Goal: Task Accomplishment & Management: Use online tool/utility

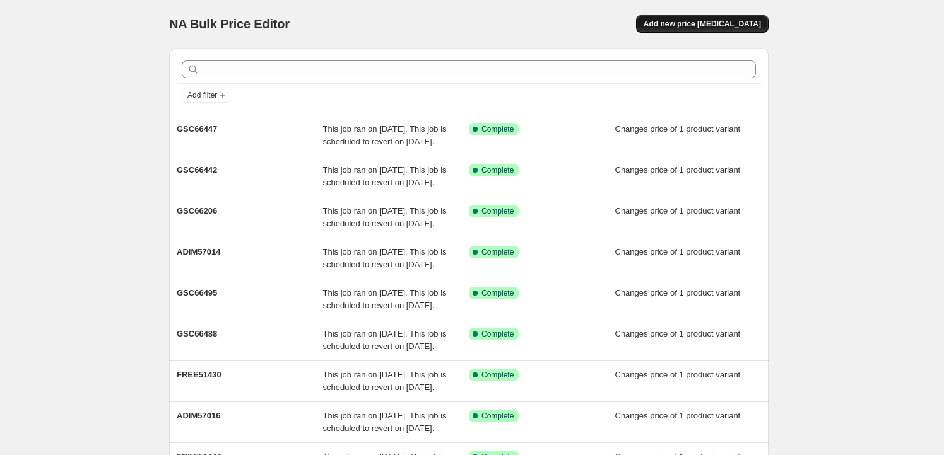
click at [705, 25] on span "Add new price change job" at bounding box center [701, 24] width 117 height 10
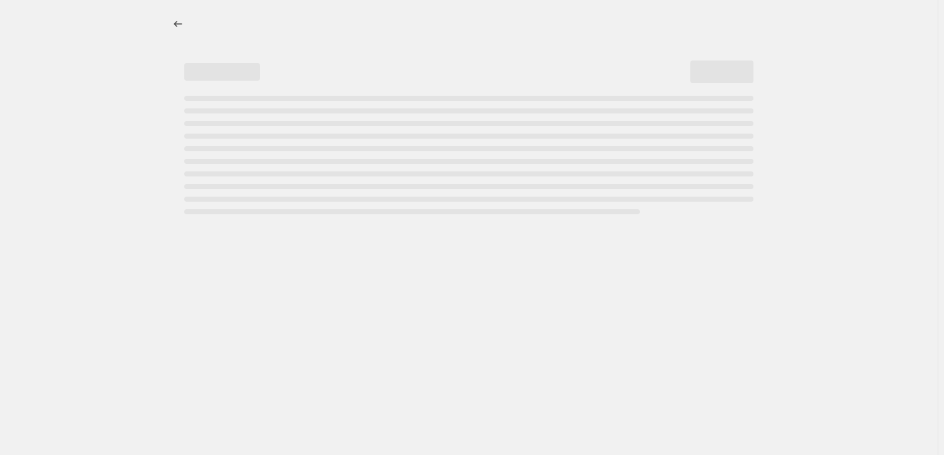
select select "percentage"
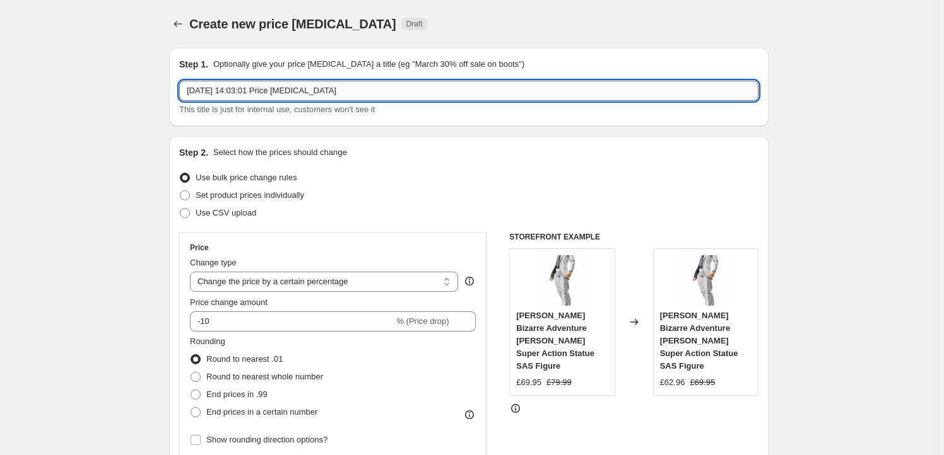
click at [356, 95] on input "3 Oct 2025, 14:03:01 Price change job" at bounding box center [468, 91] width 579 height 20
paste input "GSC66501"
type input "GSC66501"
click at [248, 200] on span "Set product prices individually" at bounding box center [250, 194] width 108 height 9
click at [180, 191] on input "Set product prices individually" at bounding box center [180, 190] width 1 height 1
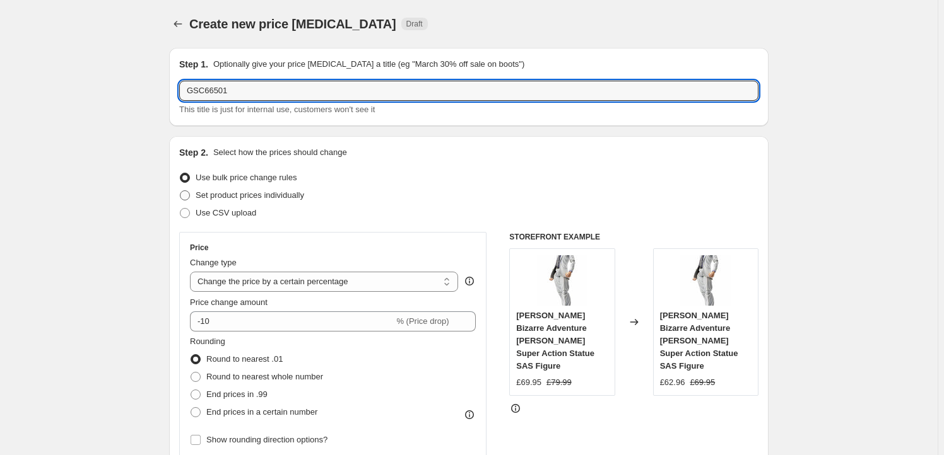
radio input "true"
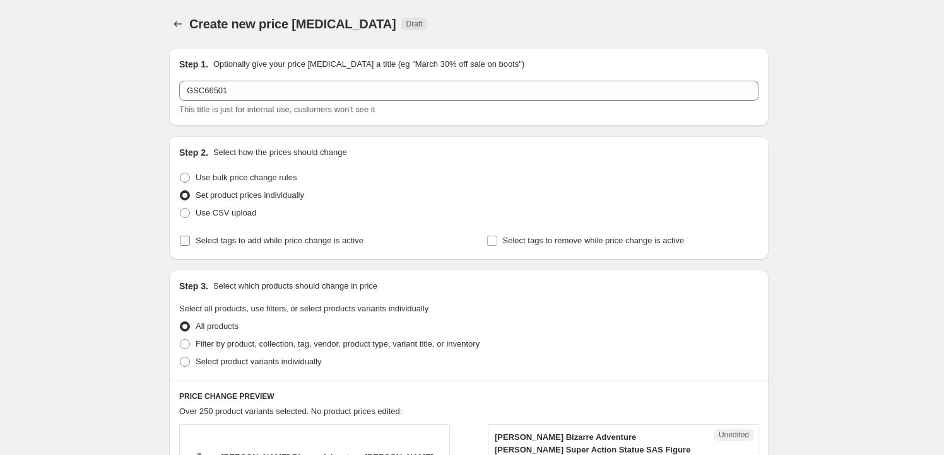
click at [225, 247] on span "Select tags to add while price change is active" at bounding box center [280, 241] width 168 height 13
click at [190, 246] on input "Select tags to add while price change is active" at bounding box center [185, 241] width 10 height 10
checkbox input "true"
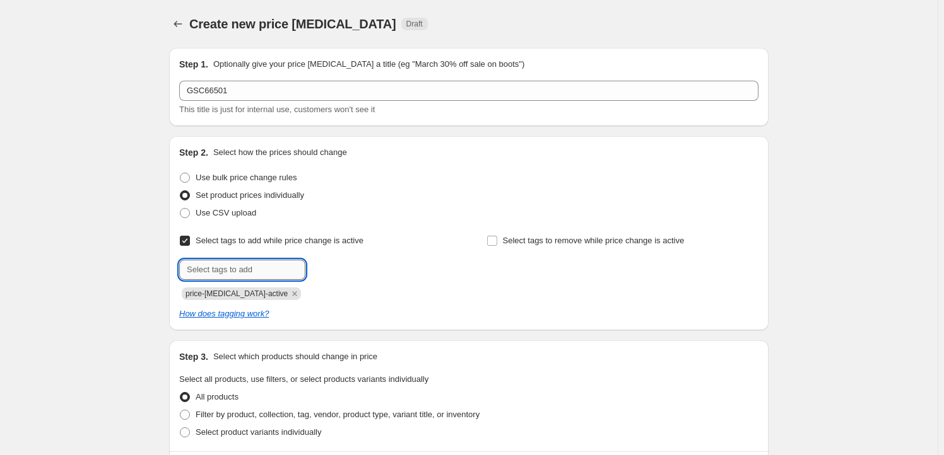
click at [224, 276] on input "text" at bounding box center [242, 270] width 126 height 20
type input "Milestone"
click at [361, 261] on button "Add Milestone" at bounding box center [341, 269] width 67 height 18
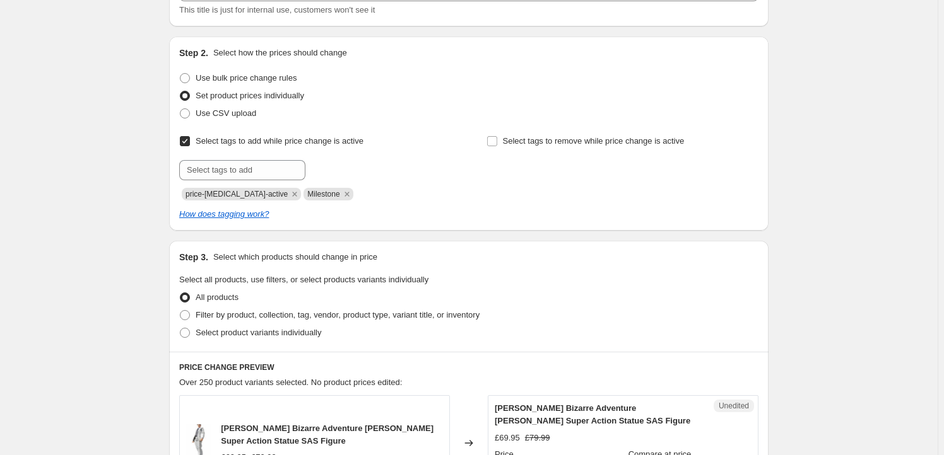
scroll to position [153, 0]
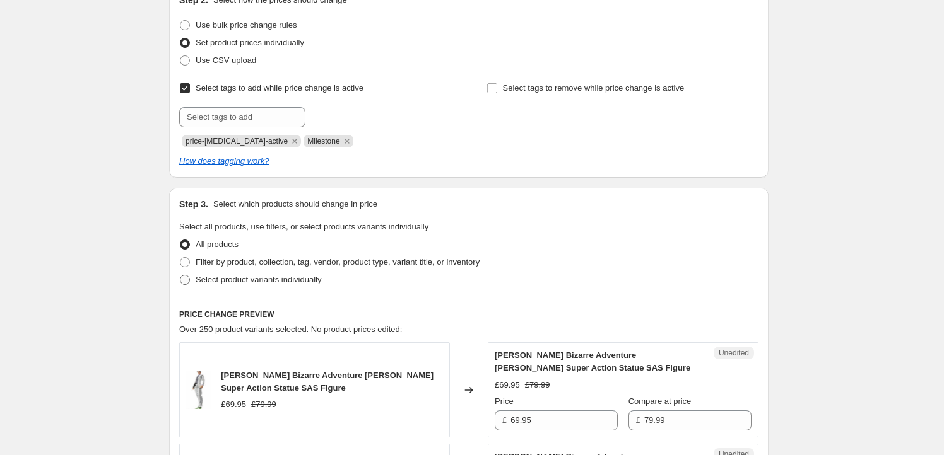
click at [286, 278] on span "Select product variants individually" at bounding box center [259, 279] width 126 height 9
click at [180, 276] on input "Select product variants individually" at bounding box center [180, 275] width 1 height 1
radio input "true"
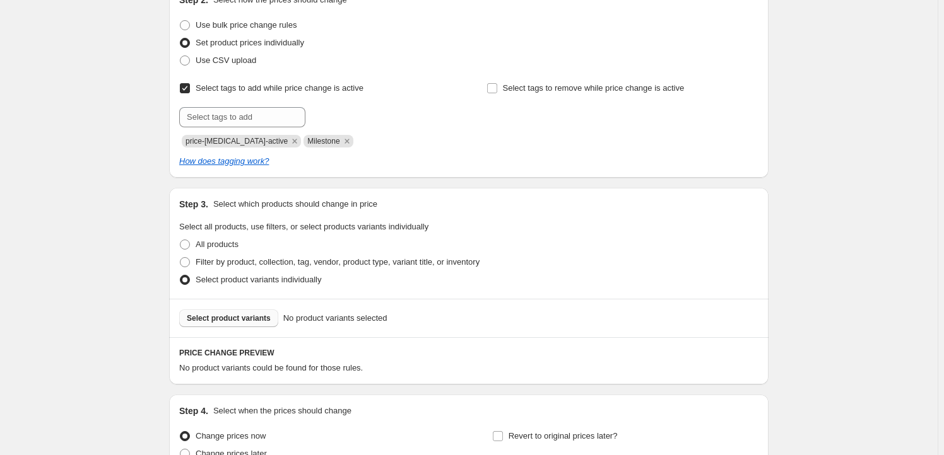
click at [225, 312] on button "Select product variants" at bounding box center [228, 319] width 99 height 18
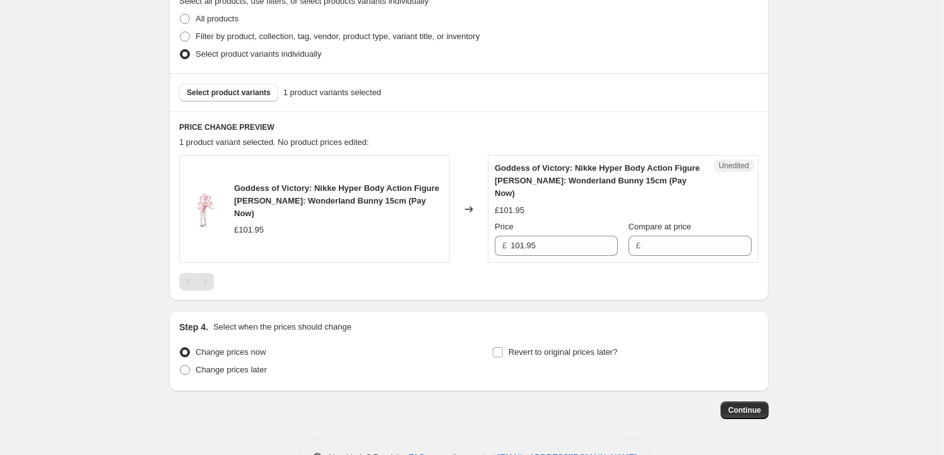
scroll to position [382, 0]
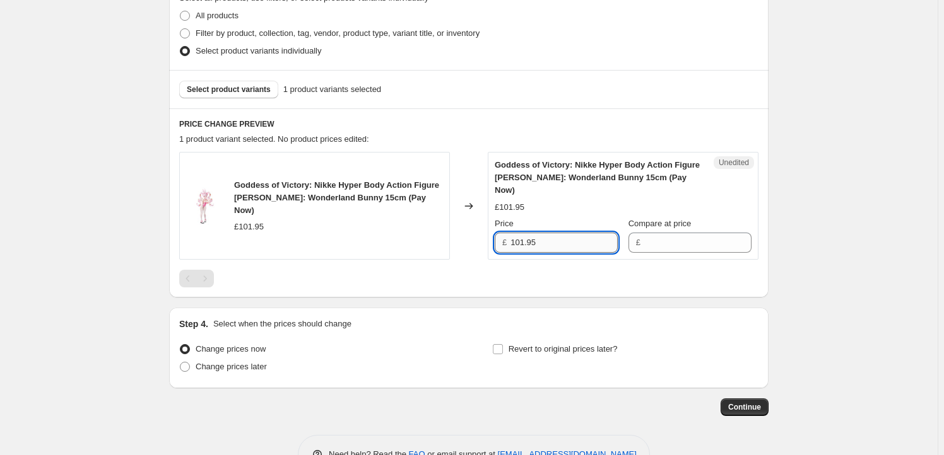
click at [556, 233] on input "101.95" at bounding box center [563, 243] width 107 height 20
type input "101.95"
click at [657, 233] on input "Compare at price" at bounding box center [697, 243] width 107 height 20
paste input "101.95"
type input "101.95"
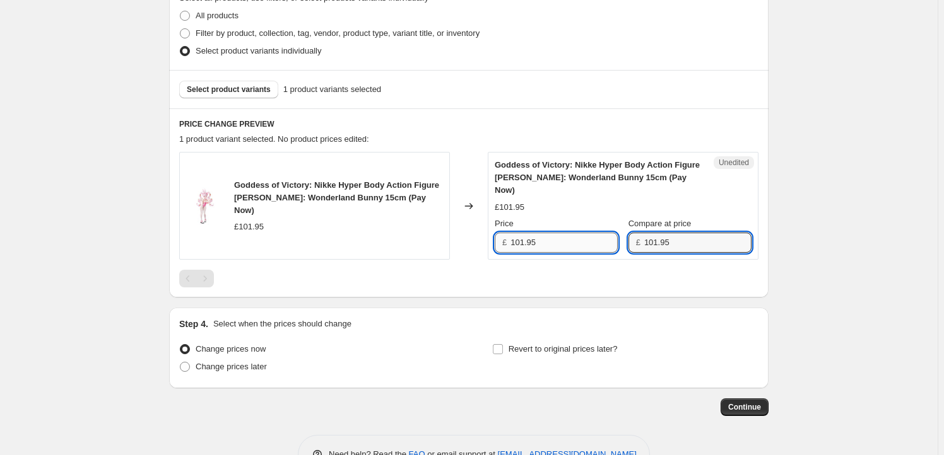
click at [527, 233] on input "101.95" at bounding box center [563, 243] width 107 height 20
drag, startPoint x: 526, startPoint y: 229, endPoint x: 473, endPoint y: 235, distance: 53.3
click at [473, 235] on div "Goddess of Victory: Nikke Hyper Body Action Figure Alice: Wonderland Bunny 15cm…" at bounding box center [468, 206] width 579 height 108
type input "94.95"
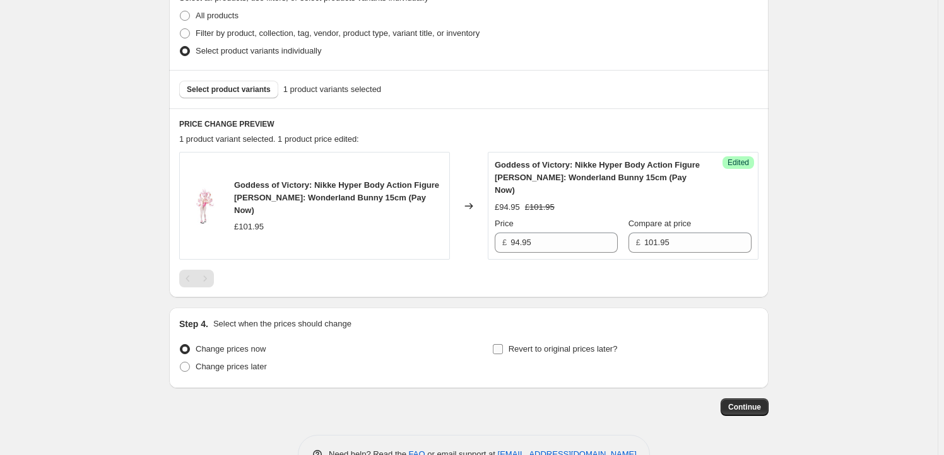
click at [544, 344] on span "Revert to original prices later?" at bounding box center [562, 348] width 109 height 9
click at [503, 344] on input "Revert to original prices later?" at bounding box center [498, 349] width 10 height 10
checkbox input "true"
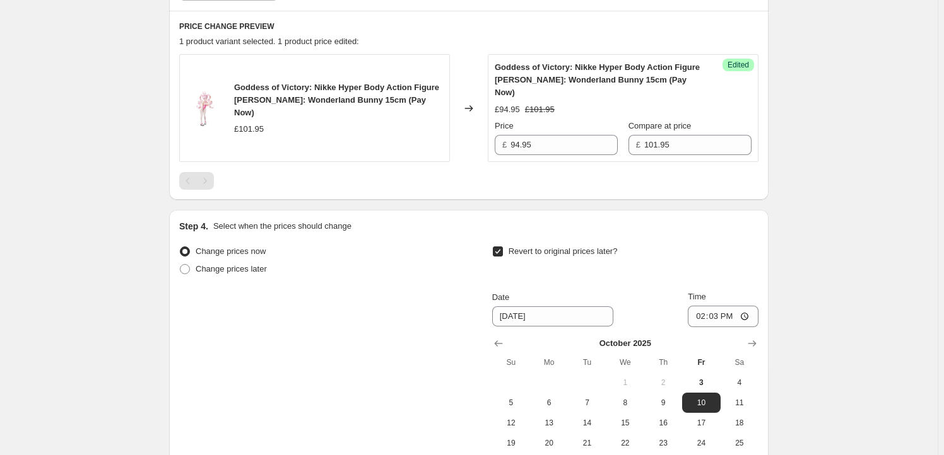
scroll to position [573, 0]
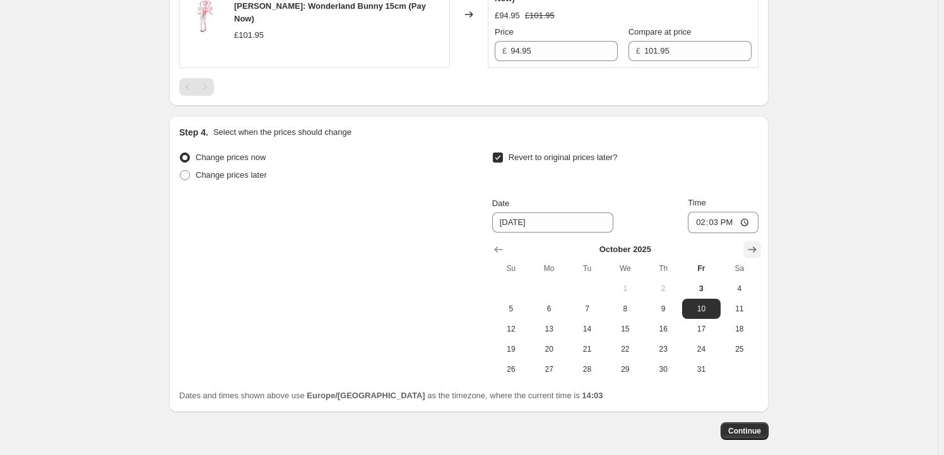
click at [753, 243] on icon "Show next month, November 2025" at bounding box center [751, 249] width 13 height 13
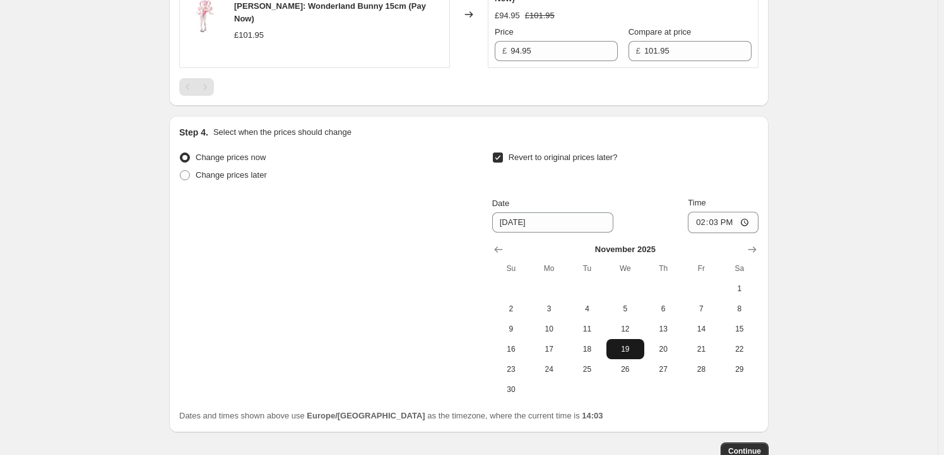
click at [619, 344] on span "19" at bounding box center [625, 349] width 28 height 10
type input "11/19/2025"
click at [718, 213] on input "14:03" at bounding box center [722, 222] width 71 height 21
type input "23:59"
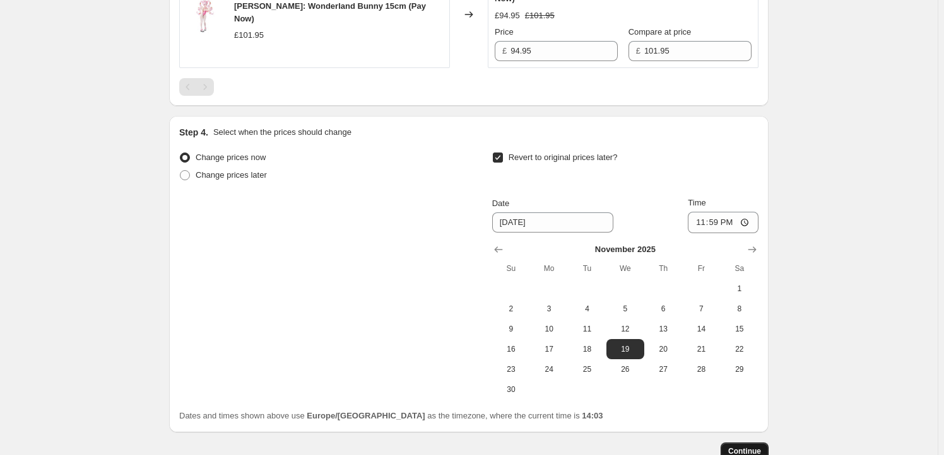
click at [738, 447] on span "Continue" at bounding box center [744, 452] width 33 height 10
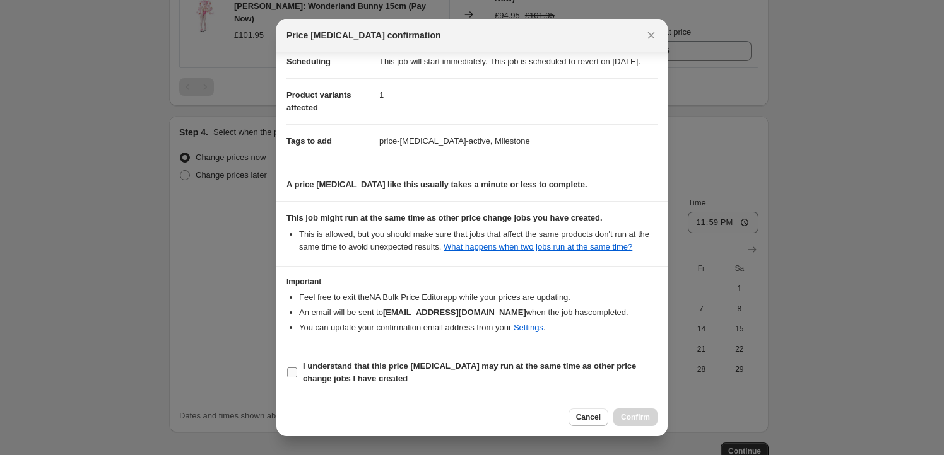
scroll to position [41, 0]
click at [330, 372] on b "I understand that this price change job may run at the same time as other price…" at bounding box center [469, 372] width 333 height 22
click at [297, 372] on input "I understand that this price change job may run at the same time as other price…" at bounding box center [292, 373] width 10 height 10
checkbox input "true"
click at [629, 418] on span "Confirm" at bounding box center [635, 417] width 29 height 10
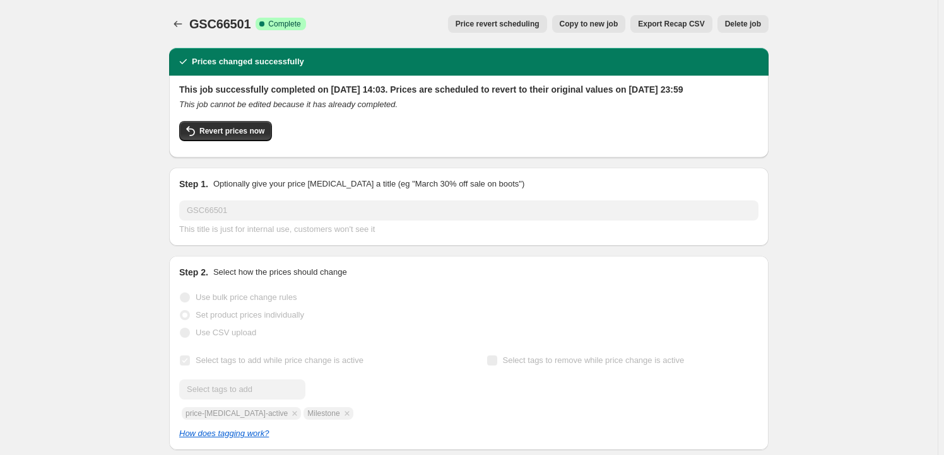
click at [582, 21] on span "Copy to new job" at bounding box center [588, 24] width 59 height 10
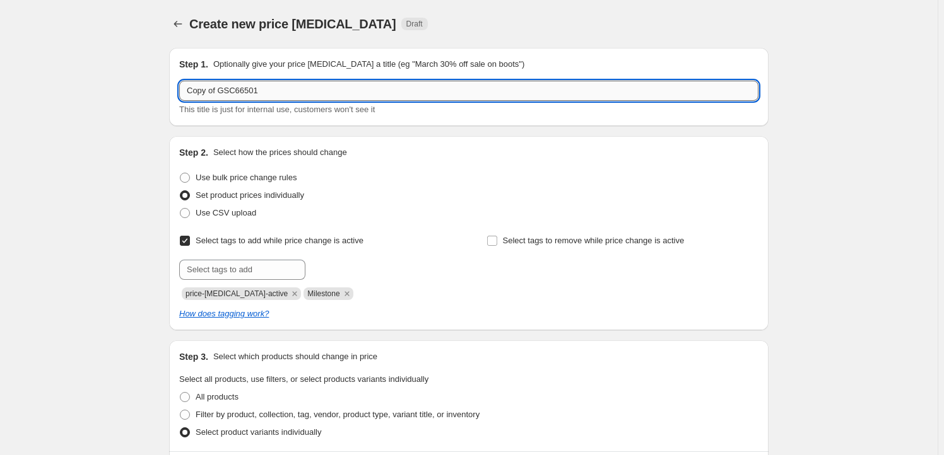
click at [258, 94] on input "Copy of GSC66501" at bounding box center [468, 91] width 579 height 20
paste input "MDCS54493"
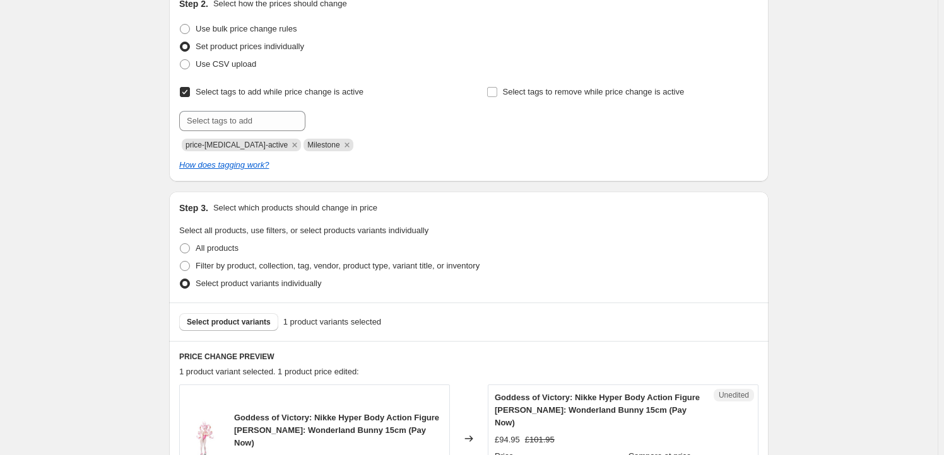
scroll to position [191, 0]
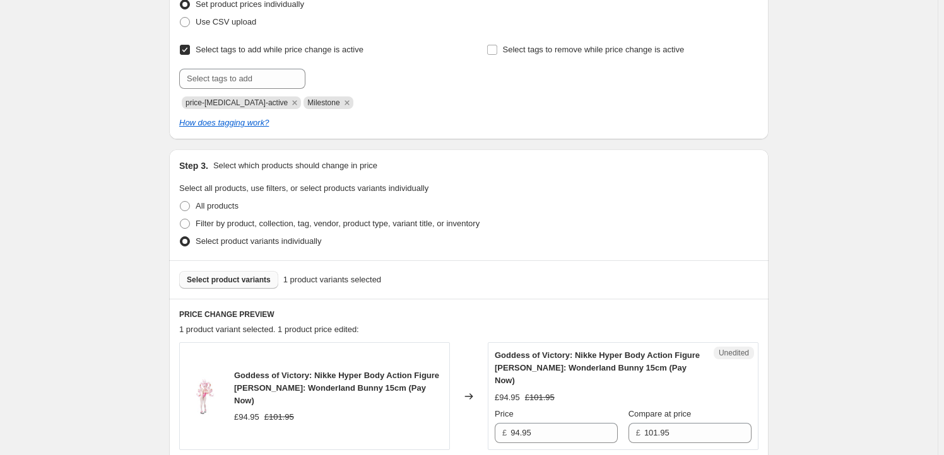
type input "MDCS54493"
click at [231, 281] on span "Select product variants" at bounding box center [229, 280] width 84 height 10
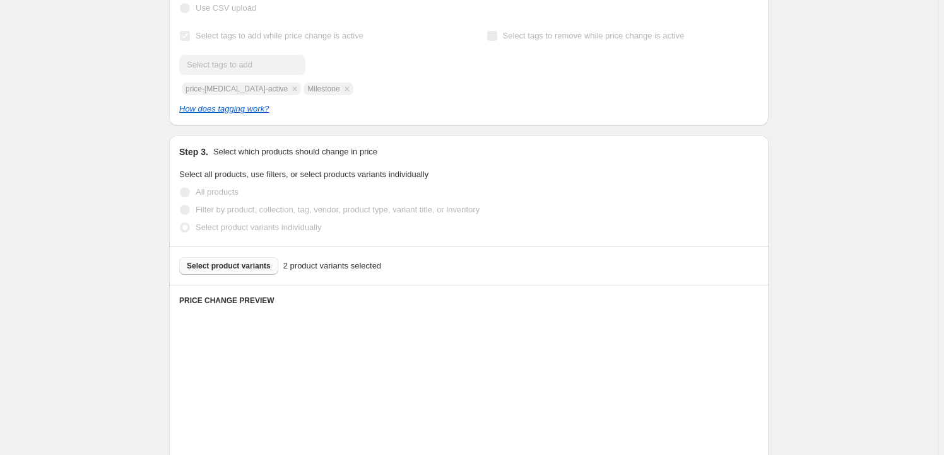
scroll to position [344, 0]
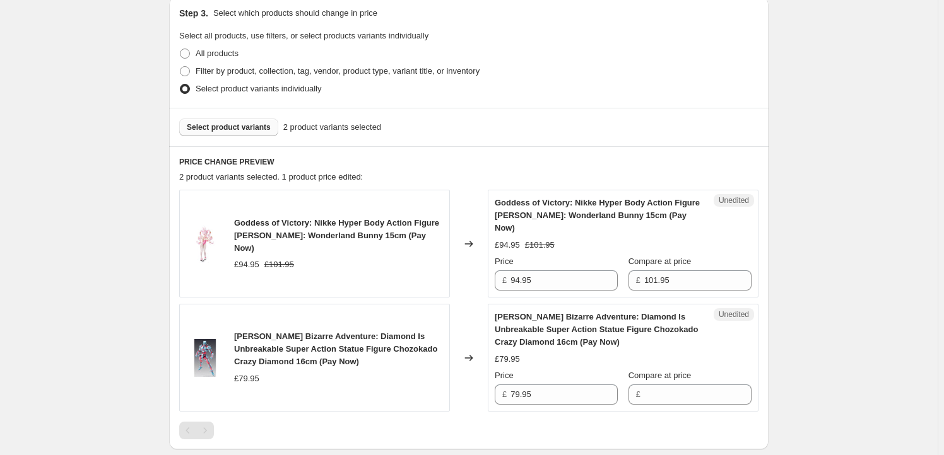
click at [250, 219] on span "Goddess of Victory: Nikke Hyper Body Action Figure Alice: Wonderland Bunny 15cm…" at bounding box center [336, 235] width 205 height 35
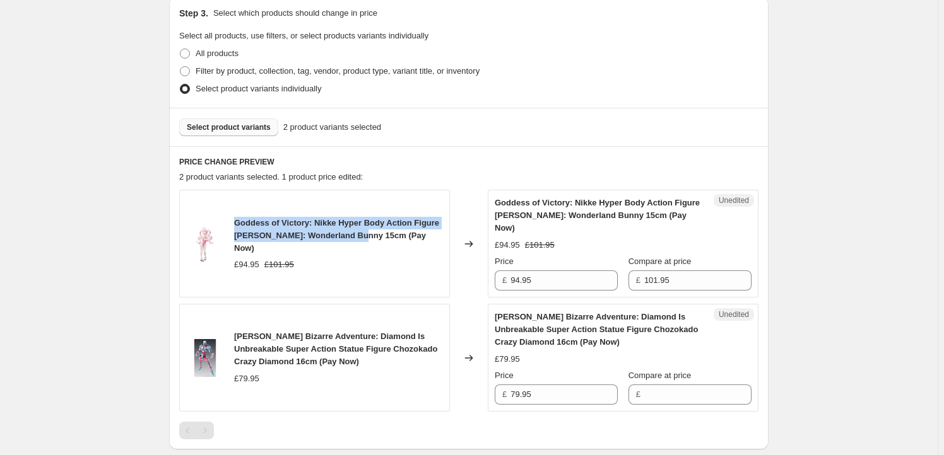
drag, startPoint x: 250, startPoint y: 219, endPoint x: 344, endPoint y: 230, distance: 94.6
click at [344, 230] on span "Goddess of Victory: Nikke Hyper Body Action Figure Alice: Wonderland Bunny 15cm…" at bounding box center [336, 235] width 205 height 35
copy span "Goddess of Victory: Nikke Hyper Body Action Figure Alice: Wonderland Bunny 15cm"
click at [224, 122] on button "Select product variants" at bounding box center [228, 128] width 99 height 18
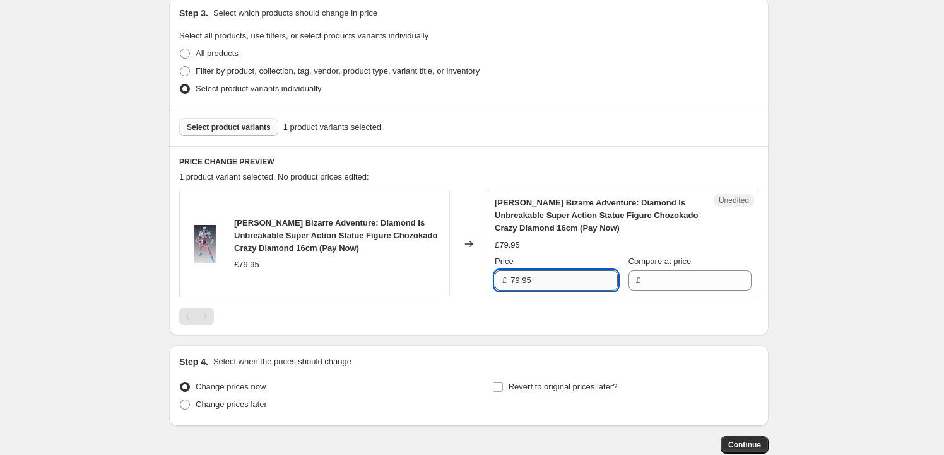
click at [560, 279] on input "79.95" at bounding box center [563, 281] width 107 height 20
type input "79.95"
click at [710, 281] on input "Compare at price" at bounding box center [697, 281] width 107 height 20
paste input "79.95"
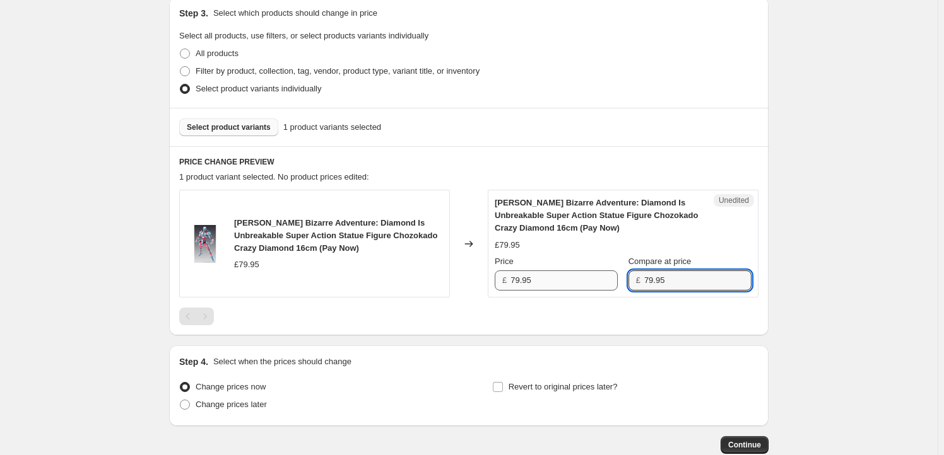
type input "79.95"
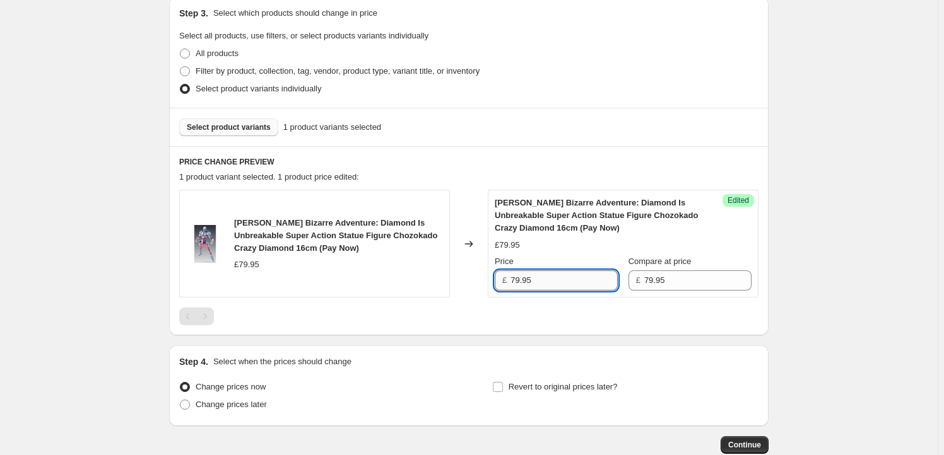
click at [519, 279] on input "79.95" at bounding box center [563, 281] width 107 height 20
click at [518, 280] on input "79.95" at bounding box center [563, 281] width 107 height 20
type input "69.95"
click at [529, 387] on span "Revert to original prices later?" at bounding box center [562, 386] width 109 height 9
click at [503, 387] on input "Revert to original prices later?" at bounding box center [498, 387] width 10 height 10
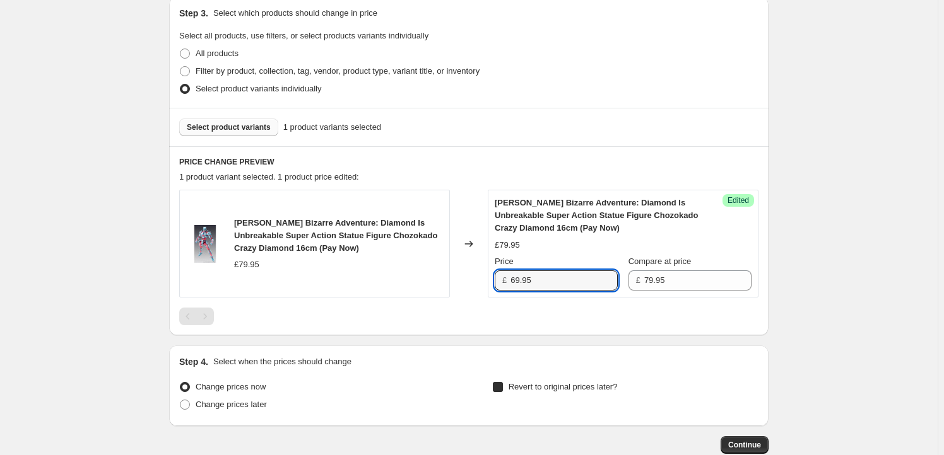
checkbox input "true"
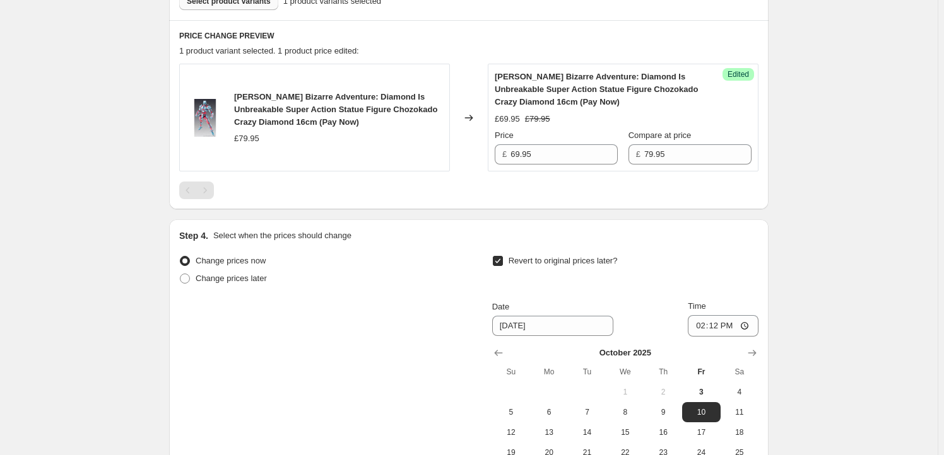
scroll to position [535, 0]
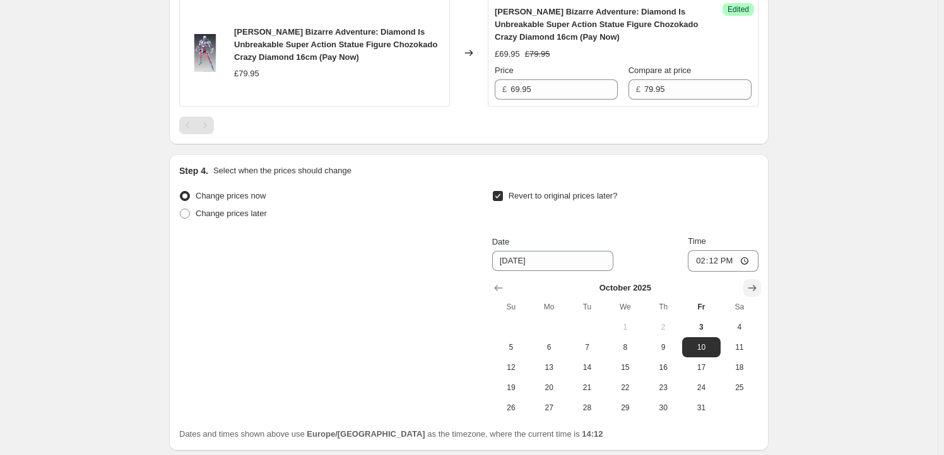
click at [756, 284] on icon "Show next month, November 2025" at bounding box center [751, 288] width 13 height 13
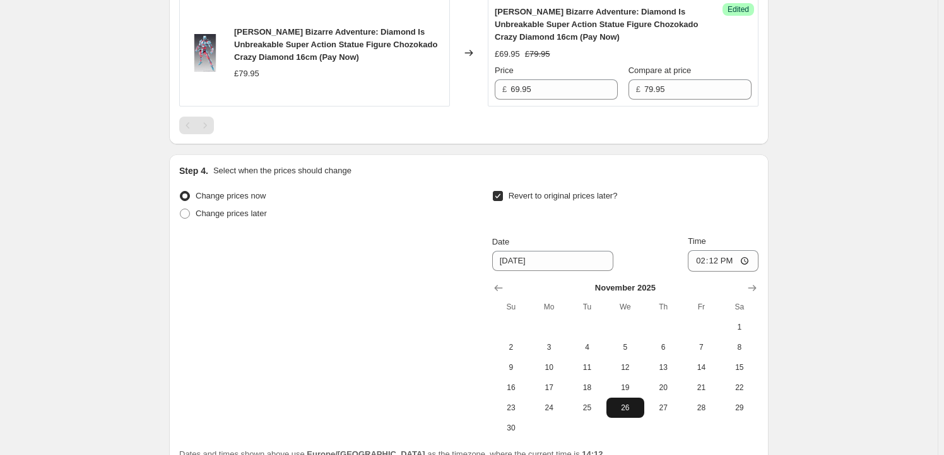
click at [617, 407] on span "26" at bounding box center [625, 408] width 28 height 10
type input "11/26/2025"
click at [718, 257] on input "14:12" at bounding box center [722, 260] width 71 height 21
type input "23:59"
click at [840, 301] on div "Create new price change job. This page is ready Create new price change job Dra…" at bounding box center [468, 20] width 937 height 1111
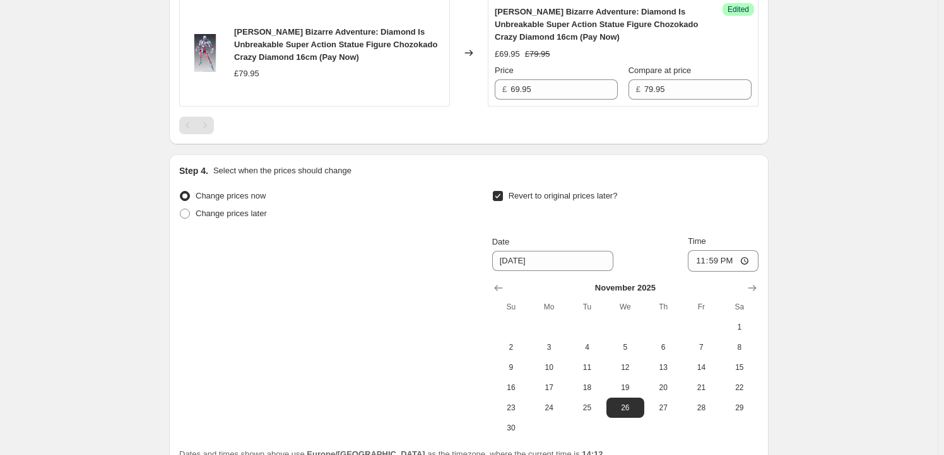
scroll to position [654, 0]
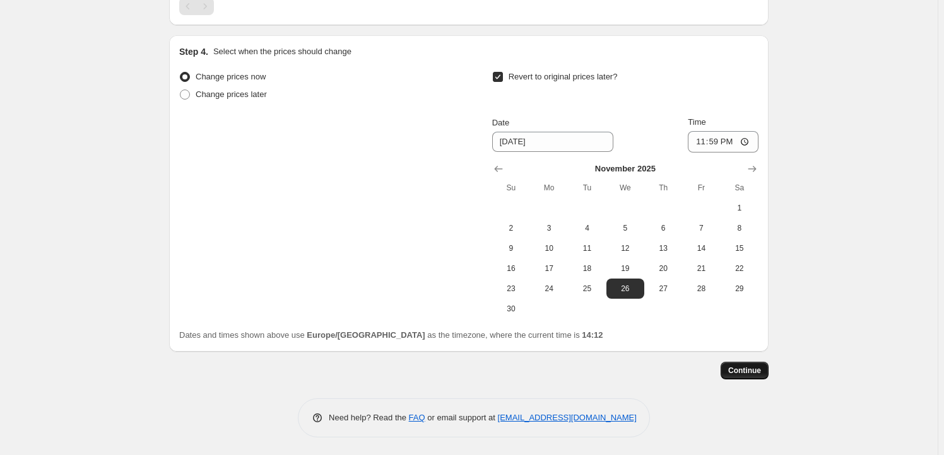
click at [751, 369] on span "Continue" at bounding box center [744, 371] width 33 height 10
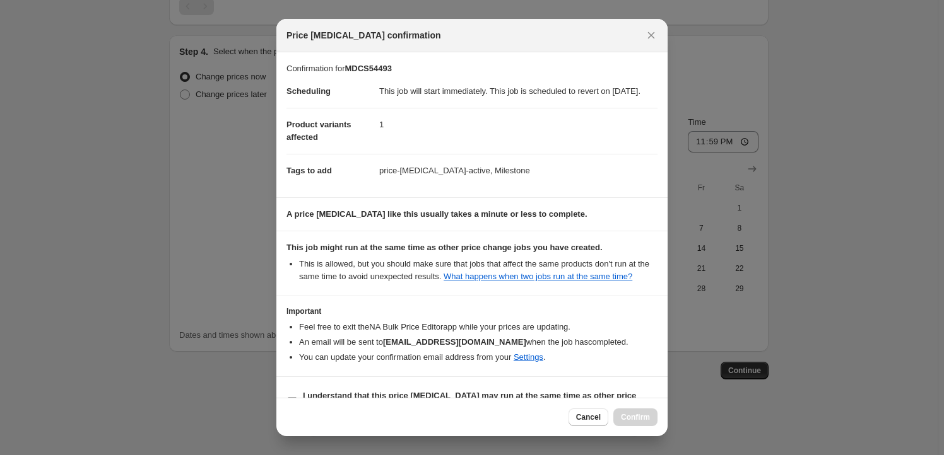
scroll to position [41, 0]
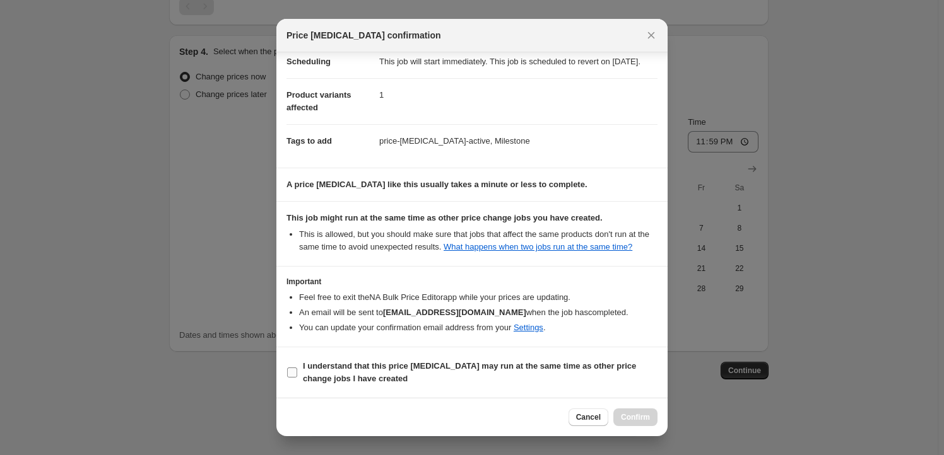
click at [351, 383] on b "I understand that this price change job may run at the same time as other price…" at bounding box center [469, 372] width 333 height 22
click at [297, 378] on input "I understand that this price change job may run at the same time as other price…" at bounding box center [292, 373] width 10 height 10
checkbox input "true"
click at [650, 416] on span "Confirm" at bounding box center [635, 417] width 29 height 10
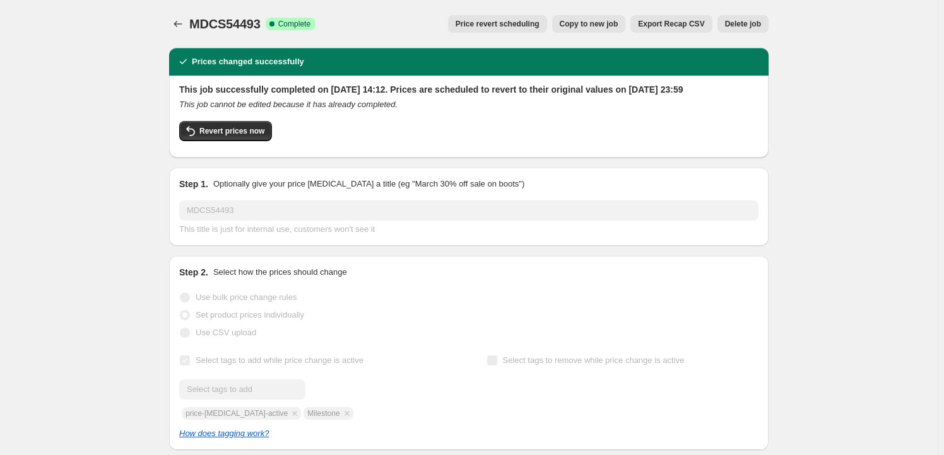
click at [586, 17] on button "Copy to new job" at bounding box center [589, 24] width 74 height 18
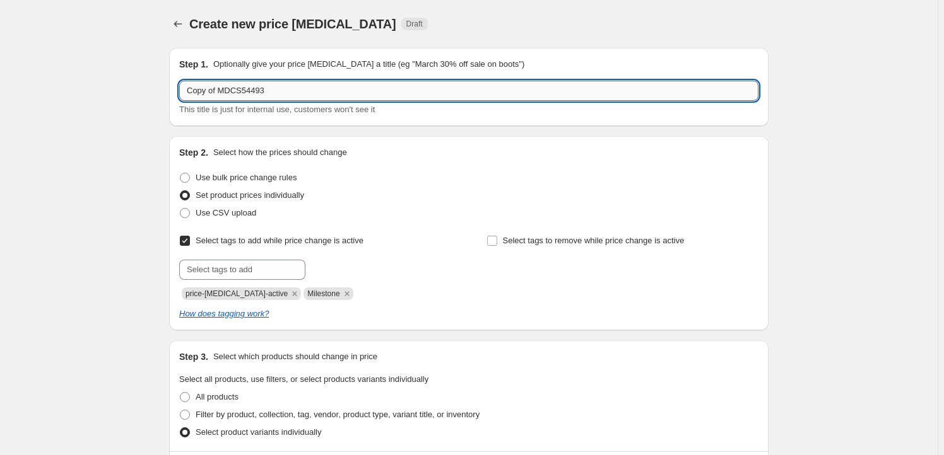
click at [293, 93] on input "Copy of MDCS54493" at bounding box center [468, 91] width 579 height 20
paste input "FREE51434"
type input "FREE51434"
click at [341, 294] on icon "Remove Milestone" at bounding box center [346, 293] width 11 height 11
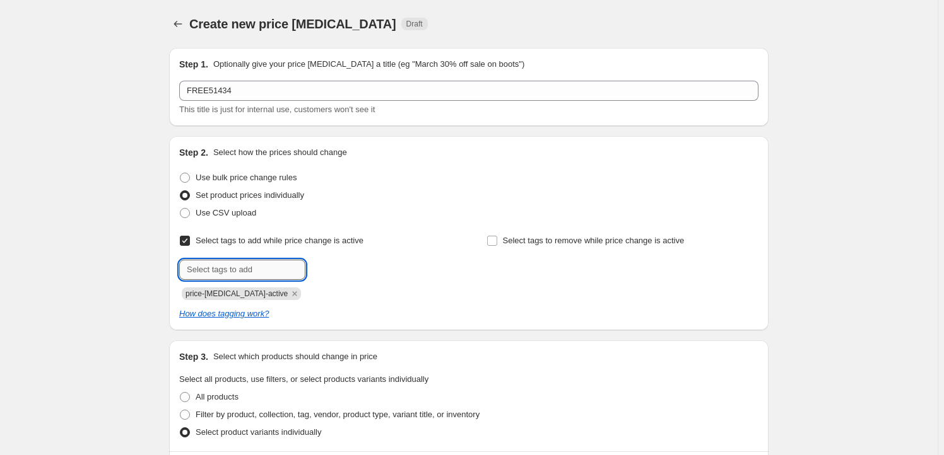
click at [259, 276] on input "text" at bounding box center [242, 270] width 126 height 20
type input "Goodsmile Shop"
click at [330, 269] on b "Add" at bounding box center [323, 268] width 15 height 9
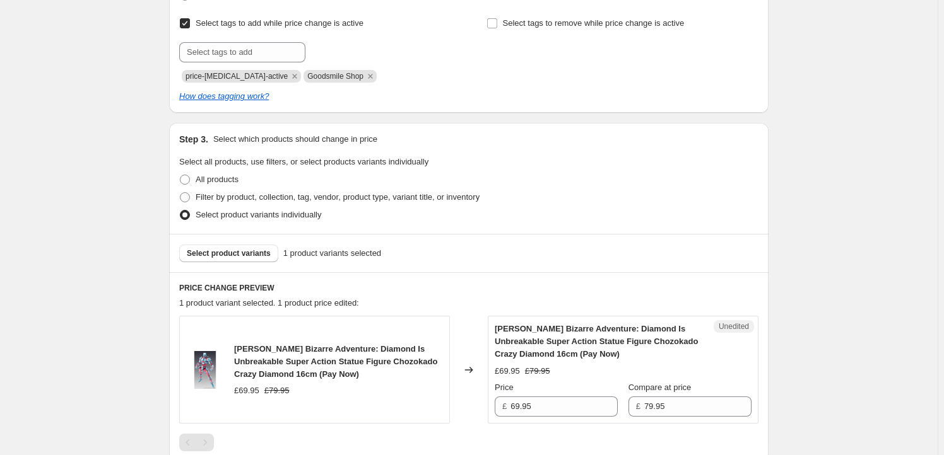
scroll to position [267, 0]
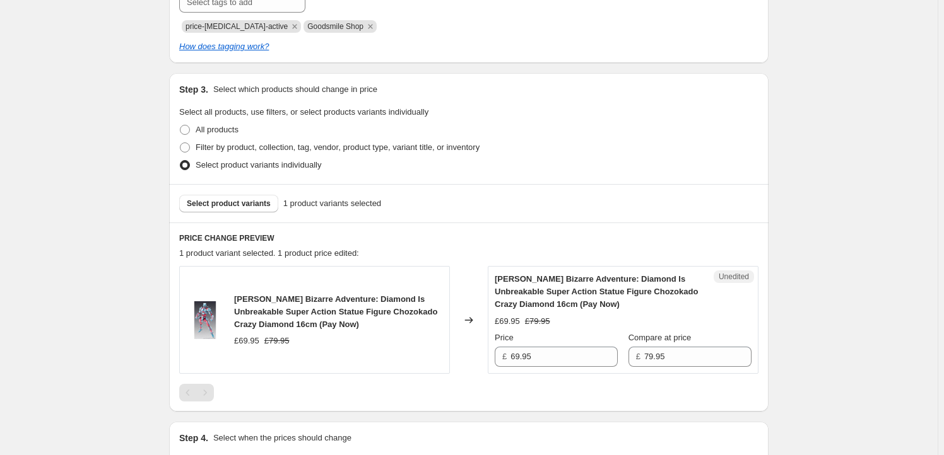
click at [272, 216] on div "Select product variants 1 product variants selected" at bounding box center [468, 203] width 599 height 38
click at [259, 204] on span "Select product variants" at bounding box center [229, 204] width 84 height 10
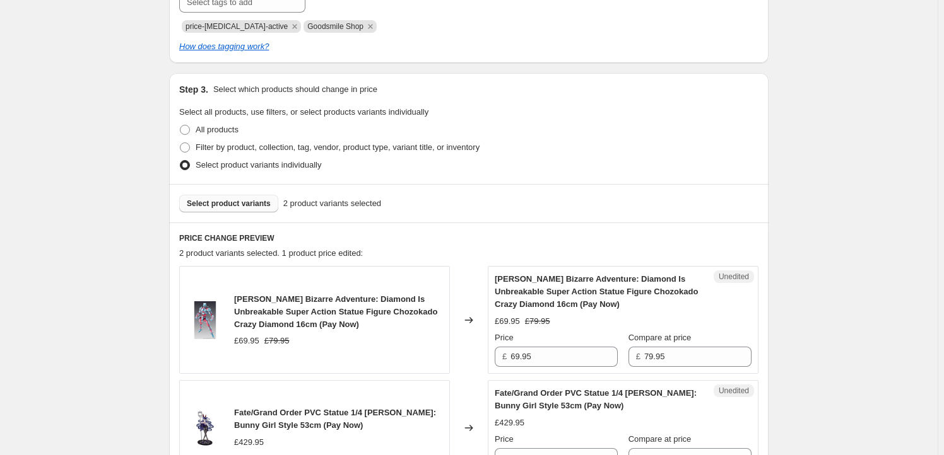
click at [243, 300] on span "JoJo's Bizarre Adventure: Diamond Is Unbreakable Super Action Statue Figure Cho…" at bounding box center [335, 312] width 203 height 35
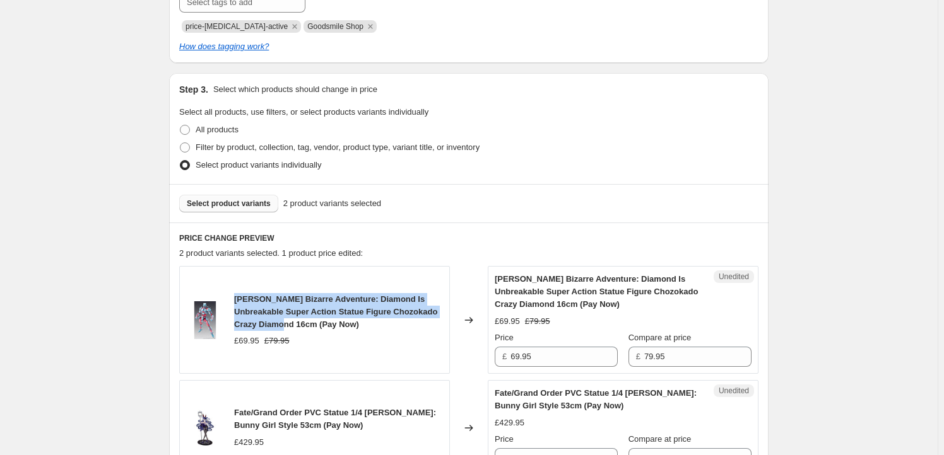
drag, startPoint x: 243, startPoint y: 300, endPoint x: 276, endPoint y: 322, distance: 39.5
click at [276, 322] on span "JoJo's Bizarre Adventure: Diamond Is Unbreakable Super Action Statue Figure Cho…" at bounding box center [335, 312] width 203 height 35
copy span "JoJo's Bizarre Adventure: Diamond Is Unbreakable Super Action Statue Figure Cho…"
click at [217, 197] on button "Select product variants" at bounding box center [228, 204] width 99 height 18
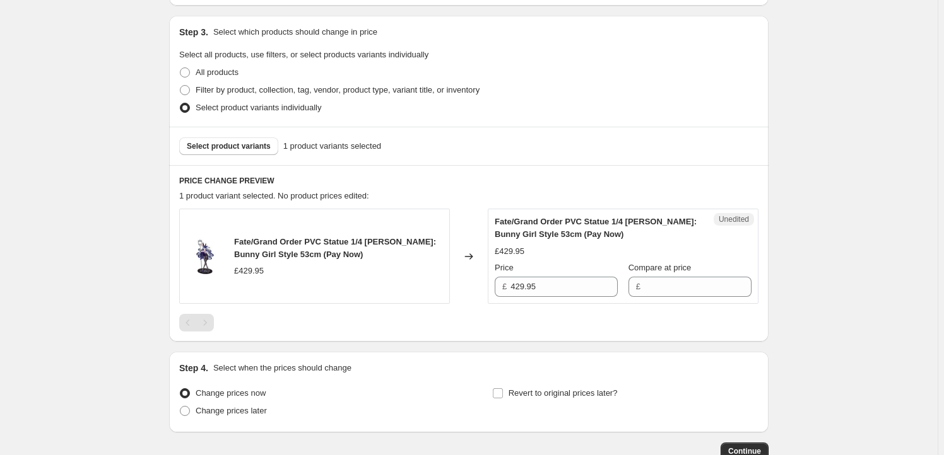
scroll to position [344, 0]
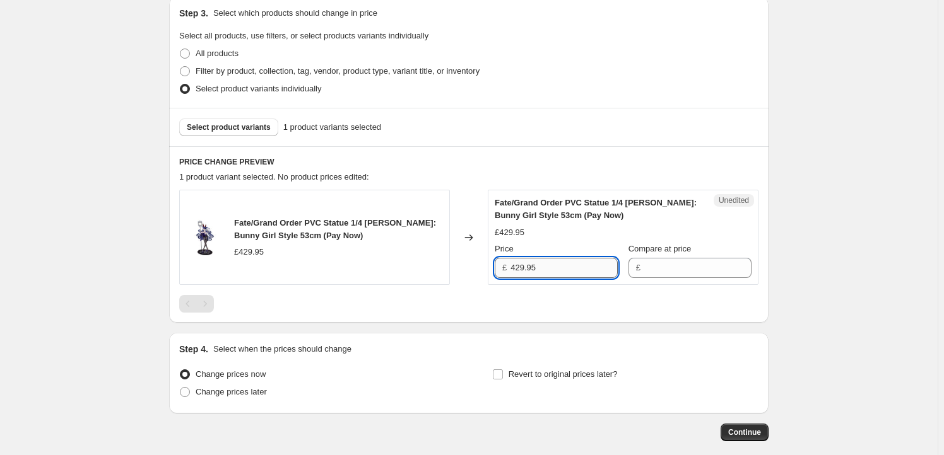
click at [567, 274] on input "429.95" at bounding box center [563, 268] width 107 height 20
type input "429.95"
click at [675, 266] on input "Compare at price" at bounding box center [697, 268] width 107 height 20
paste input "429.95"
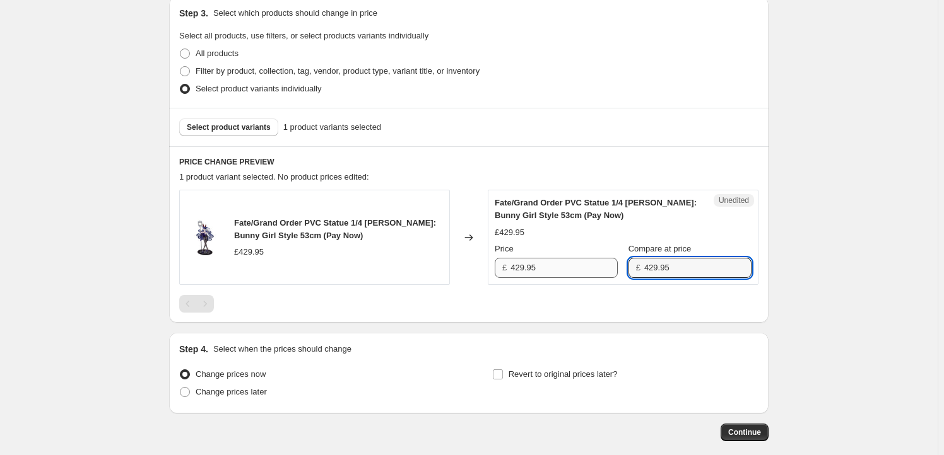
type input "429.95"
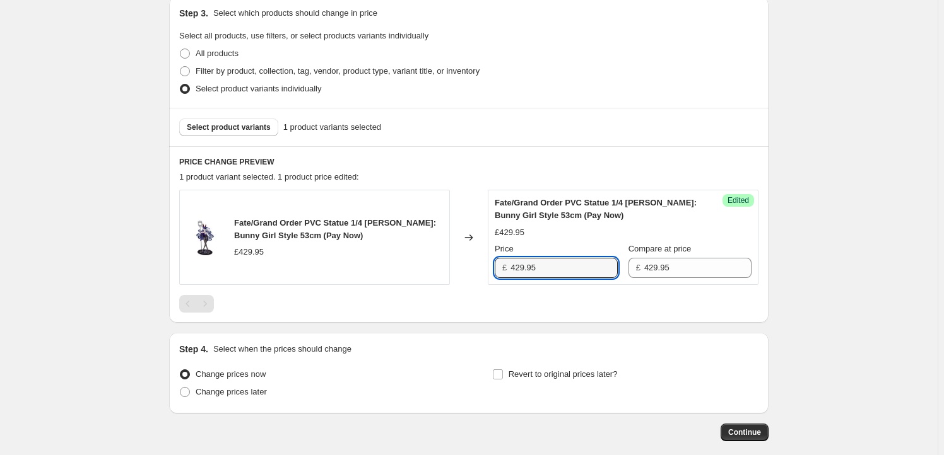
drag, startPoint x: 525, startPoint y: 268, endPoint x: 503, endPoint y: 270, distance: 22.2
click at [503, 270] on div "£ 429.95" at bounding box center [555, 268] width 123 height 20
type input "359.95"
click at [527, 367] on label "Revert to original prices later?" at bounding box center [555, 375] width 126 height 18
click at [503, 370] on input "Revert to original prices later?" at bounding box center [498, 375] width 10 height 10
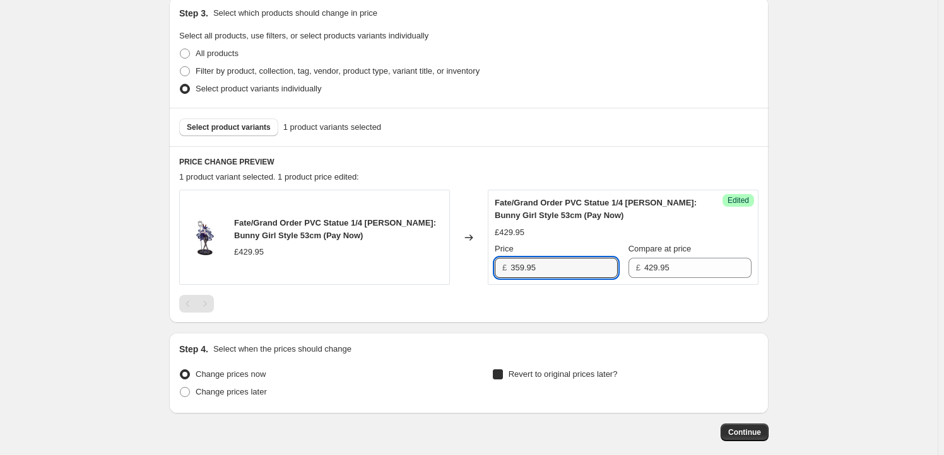
checkbox input "true"
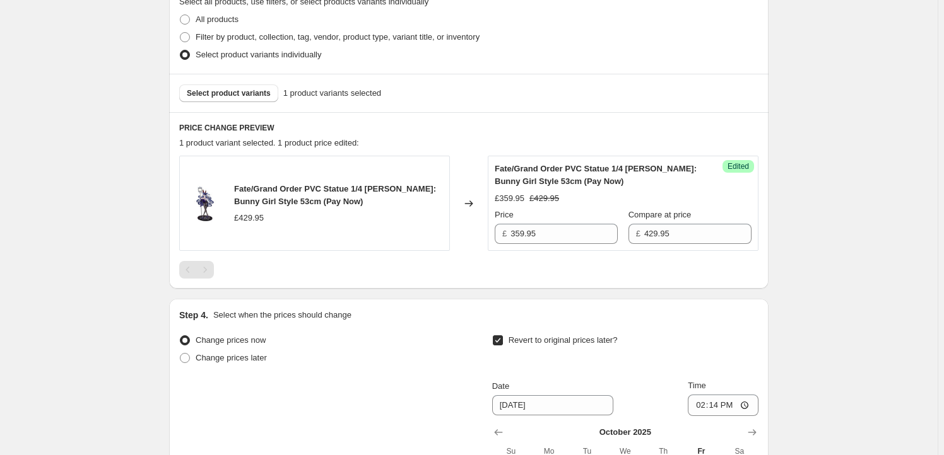
scroll to position [535, 0]
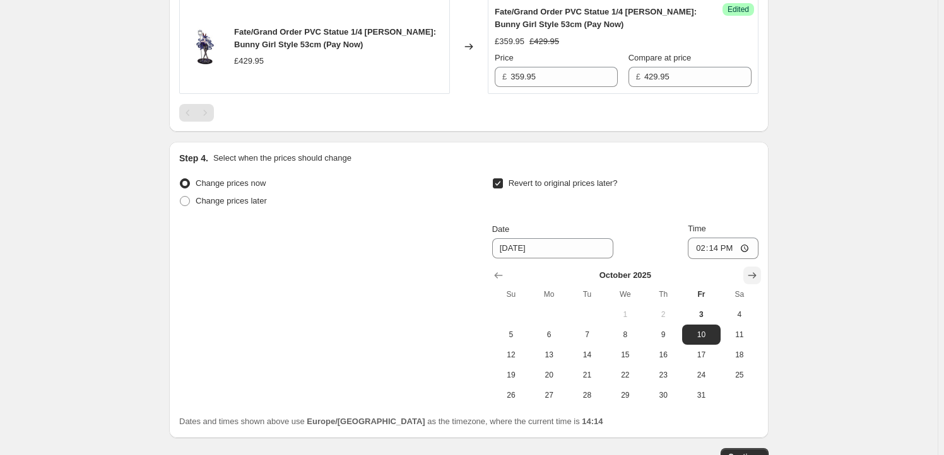
click at [754, 278] on icon "Show next month, November 2025" at bounding box center [751, 275] width 13 height 13
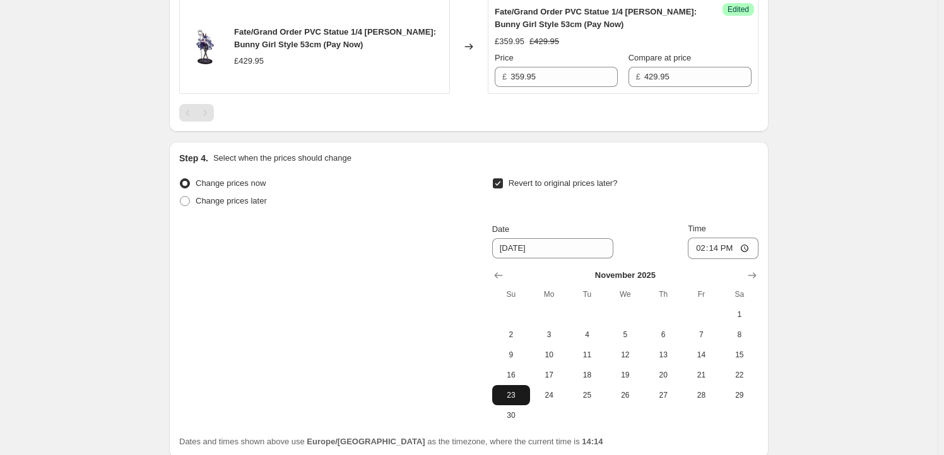
click at [520, 398] on span "23" at bounding box center [511, 395] width 28 height 10
type input "11/23/2025"
click at [723, 248] on input "14:14" at bounding box center [722, 248] width 71 height 21
type input "23:59"
click at [836, 303] on div "Create new price change job. This page is ready Create new price change job Dra…" at bounding box center [468, 14] width 937 height 1098
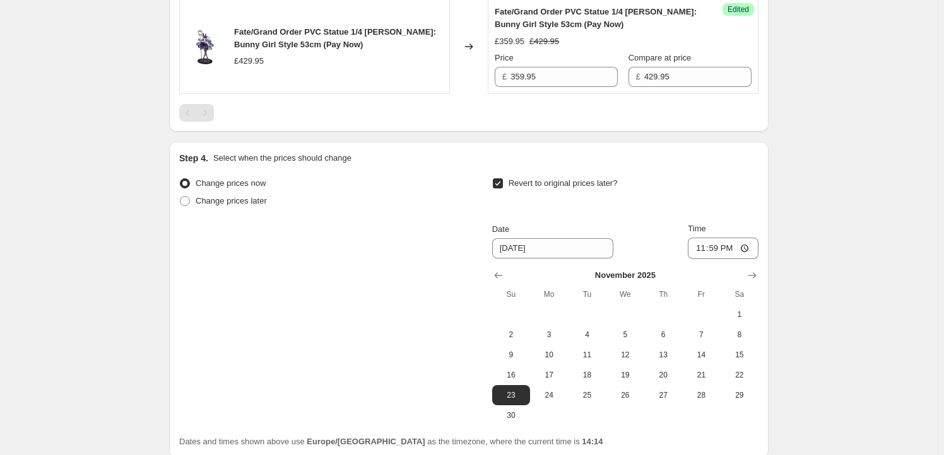
scroll to position [641, 0]
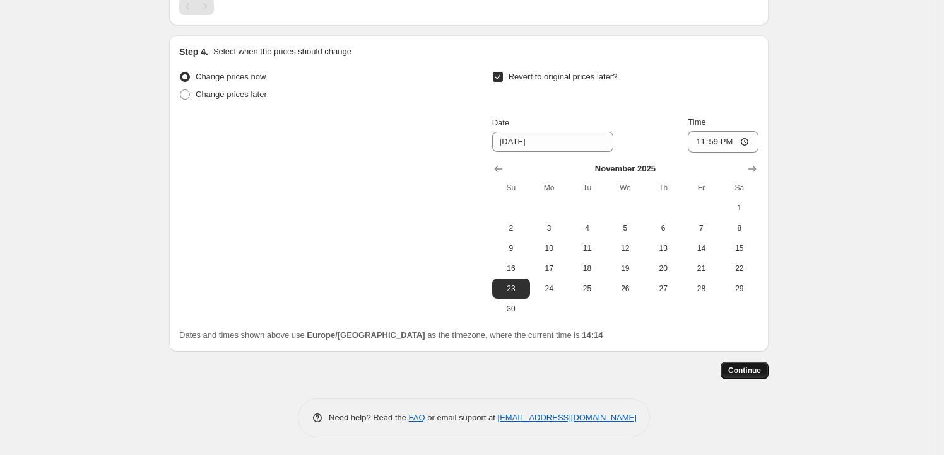
click at [732, 371] on span "Continue" at bounding box center [744, 371] width 33 height 10
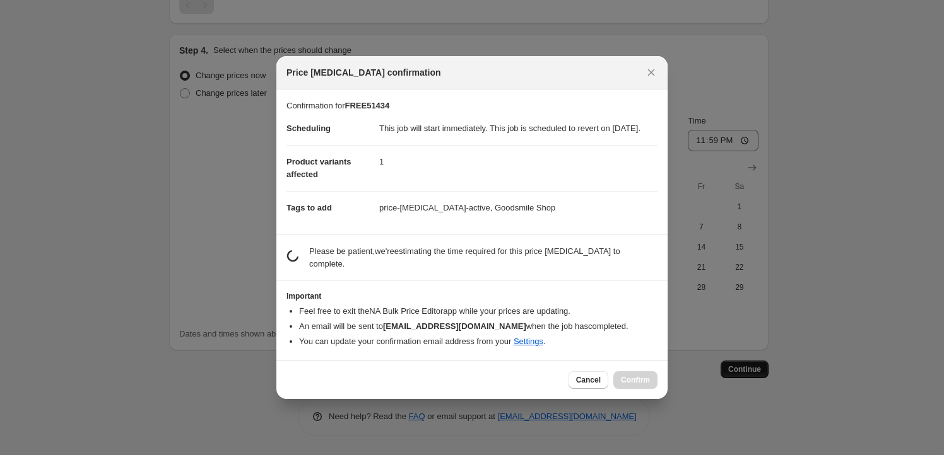
scroll to position [0, 0]
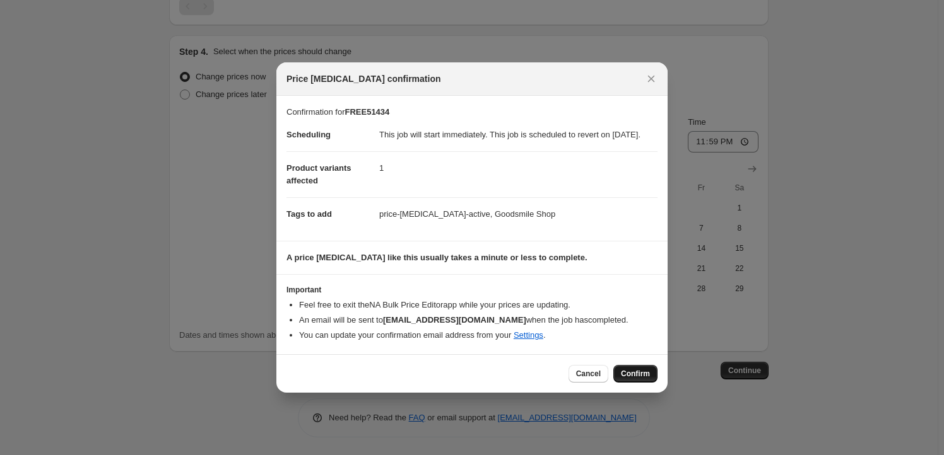
click at [636, 379] on span "Confirm" at bounding box center [635, 374] width 29 height 10
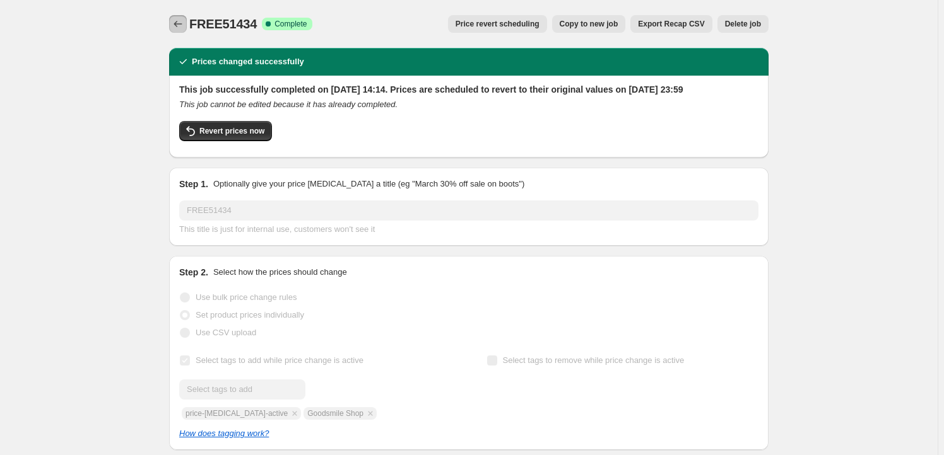
click at [183, 20] on icon "Price change jobs" at bounding box center [178, 24] width 13 height 13
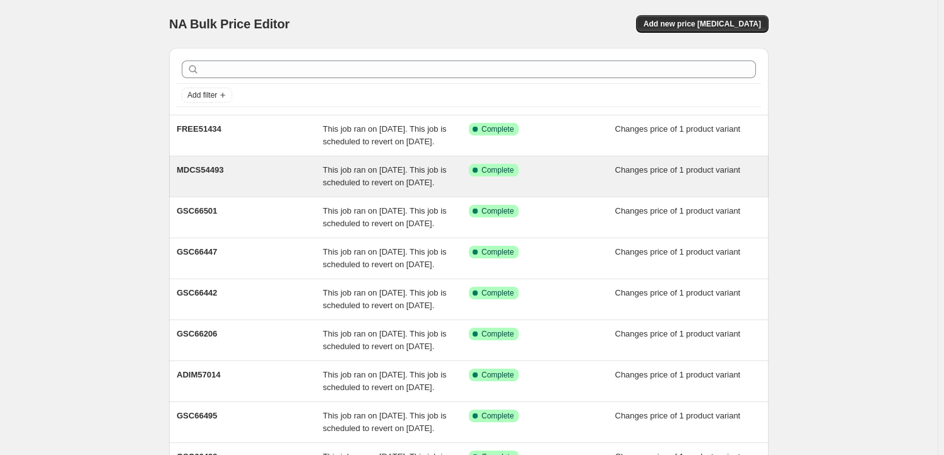
click at [247, 189] on div "MDCS54493" at bounding box center [250, 176] width 146 height 25
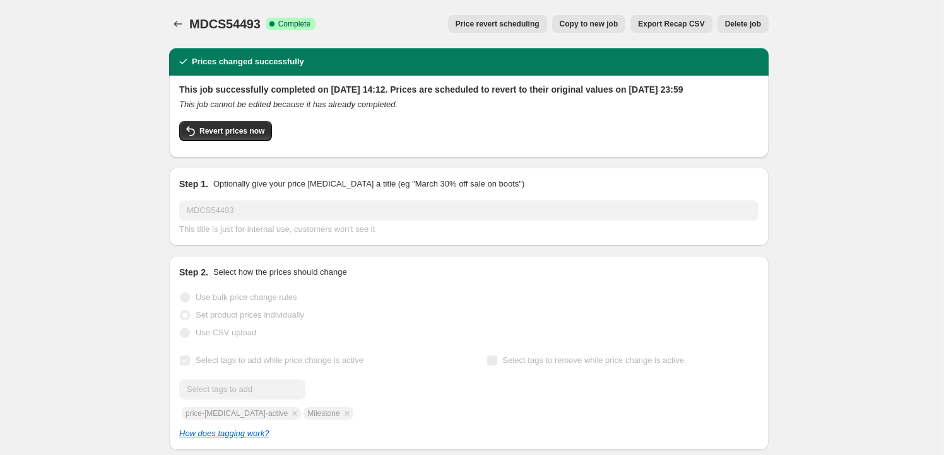
click at [596, 23] on span "Copy to new job" at bounding box center [588, 24] width 59 height 10
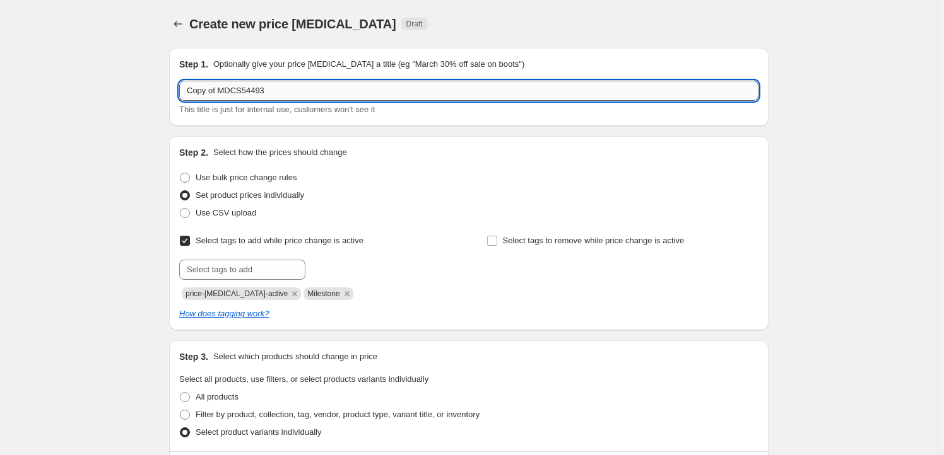
click at [267, 89] on input "Copy of MDCS54493" at bounding box center [468, 91] width 579 height 20
paste input "APEX42258"
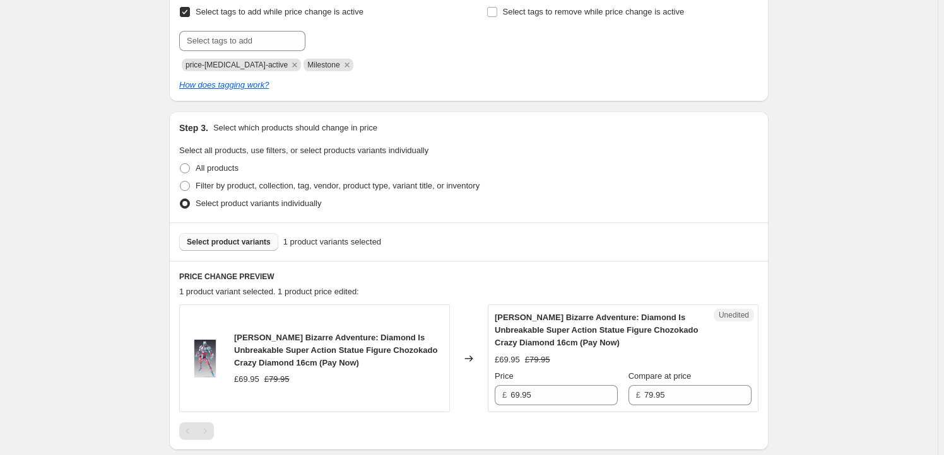
type input "APEX42258"
click at [214, 235] on button "Select product variants" at bounding box center [228, 242] width 99 height 18
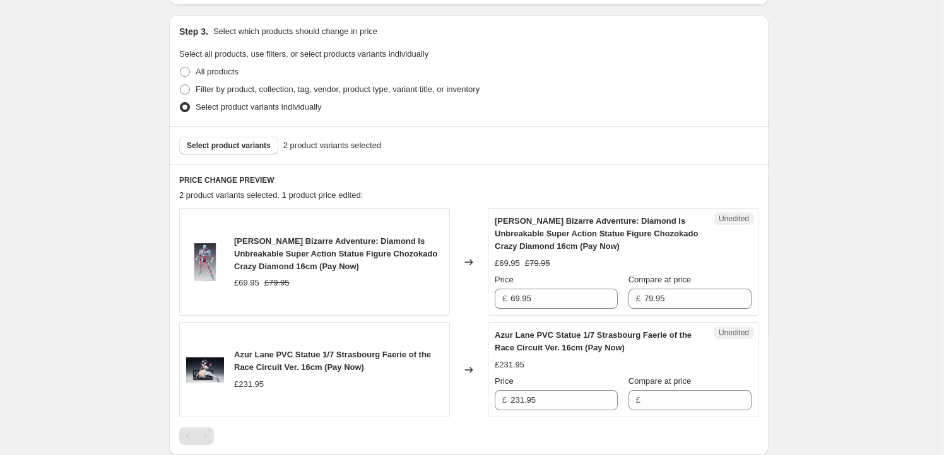
scroll to position [344, 0]
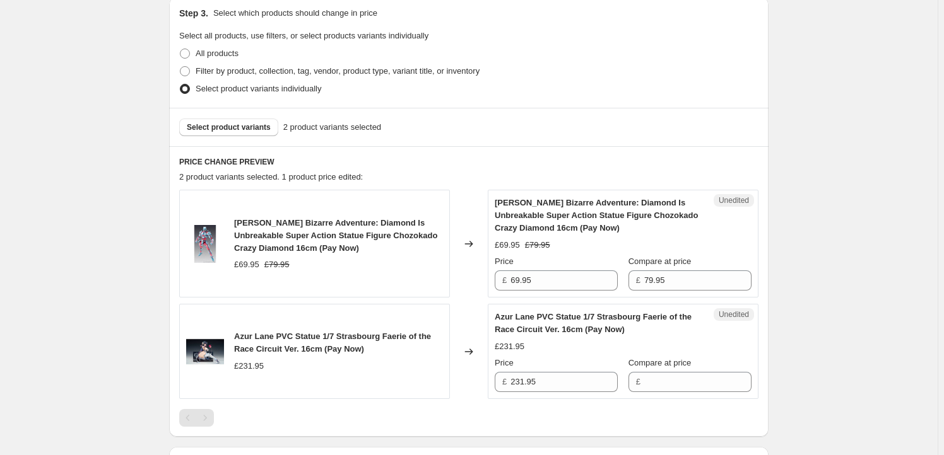
click at [248, 228] on div "JoJo's Bizarre Adventure: Diamond Is Unbreakable Super Action Statue Figure Cho…" at bounding box center [338, 236] width 209 height 38
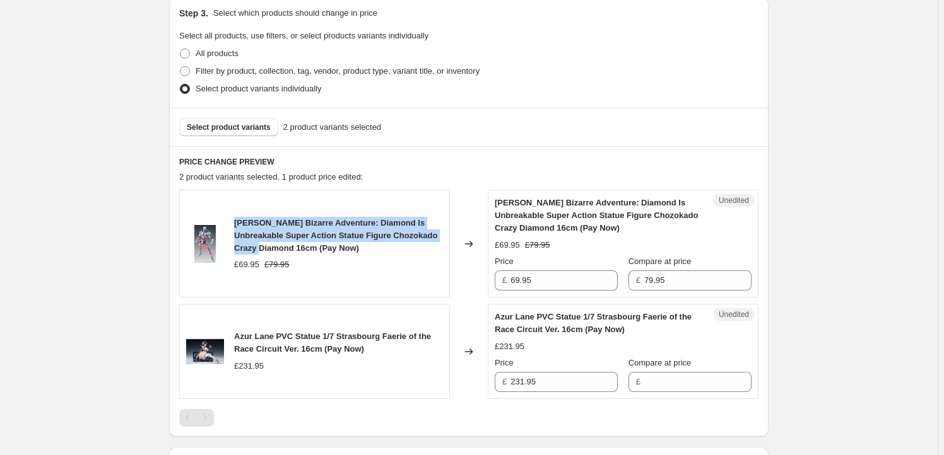
drag, startPoint x: 248, startPoint y: 228, endPoint x: 265, endPoint y: 244, distance: 23.2
click at [265, 244] on span "JoJo's Bizarre Adventure: Diamond Is Unbreakable Super Action Statue Figure Cho…" at bounding box center [335, 235] width 203 height 35
copy span "JoJo's Bizarre Adventure: Diamond Is Unbreakable Super Action Statue Figure Cho…"
click at [238, 131] on span "Select product variants" at bounding box center [229, 127] width 84 height 10
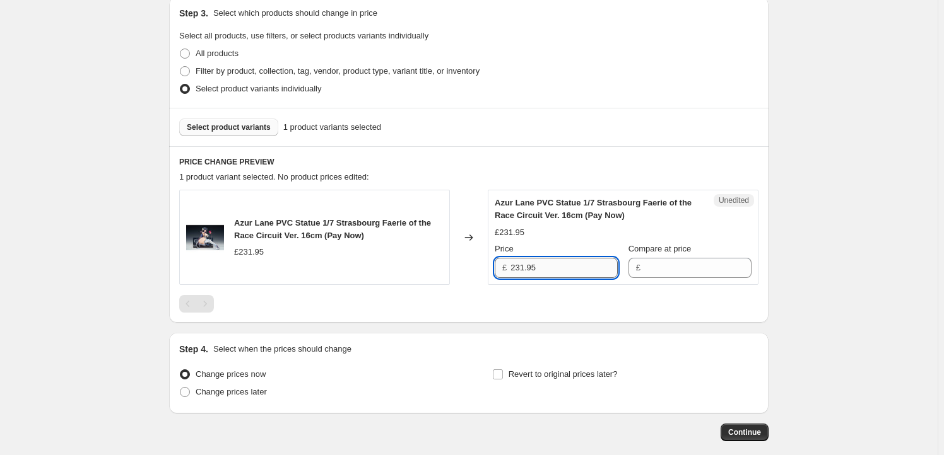
click at [568, 271] on input "231.95" at bounding box center [563, 268] width 107 height 20
type input "231.95"
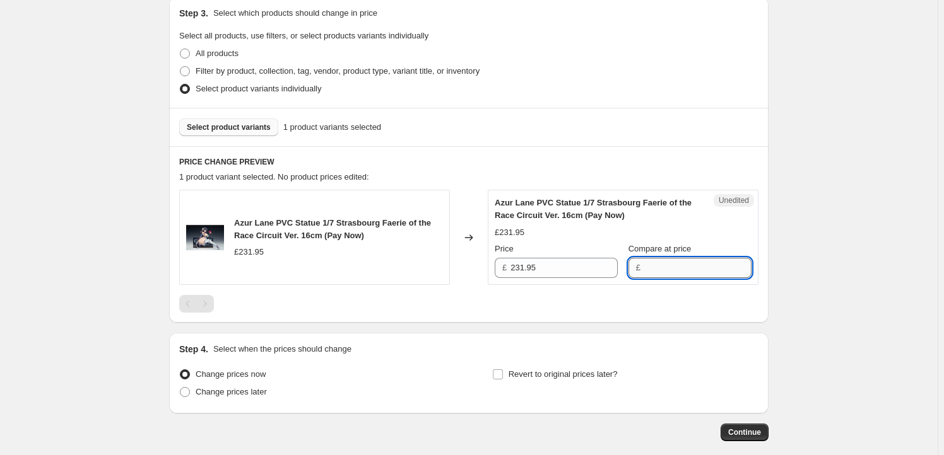
click at [674, 267] on input "Compare at price" at bounding box center [697, 268] width 107 height 20
paste input "231.95"
type input "231.95"
click at [535, 271] on input "231.95" at bounding box center [563, 268] width 107 height 20
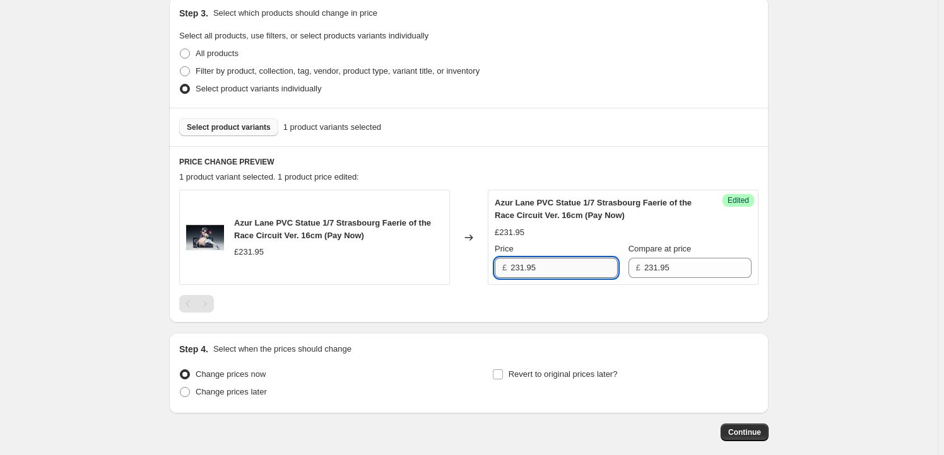
drag, startPoint x: 525, startPoint y: 267, endPoint x: 517, endPoint y: 270, distance: 8.2
click at [517, 270] on input "231.95" at bounding box center [563, 268] width 107 height 20
type input "219.95"
click at [529, 374] on span "Revert to original prices later?" at bounding box center [562, 374] width 109 height 9
click at [503, 374] on input "Revert to original prices later?" at bounding box center [498, 375] width 10 height 10
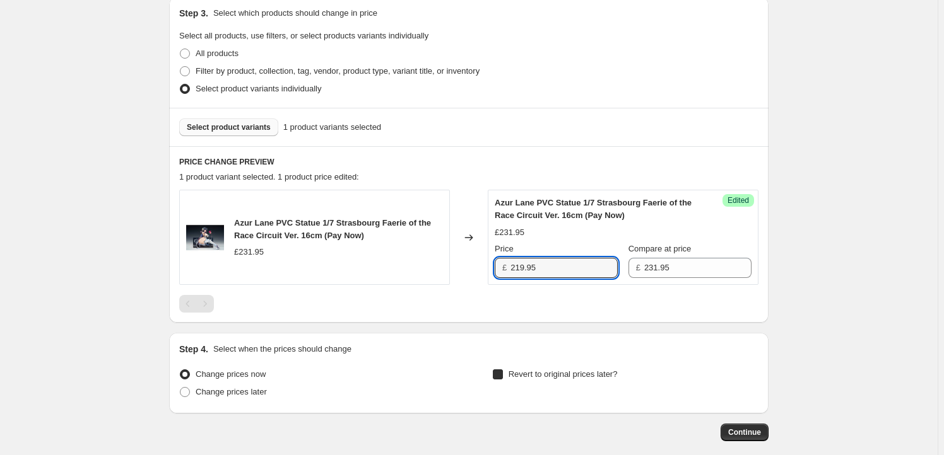
checkbox input "true"
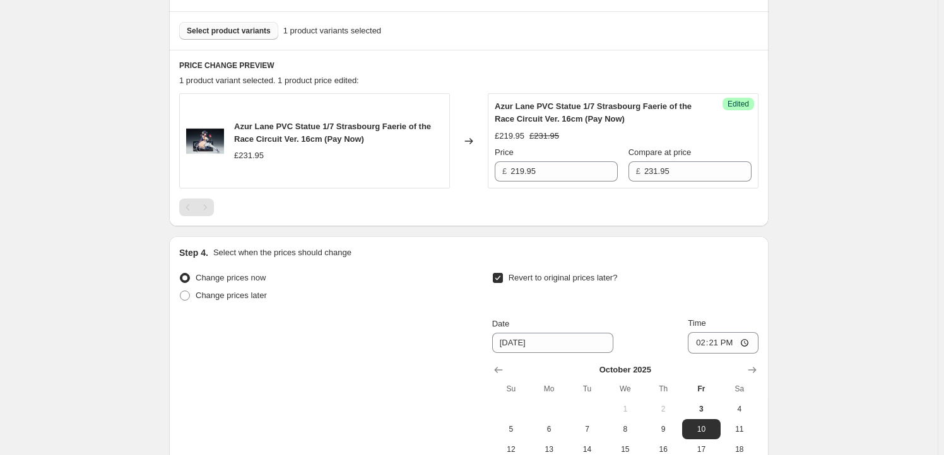
scroll to position [535, 0]
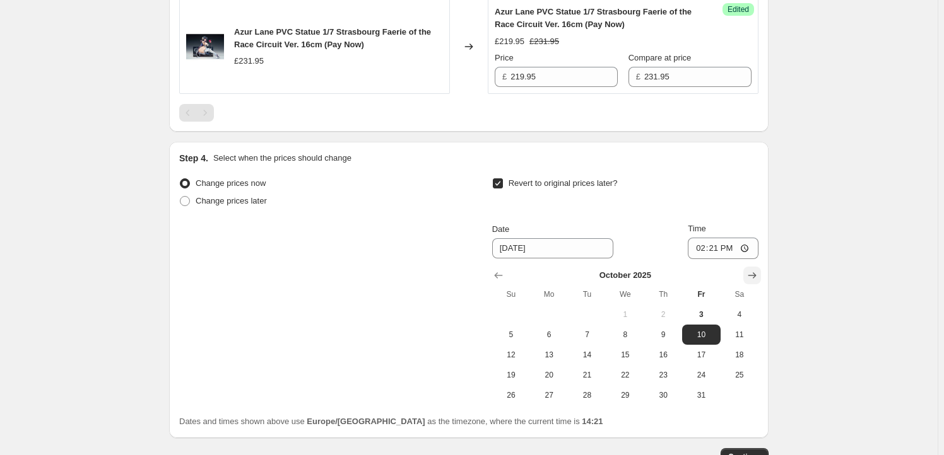
click at [754, 281] on button "Show next month, November 2025" at bounding box center [752, 276] width 18 height 18
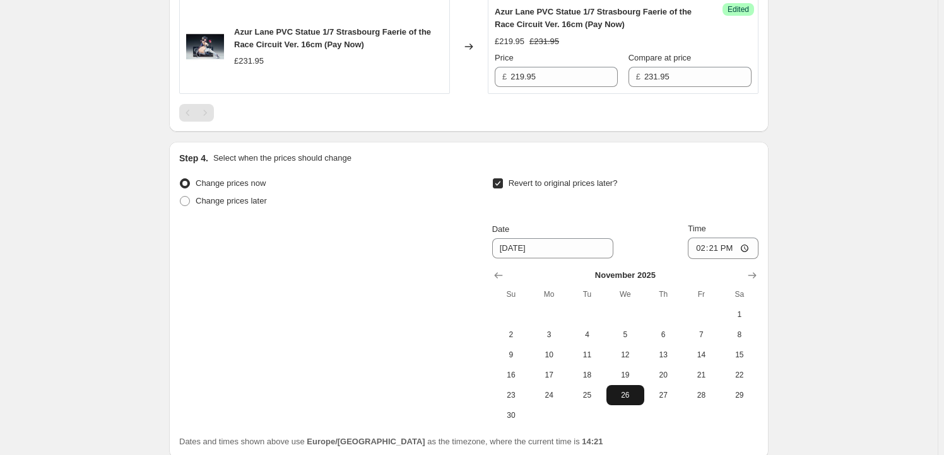
click at [615, 401] on button "26" at bounding box center [625, 395] width 38 height 20
type input "11/26/2025"
click at [720, 250] on input "14:21" at bounding box center [722, 248] width 71 height 21
type input "23:59"
drag, startPoint x: 836, startPoint y: 240, endPoint x: 812, endPoint y: 255, distance: 28.3
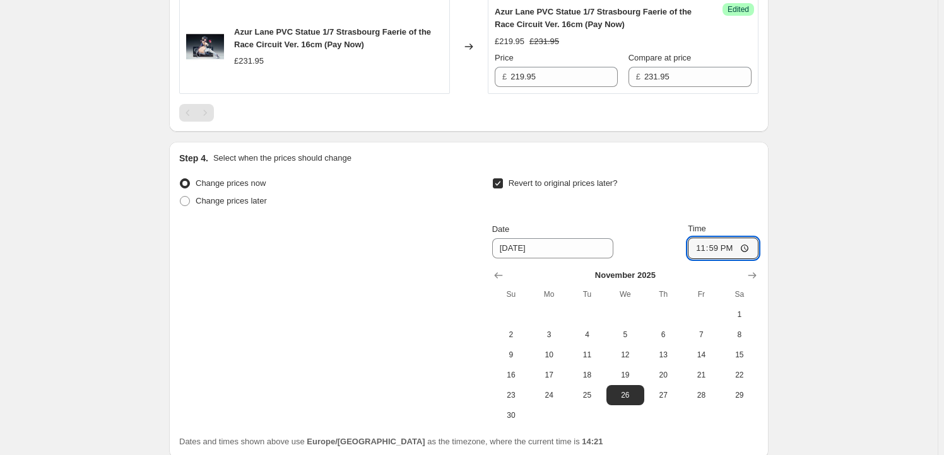
click at [836, 240] on div "Create new price change job. This page is ready Create new price change job Dra…" at bounding box center [468, 14] width 937 height 1098
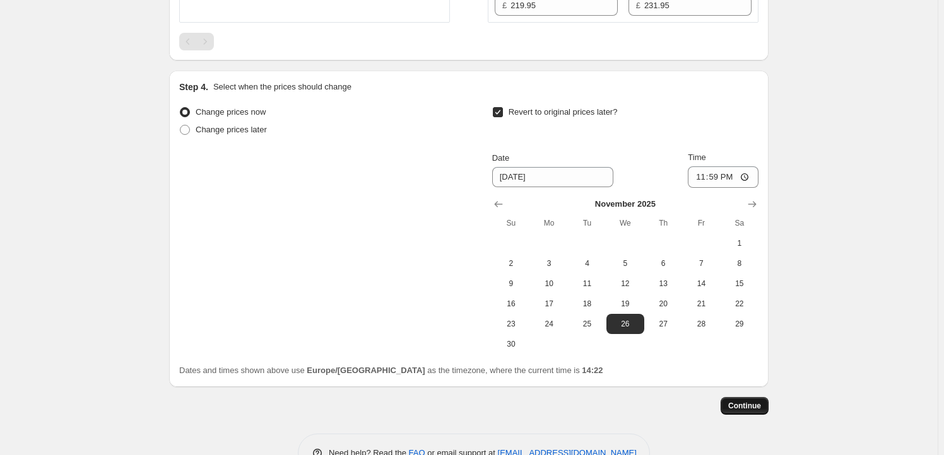
scroll to position [641, 0]
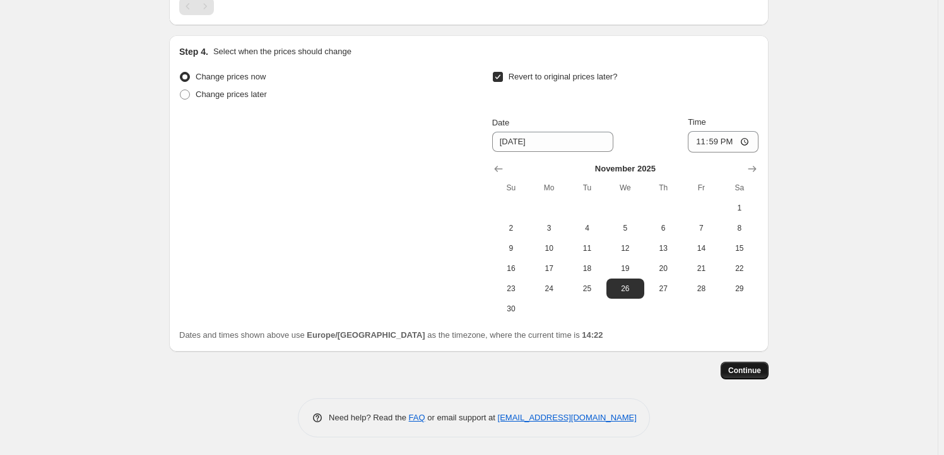
click at [763, 366] on button "Continue" at bounding box center [744, 371] width 48 height 18
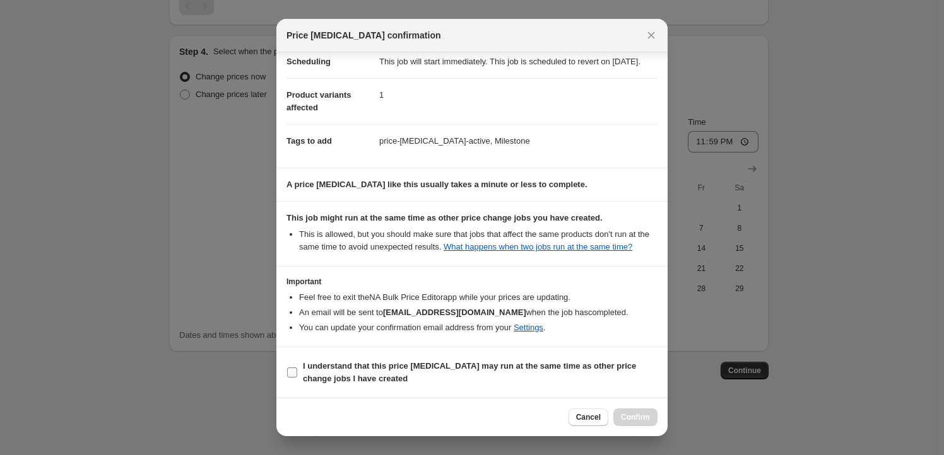
scroll to position [41, 0]
click at [388, 366] on b "I understand that this price change job may run at the same time as other price…" at bounding box center [469, 372] width 333 height 22
click at [297, 368] on input "I understand that this price change job may run at the same time as other price…" at bounding box center [292, 373] width 10 height 10
checkbox input "true"
click at [636, 417] on span "Confirm" at bounding box center [635, 417] width 29 height 10
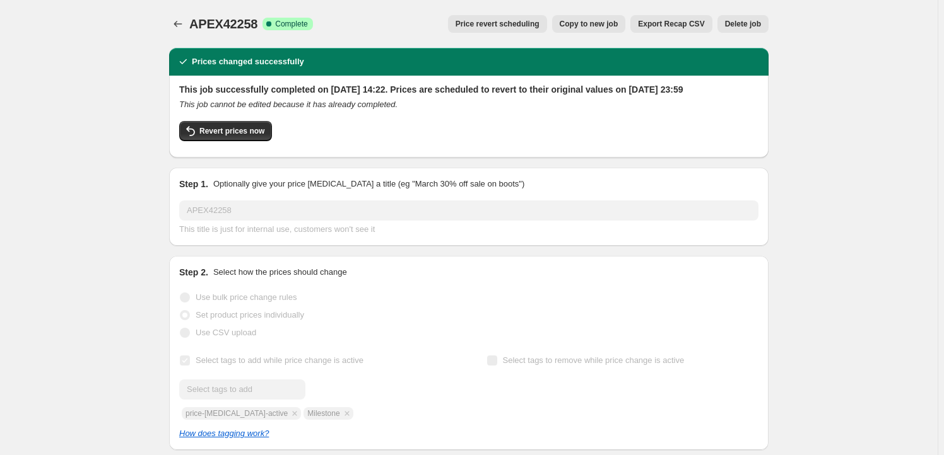
click at [594, 14] on div "APEX42258. This page is ready APEX42258 Success Complete Complete Price revert …" at bounding box center [468, 24] width 599 height 48
click at [582, 18] on button "Copy to new job" at bounding box center [589, 24] width 74 height 18
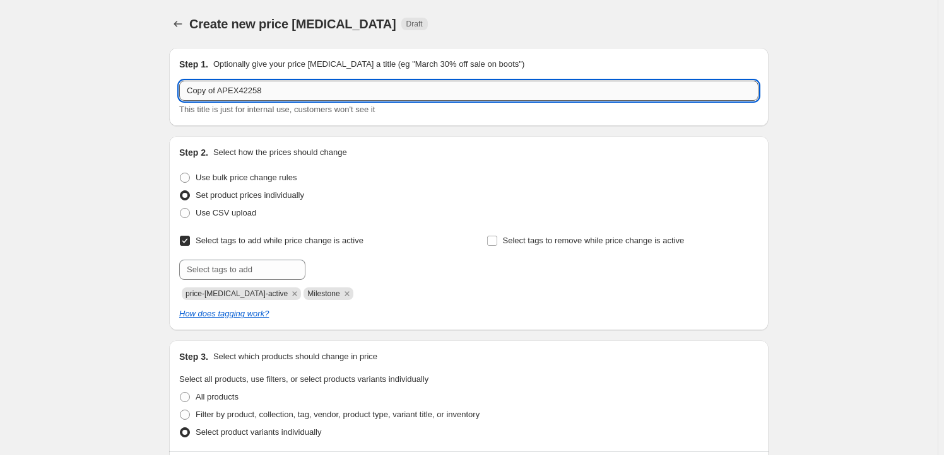
click at [269, 91] on input "Copy of APEX42258" at bounding box center [468, 91] width 579 height 20
paste input "APEX42257"
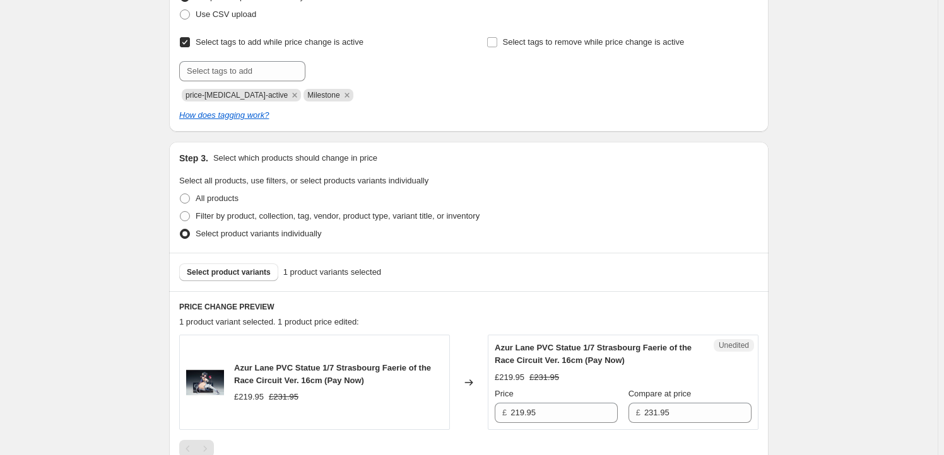
scroll to position [267, 0]
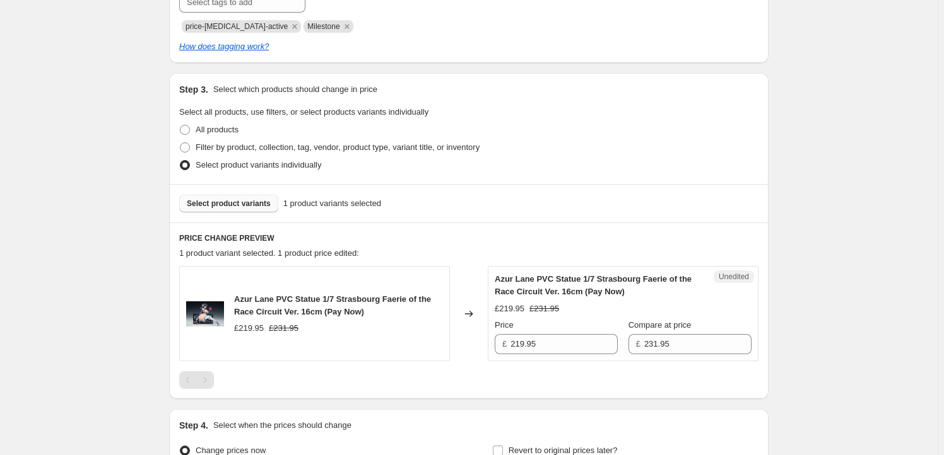
type input "APEX42257"
click at [262, 209] on button "Select product variants" at bounding box center [228, 204] width 99 height 18
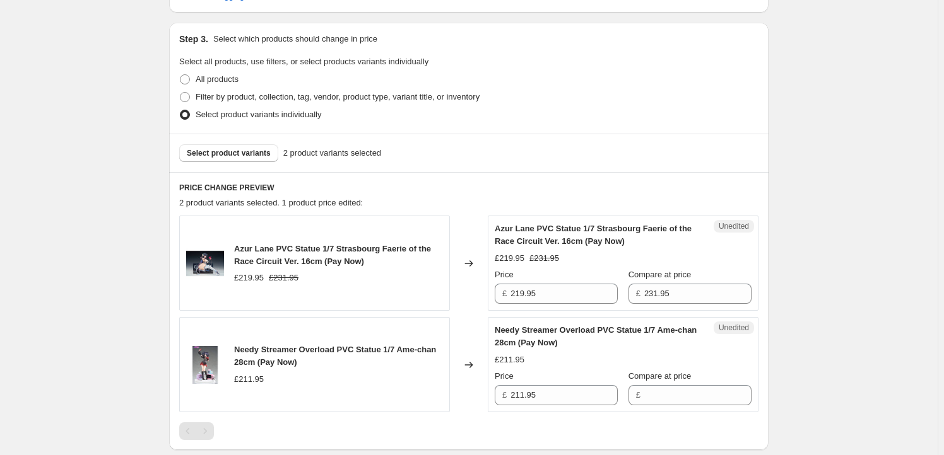
scroll to position [344, 0]
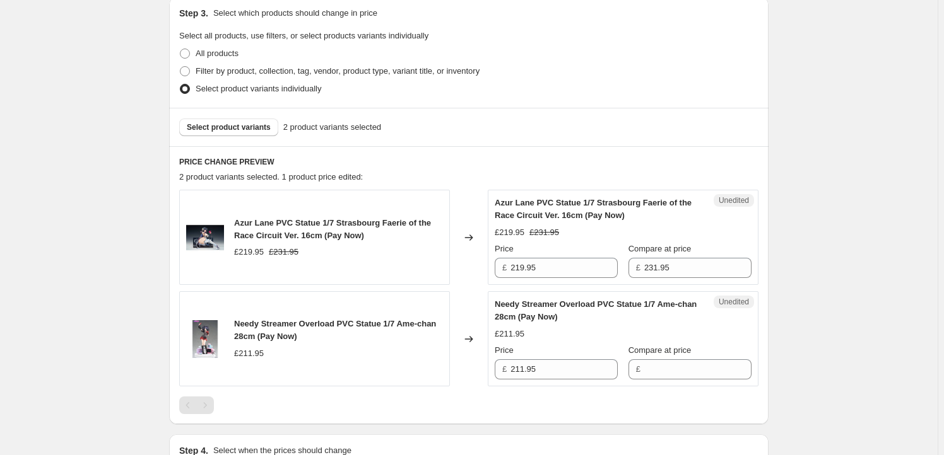
click at [245, 224] on span "Azur Lane PVC Statue 1/7 Strasbourg Faerie of the Race Circuit Ver. 16cm (Pay N…" at bounding box center [332, 229] width 197 height 22
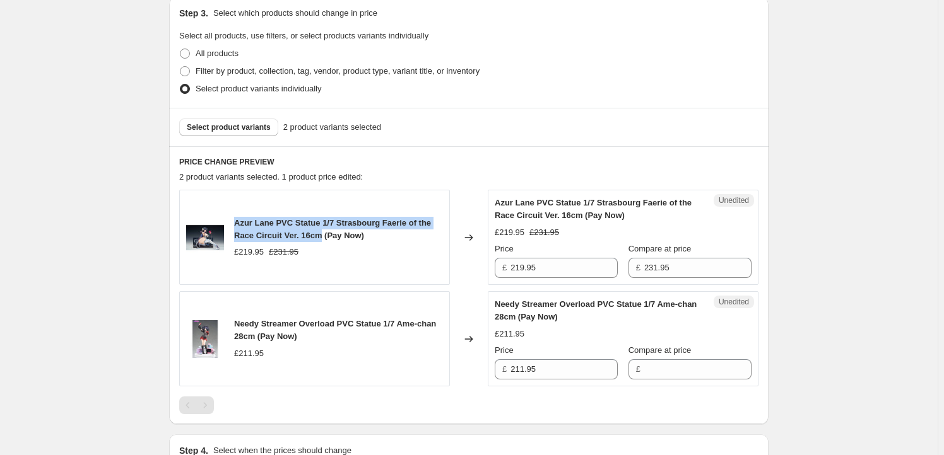
drag, startPoint x: 245, startPoint y: 224, endPoint x: 315, endPoint y: 237, distance: 70.5
click at [315, 237] on span "Azur Lane PVC Statue 1/7 Strasbourg Faerie of the Race Circuit Ver. 16cm (Pay N…" at bounding box center [332, 229] width 197 height 22
copy span "Azur Lane PVC Statue 1/7 Strasbourg Faerie of the Race Circuit Ver. 16cm"
click at [221, 129] on span "Select product variants" at bounding box center [229, 127] width 84 height 10
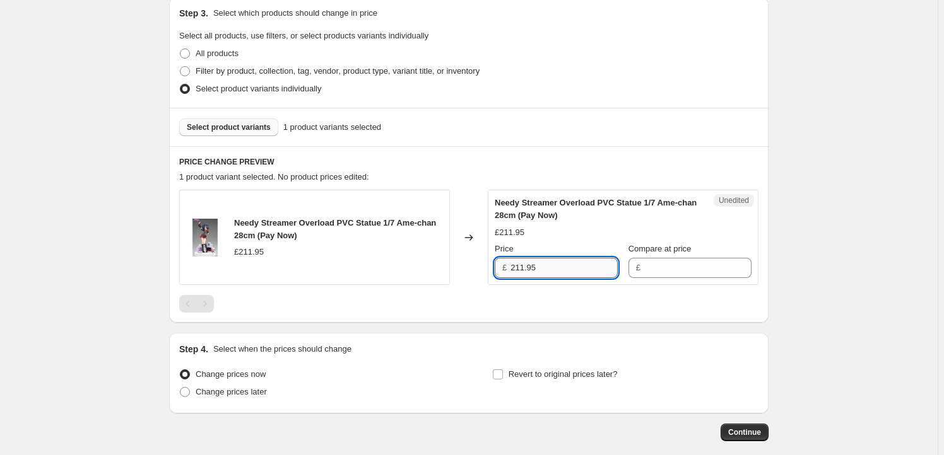
click at [558, 269] on input "211.95" at bounding box center [563, 268] width 107 height 20
type input "211.95"
click at [676, 272] on input "Compare at price" at bounding box center [697, 268] width 107 height 20
paste input "211.95"
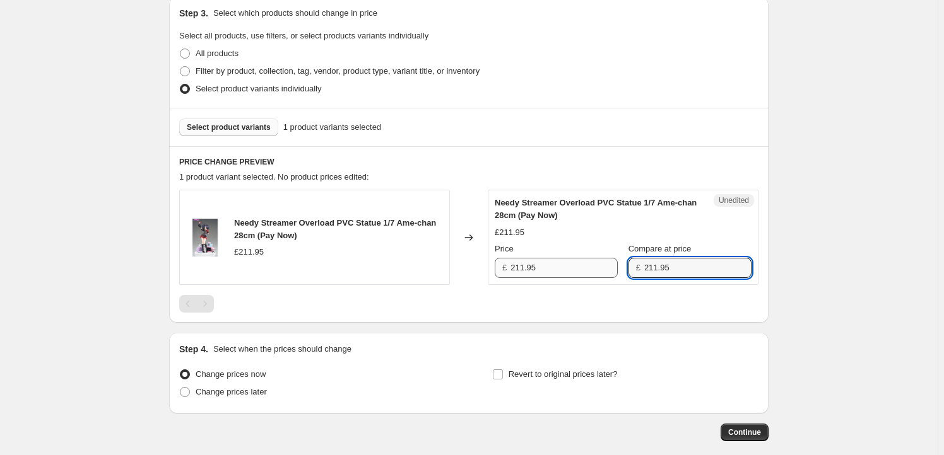
type input "211.95"
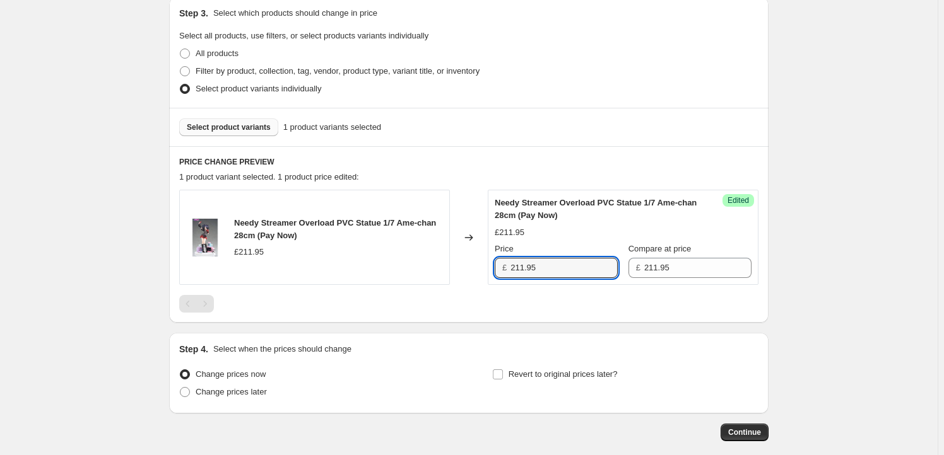
drag, startPoint x: 526, startPoint y: 268, endPoint x: 510, endPoint y: 267, distance: 16.4
click at [510, 267] on div "£ 211.95" at bounding box center [555, 268] width 123 height 20
type input "194.95"
click at [545, 373] on span "Revert to original prices later?" at bounding box center [562, 374] width 109 height 9
click at [503, 373] on input "Revert to original prices later?" at bounding box center [498, 375] width 10 height 10
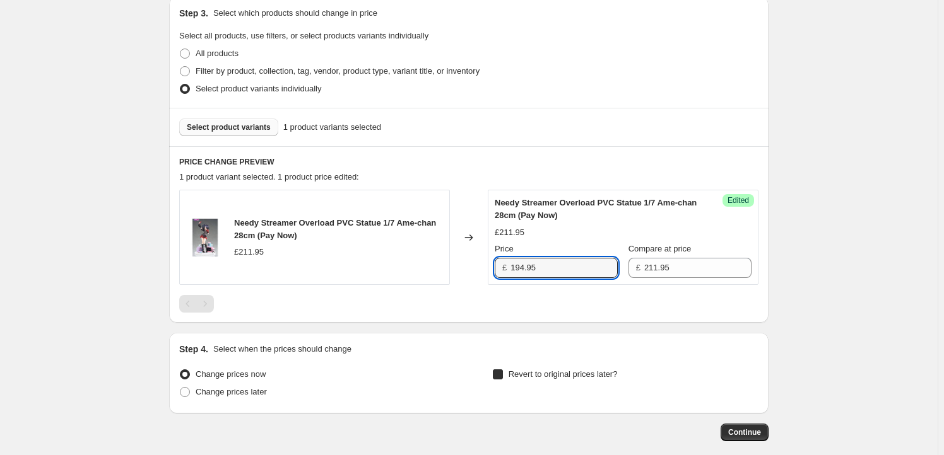
checkbox input "true"
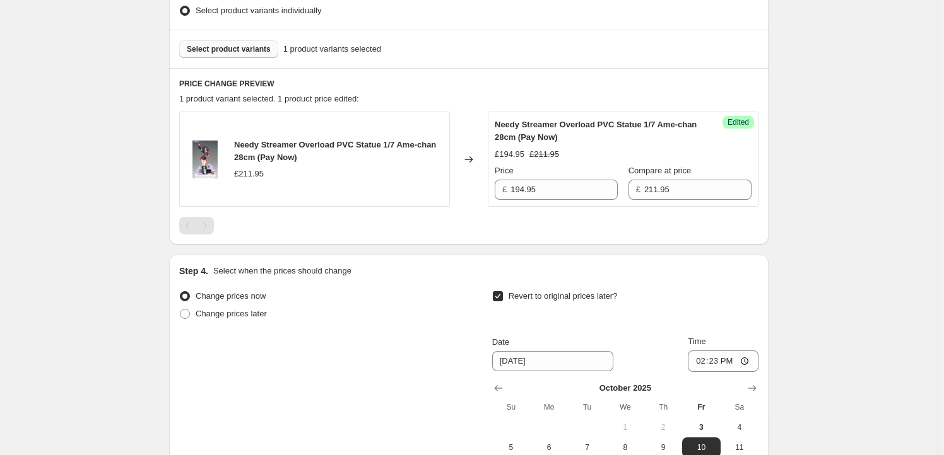
scroll to position [573, 0]
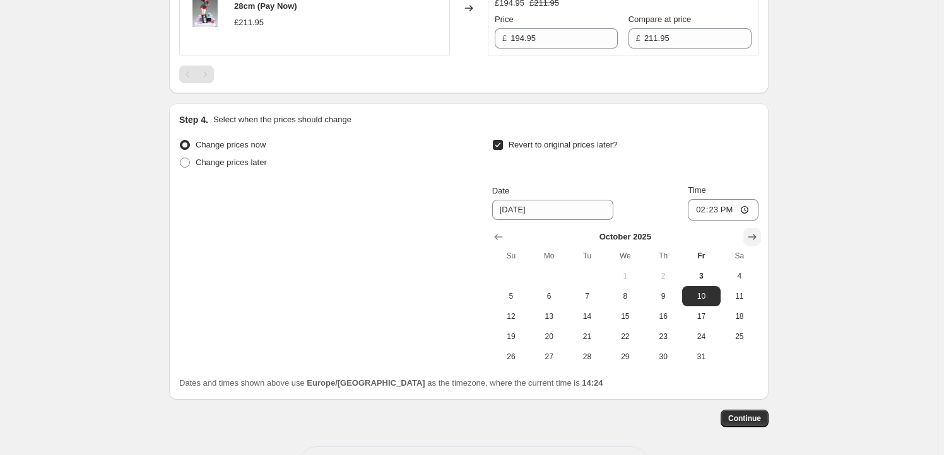
click at [756, 241] on icon "Show next month, November 2025" at bounding box center [751, 237] width 13 height 13
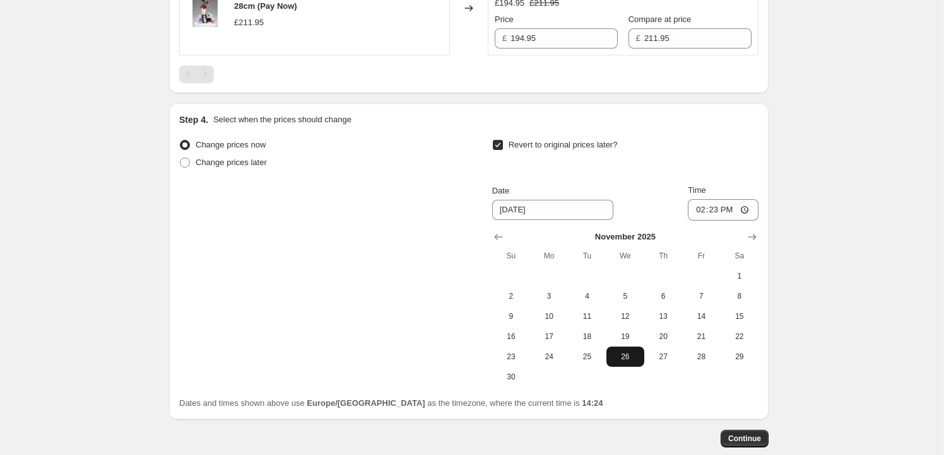
click at [627, 356] on span "26" at bounding box center [625, 357] width 28 height 10
type input "11/26/2025"
click at [713, 207] on input "14:23" at bounding box center [722, 209] width 71 height 21
type input "23:59"
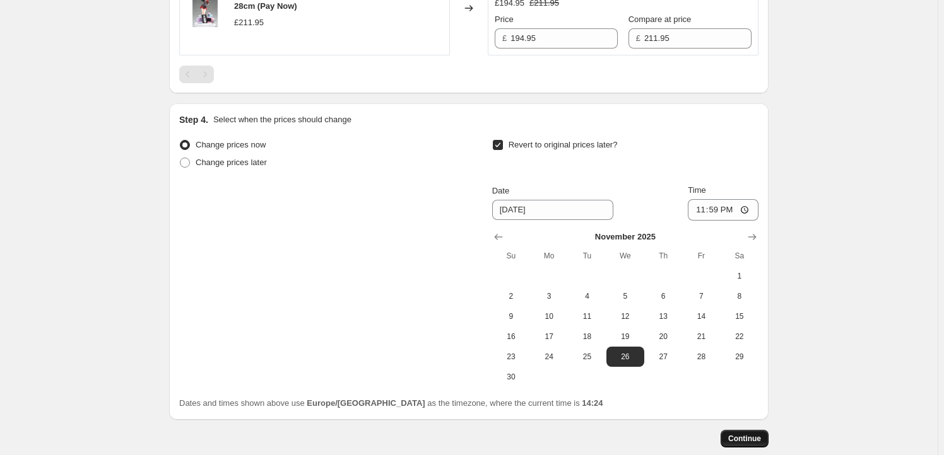
click at [748, 445] on button "Continue" at bounding box center [744, 439] width 48 height 18
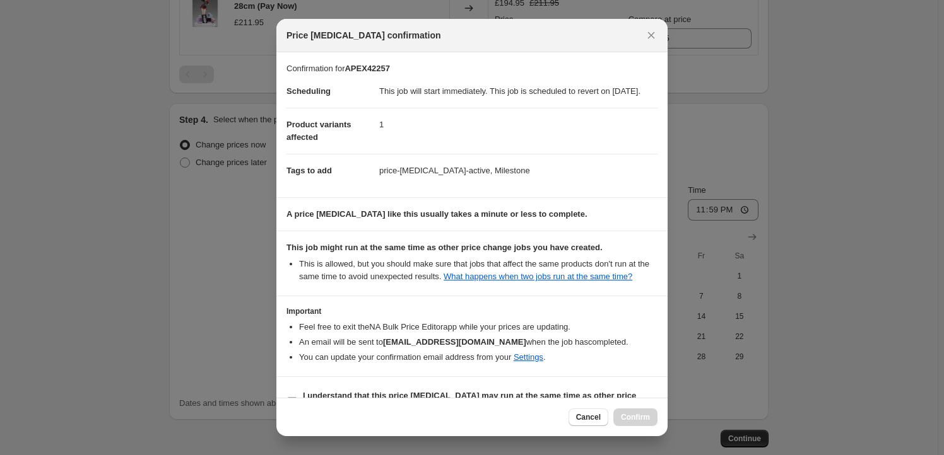
scroll to position [41, 0]
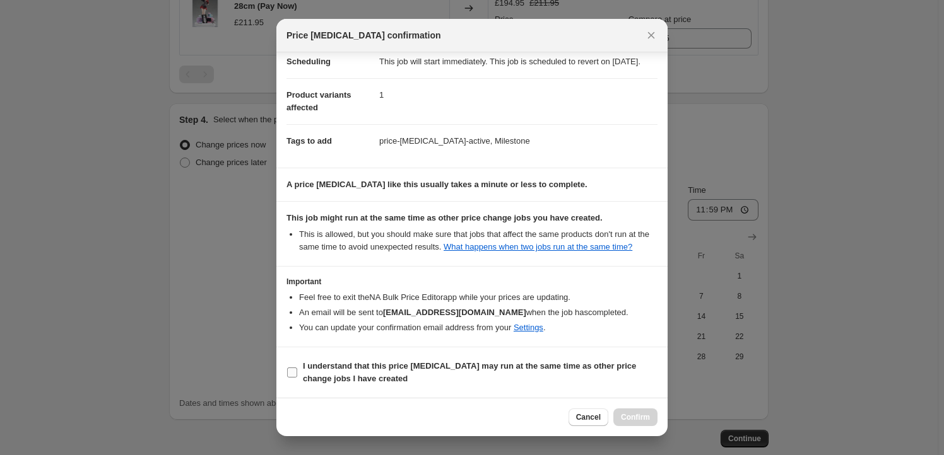
click at [355, 362] on b "I understand that this price change job may run at the same time as other price…" at bounding box center [469, 372] width 333 height 22
click at [297, 368] on input "I understand that this price change job may run at the same time as other price…" at bounding box center [292, 373] width 10 height 10
checkbox input "true"
click at [636, 416] on span "Confirm" at bounding box center [635, 417] width 29 height 10
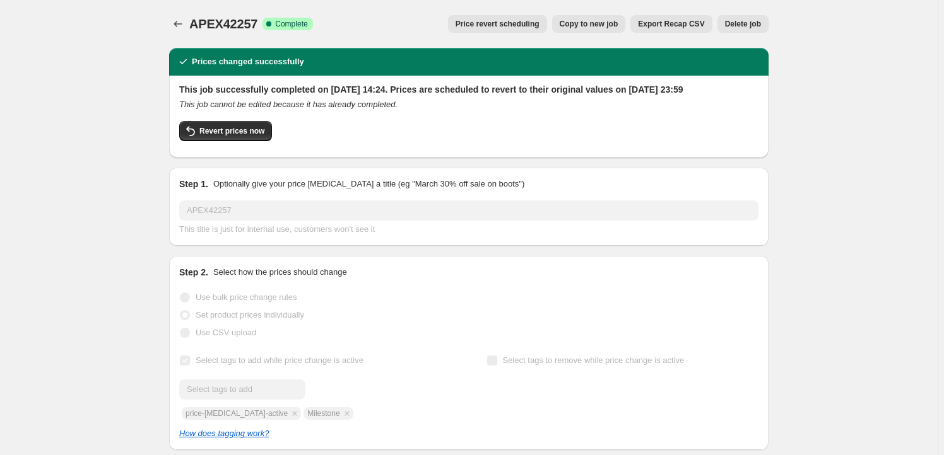
click at [578, 25] on span "Copy to new job" at bounding box center [588, 24] width 59 height 10
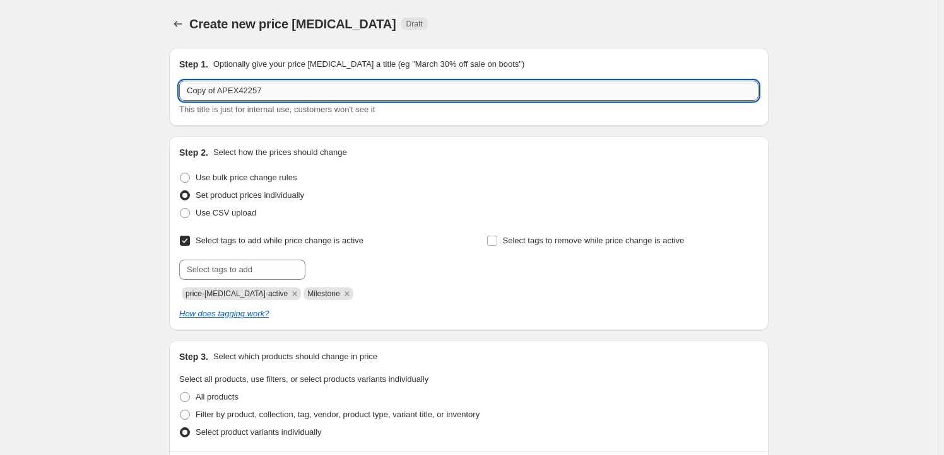
click at [280, 96] on input "Copy of APEX42257" at bounding box center [468, 91] width 579 height 20
paste input "MTH19469"
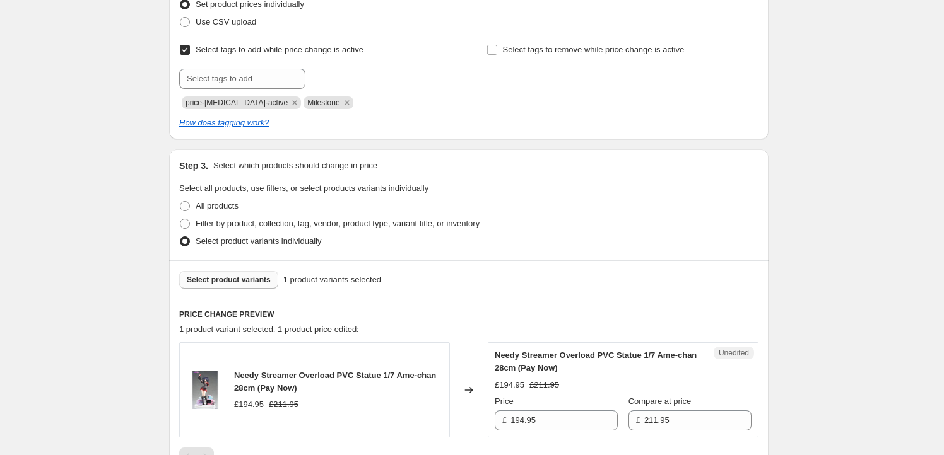
type input "MTH19469"
click at [249, 284] on button "Select product variants" at bounding box center [228, 280] width 99 height 18
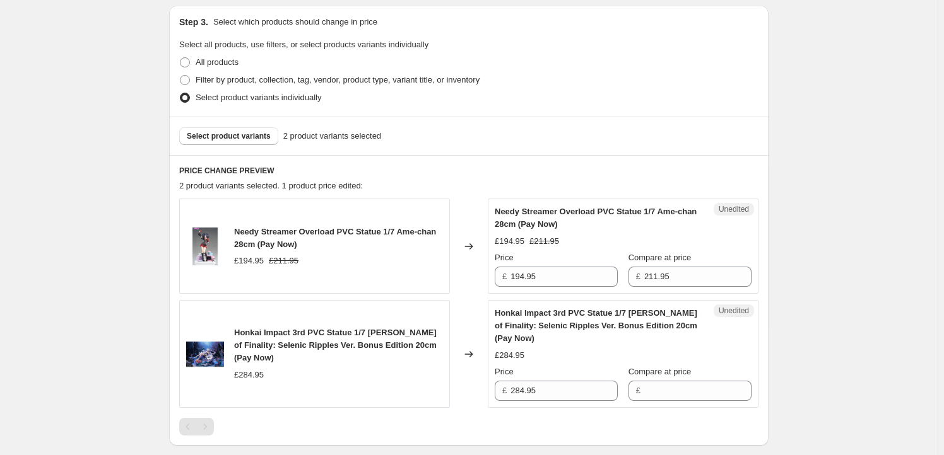
scroll to position [344, 0]
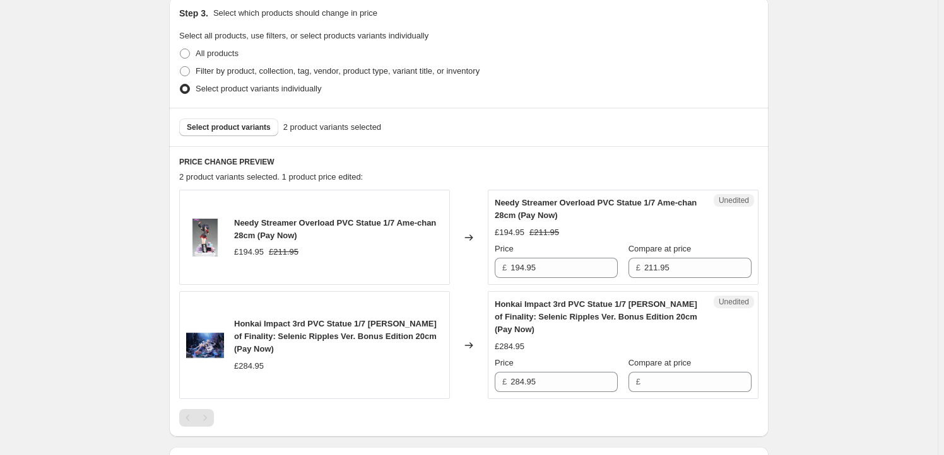
click at [245, 223] on span "Needy Streamer Overload PVC Statue 1/7 Ame-chan 28cm (Pay Now)" at bounding box center [335, 229] width 202 height 22
drag, startPoint x: 245, startPoint y: 223, endPoint x: 246, endPoint y: 235, distance: 12.6
click at [246, 235] on span "Needy Streamer Overload PVC Statue 1/7 Ame-chan 28cm (Pay Now)" at bounding box center [335, 229] width 202 height 22
copy span "Needy Streamer Overload PVC Statue 1/7 Ame-chan 28cm"
click at [243, 136] on div "Select product variants 2 product variants selected" at bounding box center [468, 127] width 599 height 38
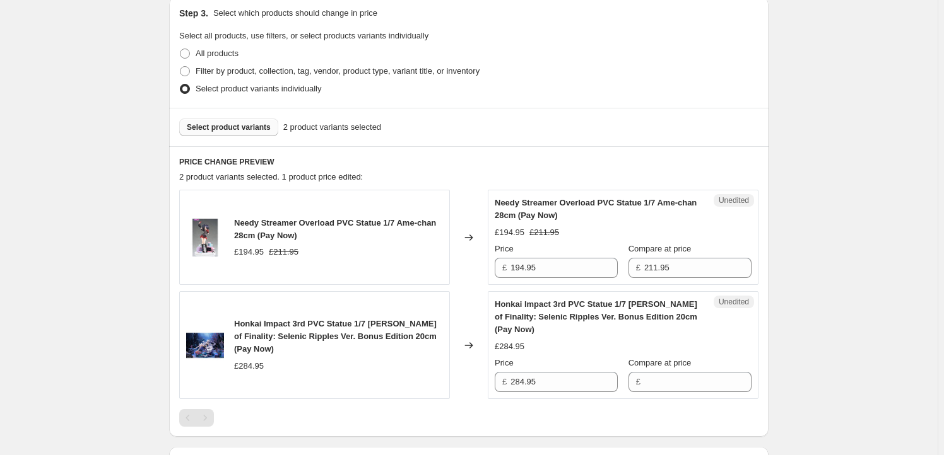
click at [247, 132] on button "Select product variants" at bounding box center [228, 128] width 99 height 18
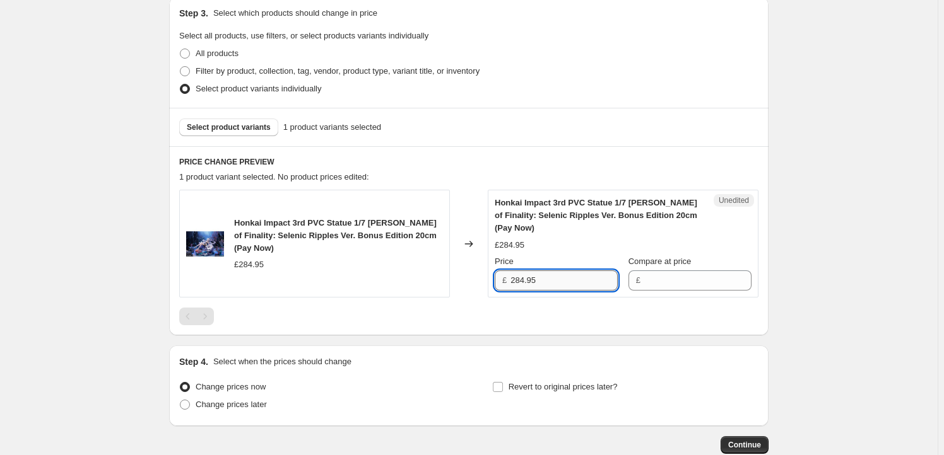
click at [556, 285] on input "284.95" at bounding box center [563, 281] width 107 height 20
type input "284.95"
click at [659, 289] on input "Compare at price" at bounding box center [697, 281] width 107 height 20
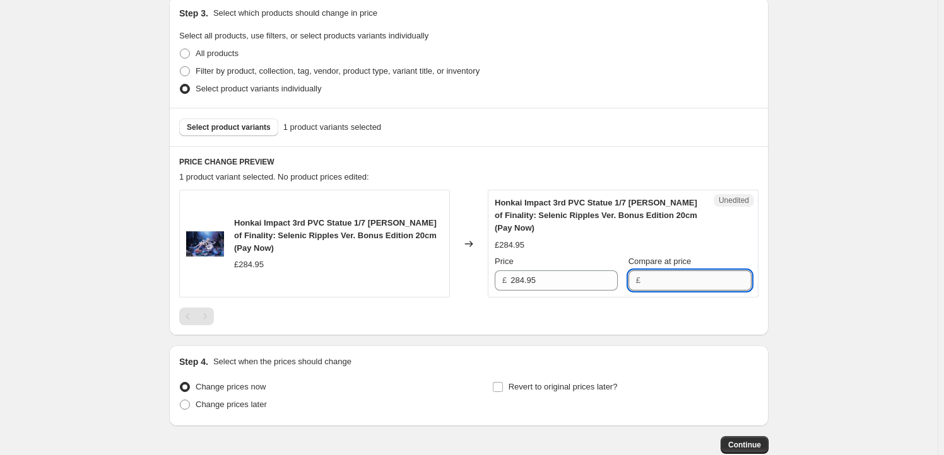
paste input "284.95"
type input "284.95"
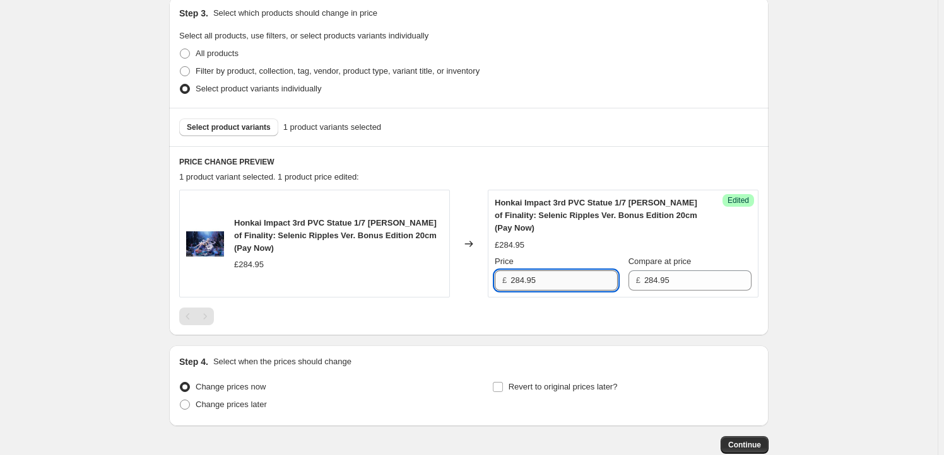
click at [518, 284] on input "284.95" at bounding box center [563, 281] width 107 height 20
type input "264.95"
click at [534, 383] on span "Revert to original prices later?" at bounding box center [562, 386] width 109 height 9
click at [503, 383] on input "Revert to original prices later?" at bounding box center [498, 387] width 10 height 10
checkbox input "true"
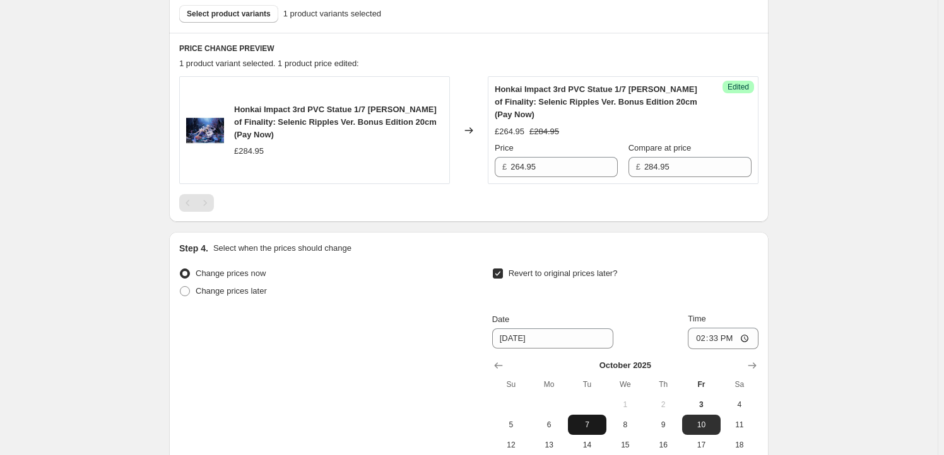
scroll to position [535, 0]
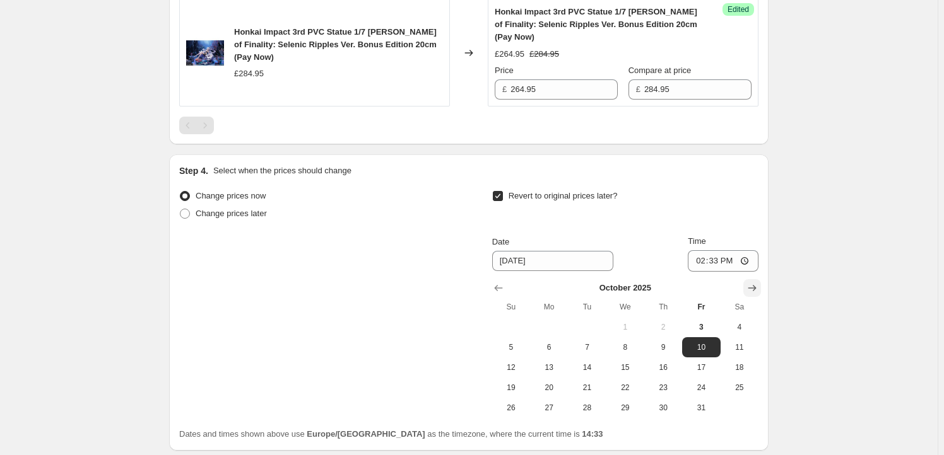
click at [756, 285] on icon "Show next month, November 2025" at bounding box center [752, 288] width 8 height 6
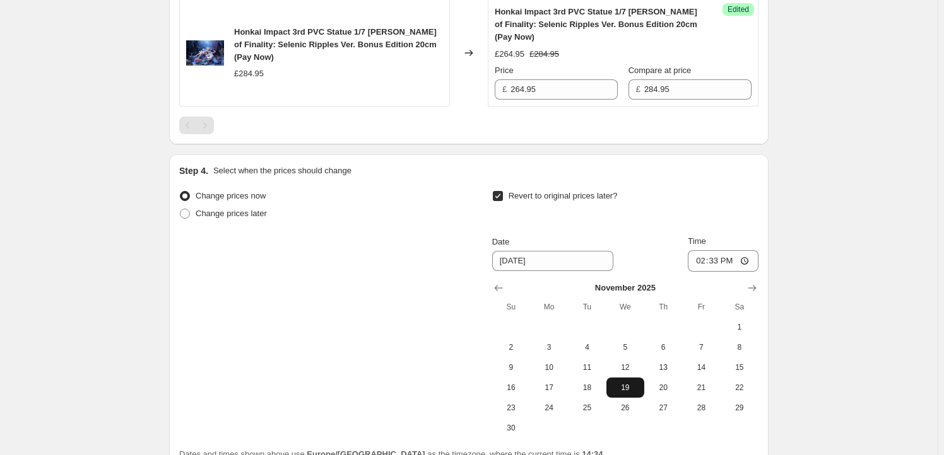
scroll to position [573, 0]
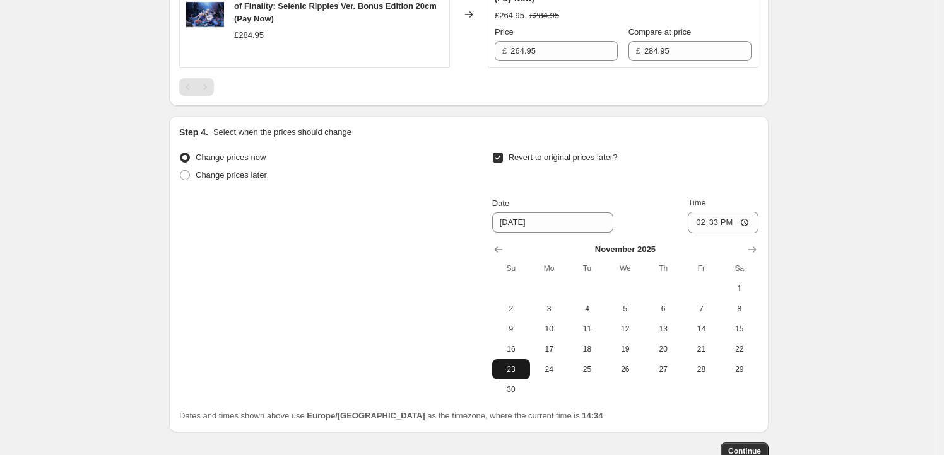
click at [508, 374] on button "23" at bounding box center [511, 369] width 38 height 20
type input "11/23/2025"
click at [718, 223] on input "14:33" at bounding box center [722, 222] width 71 height 21
type input "23:59"
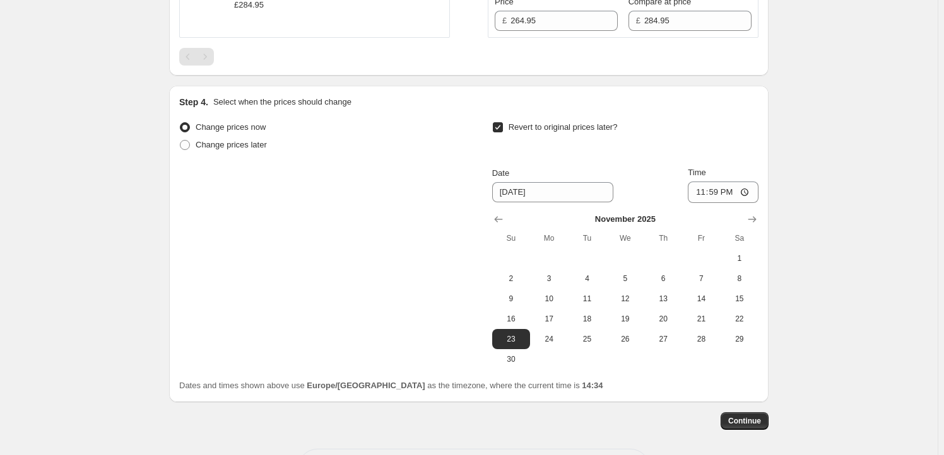
scroll to position [650, 0]
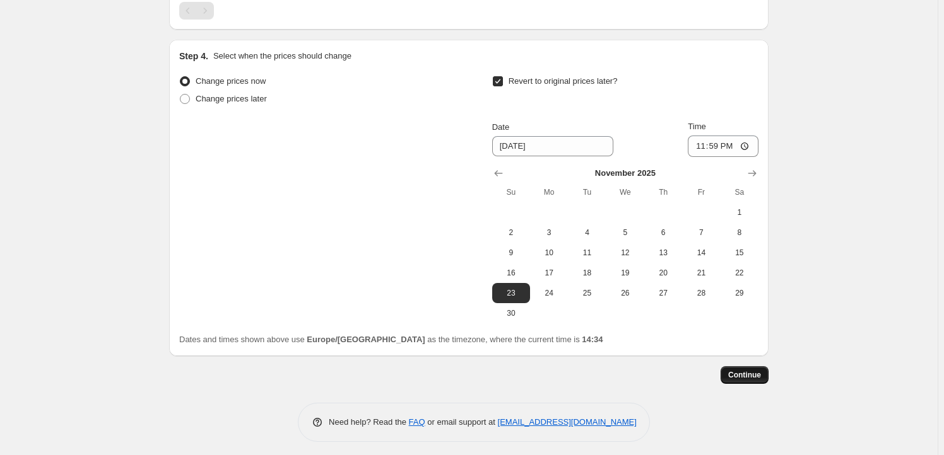
click at [756, 371] on span "Continue" at bounding box center [744, 375] width 33 height 10
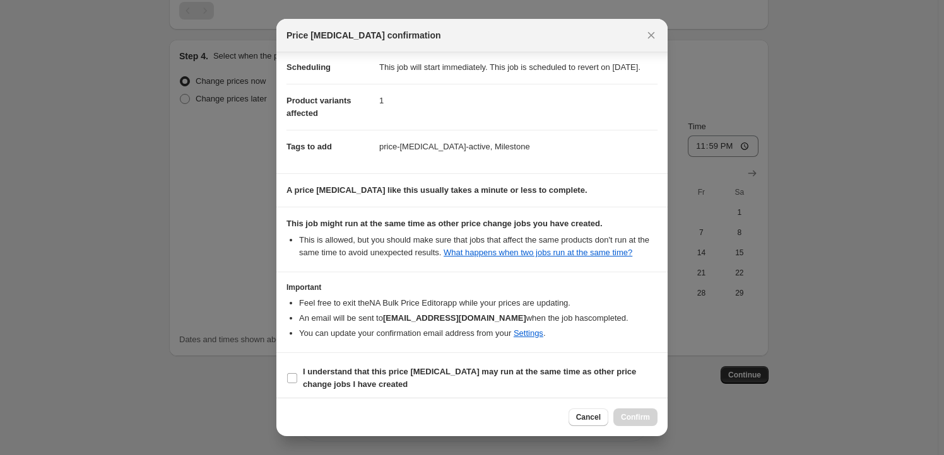
scroll to position [41, 0]
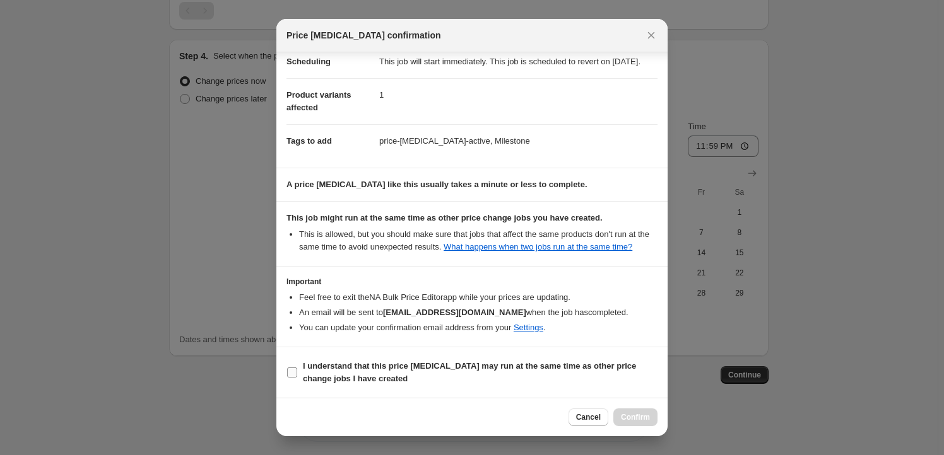
click at [373, 375] on b "I understand that this price change job may run at the same time as other price…" at bounding box center [469, 372] width 333 height 22
click at [297, 375] on input "I understand that this price change job may run at the same time as other price…" at bounding box center [292, 373] width 10 height 10
checkbox input "true"
click at [633, 413] on span "Confirm" at bounding box center [635, 417] width 29 height 10
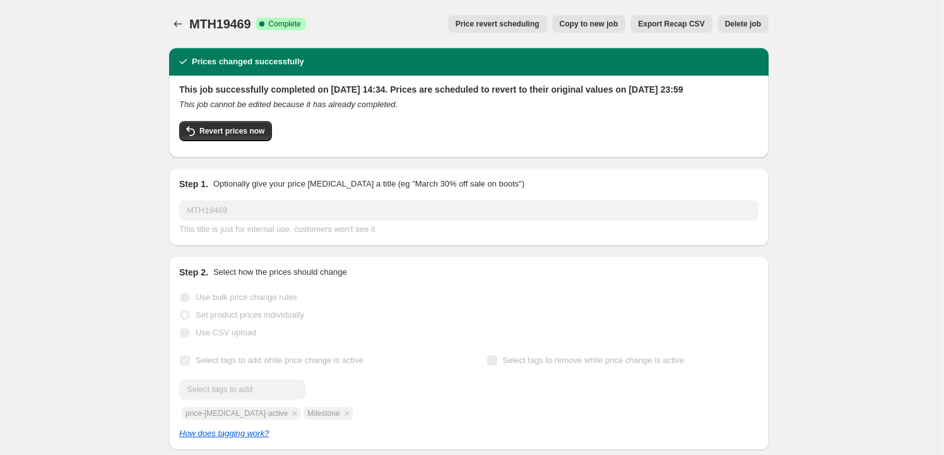
click at [594, 29] on button "Copy to new job" at bounding box center [589, 24] width 74 height 18
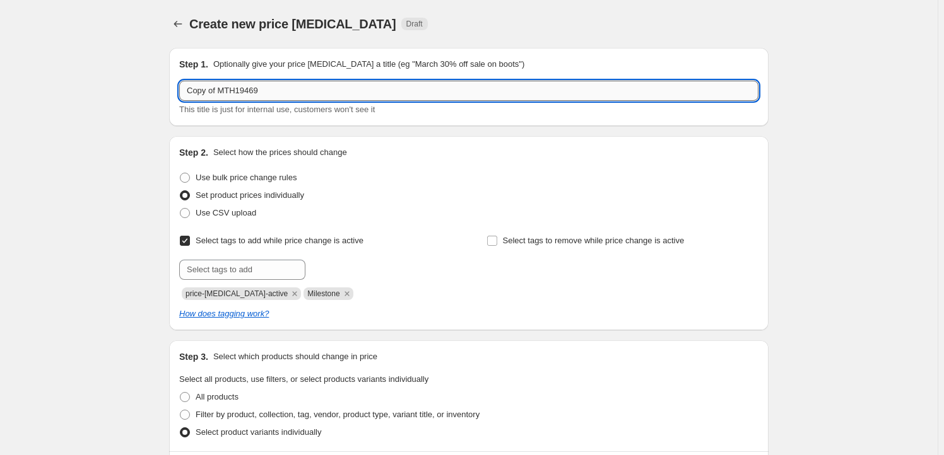
click at [270, 90] on input "Copy of MTH19469" at bounding box center [468, 91] width 579 height 20
paste input "NECR08017"
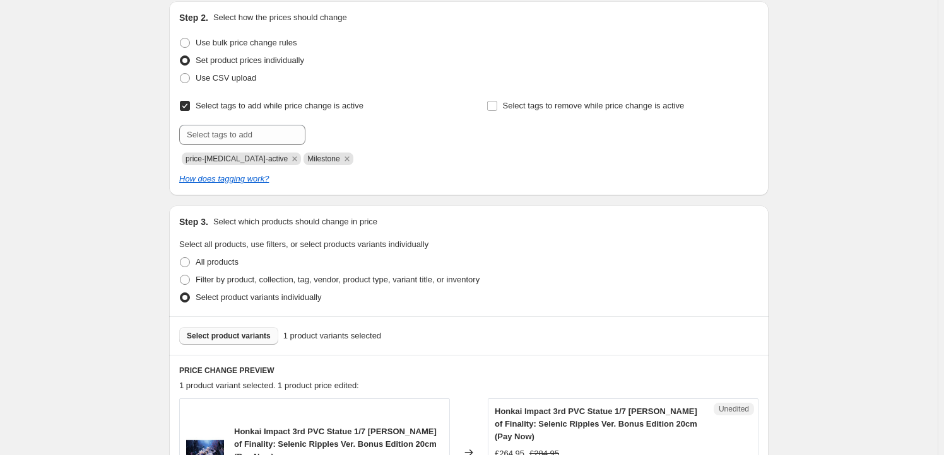
scroll to position [229, 0]
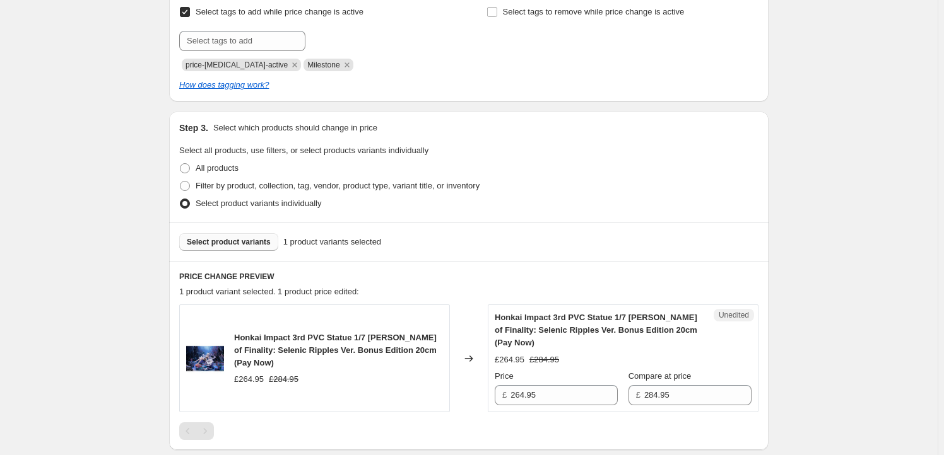
type input "NECR08017"
click at [253, 233] on button "Select product variants" at bounding box center [228, 242] width 99 height 18
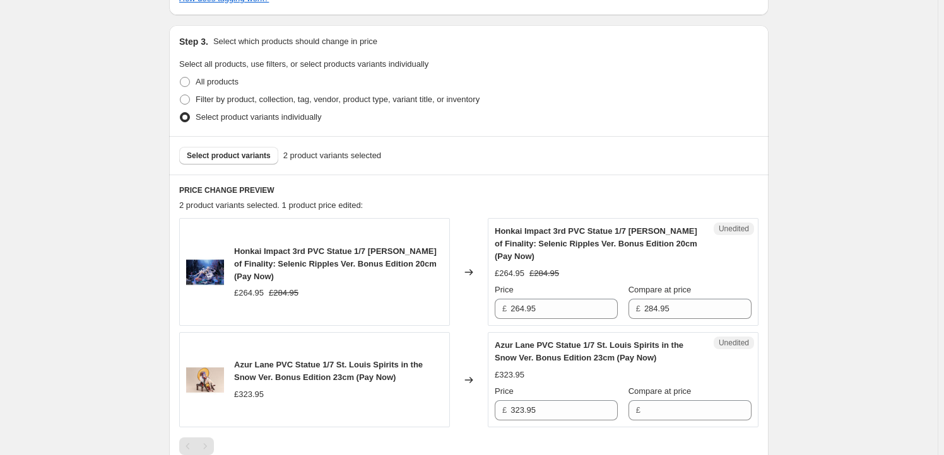
scroll to position [344, 0]
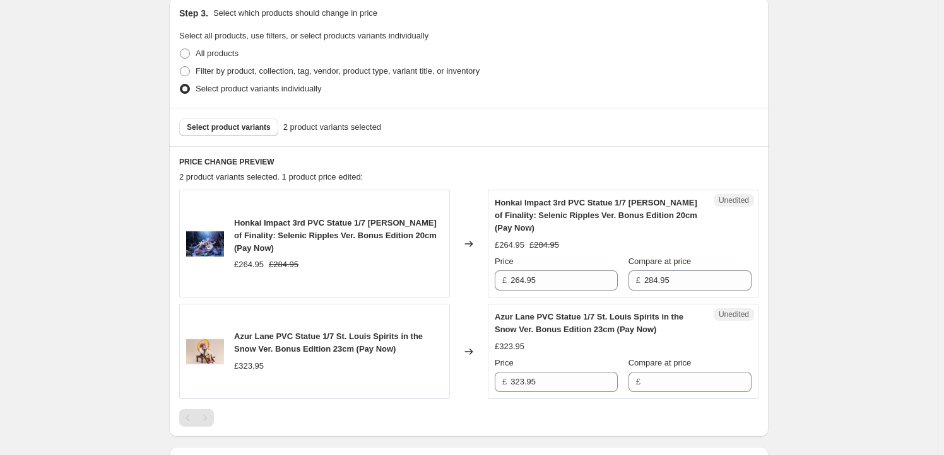
click at [238, 226] on span "Honkai Impact 3rd PVC Statue 1/7 Kiana Herrscher of Finality: Selenic Ripples V…" at bounding box center [335, 235] width 202 height 35
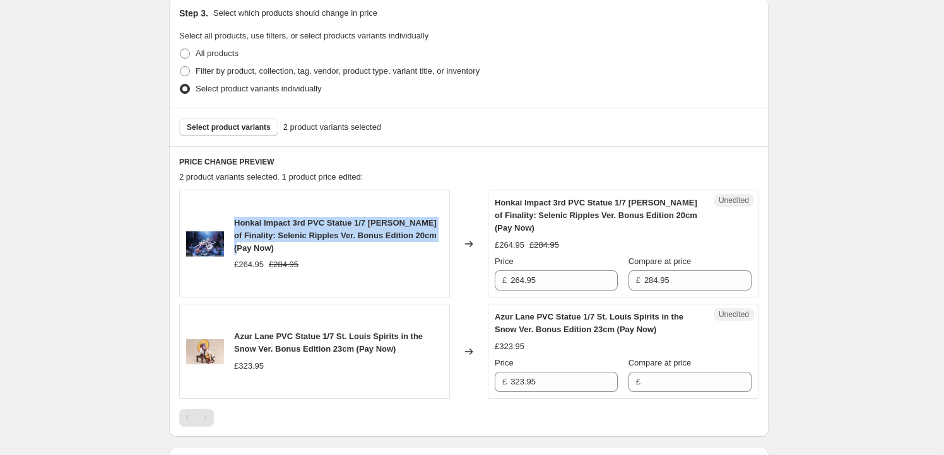
drag, startPoint x: 238, startPoint y: 226, endPoint x: 410, endPoint y: 235, distance: 171.8
click at [410, 235] on span "Honkai Impact 3rd PVC Statue 1/7 Kiana Herrscher of Finality: Selenic Ripples V…" at bounding box center [335, 235] width 202 height 35
copy span "Honkai Impact 3rd PVC Statue 1/7 Kiana Herrscher of Finality: Selenic Ripples V…"
click at [252, 131] on span "Select product variants" at bounding box center [229, 127] width 84 height 10
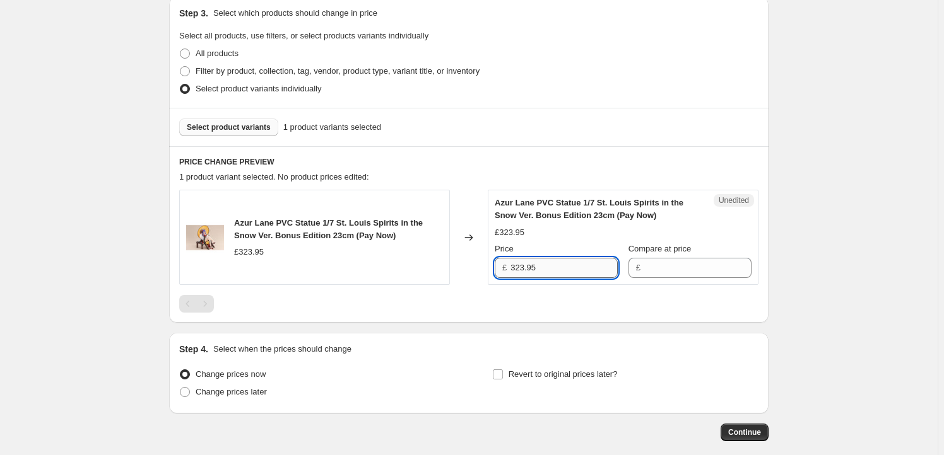
click at [568, 269] on input "323.95" at bounding box center [563, 268] width 107 height 20
type input "323.95"
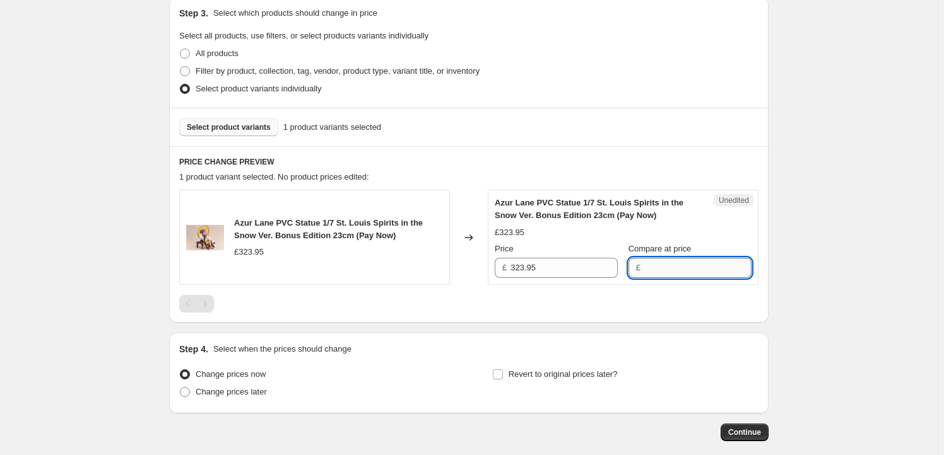
click at [674, 265] on input "Compare at price" at bounding box center [697, 268] width 107 height 20
paste input "323.95"
type input "323.95"
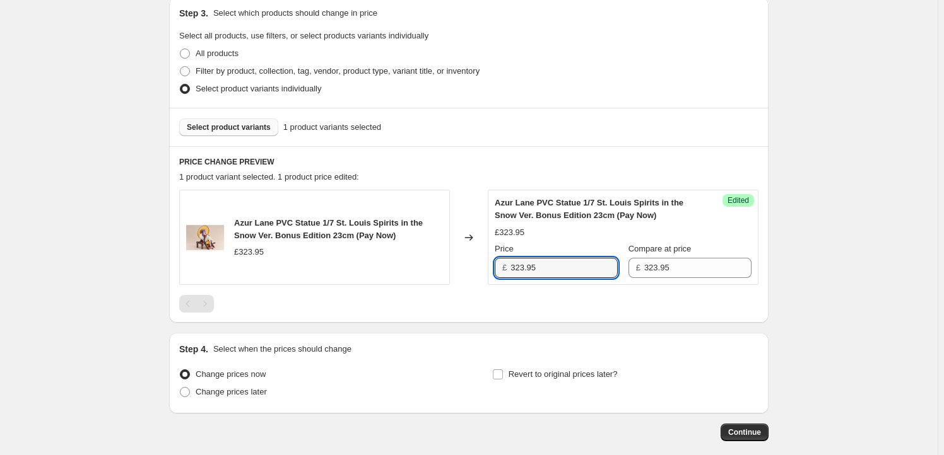
drag, startPoint x: 526, startPoint y: 272, endPoint x: 503, endPoint y: 274, distance: 23.4
click at [503, 274] on div "£ 323.95" at bounding box center [555, 268] width 123 height 20
type input "289.95"
click at [536, 371] on span "Revert to original prices later?" at bounding box center [562, 374] width 109 height 9
click at [503, 371] on input "Revert to original prices later?" at bounding box center [498, 375] width 10 height 10
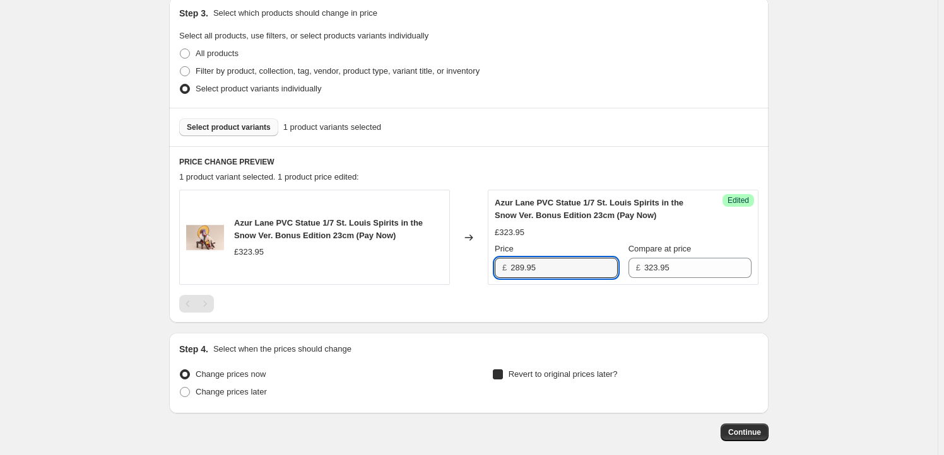
checkbox input "true"
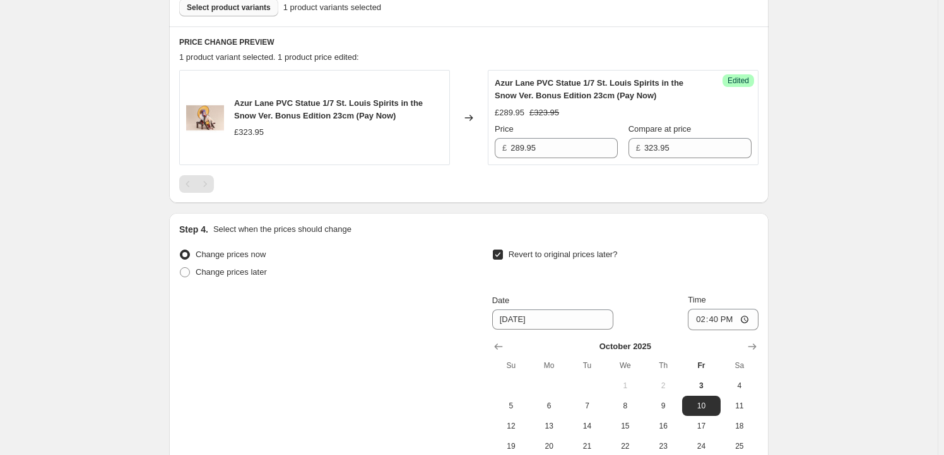
scroll to position [573, 0]
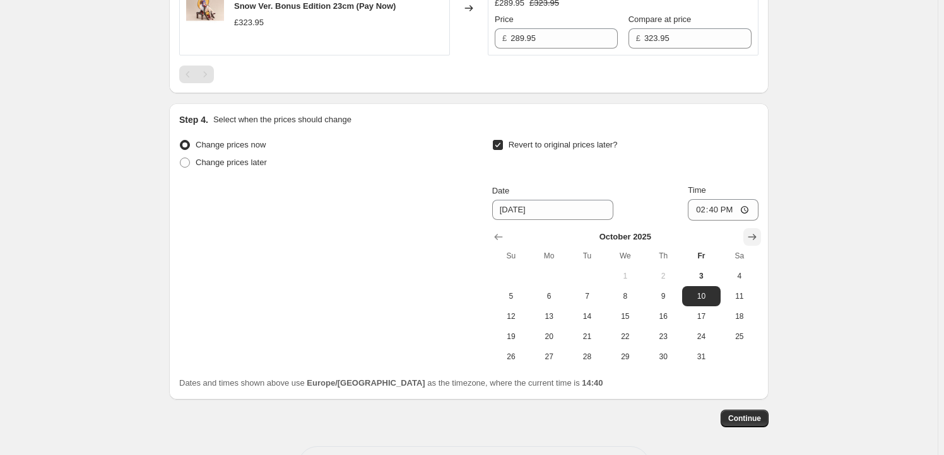
click at [755, 239] on icon "Show next month, November 2025" at bounding box center [751, 237] width 13 height 13
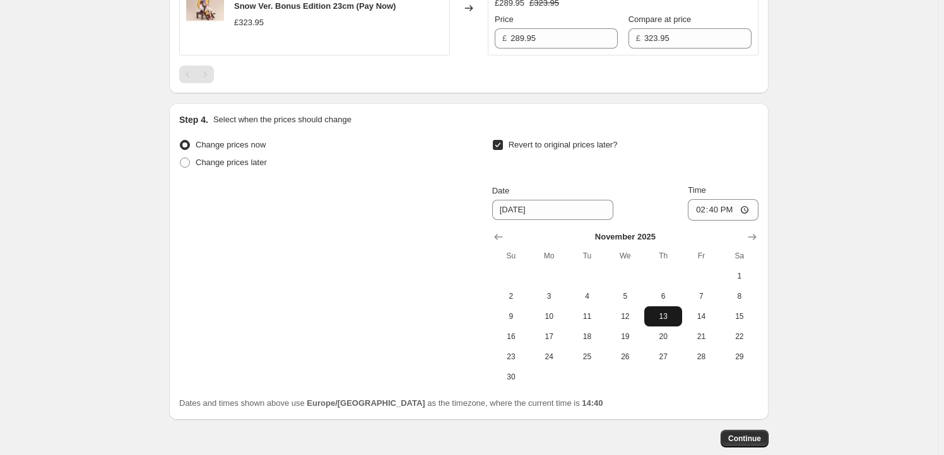
click at [653, 313] on span "13" at bounding box center [663, 317] width 28 height 10
type input "11/13/2025"
click at [721, 212] on input "14:40" at bounding box center [722, 209] width 71 height 21
type input "23:59"
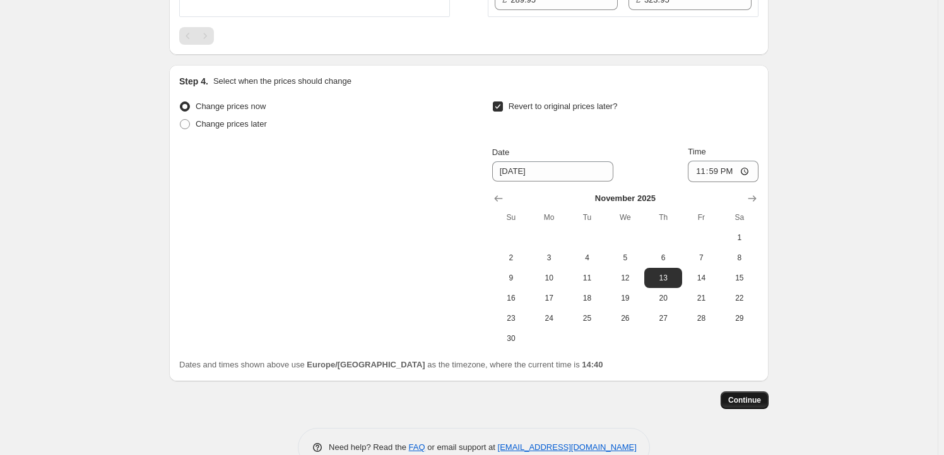
scroll to position [641, 0]
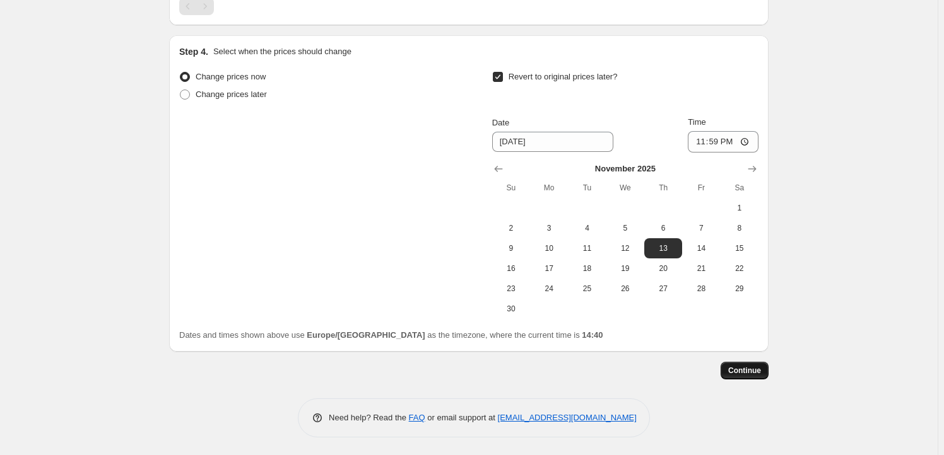
click at [746, 377] on button "Continue" at bounding box center [744, 371] width 48 height 18
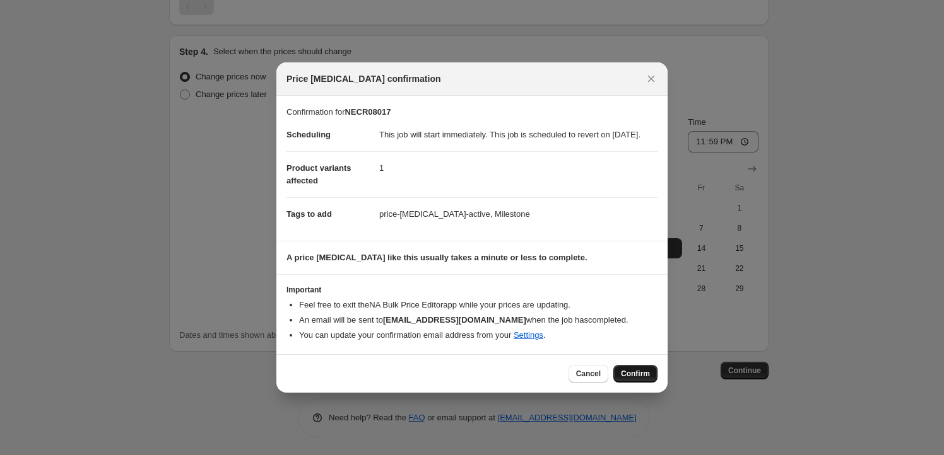
click at [626, 377] on span "Confirm" at bounding box center [635, 374] width 29 height 10
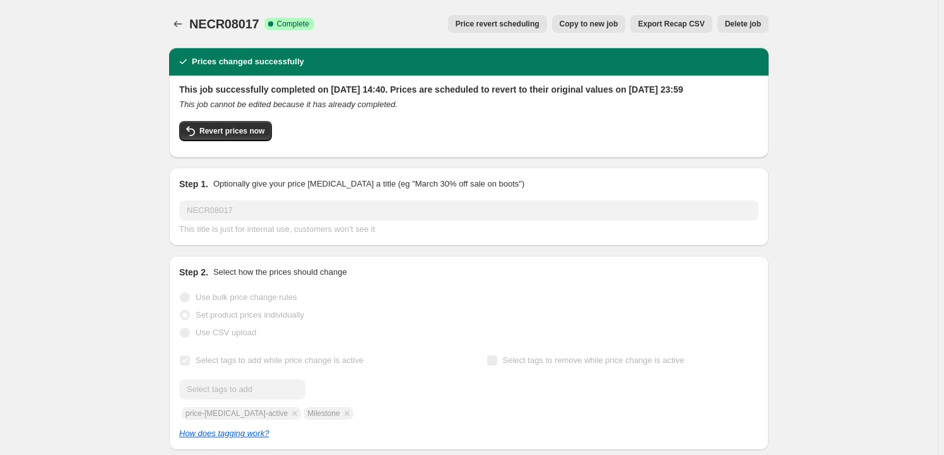
click at [597, 26] on span "Copy to new job" at bounding box center [588, 24] width 59 height 10
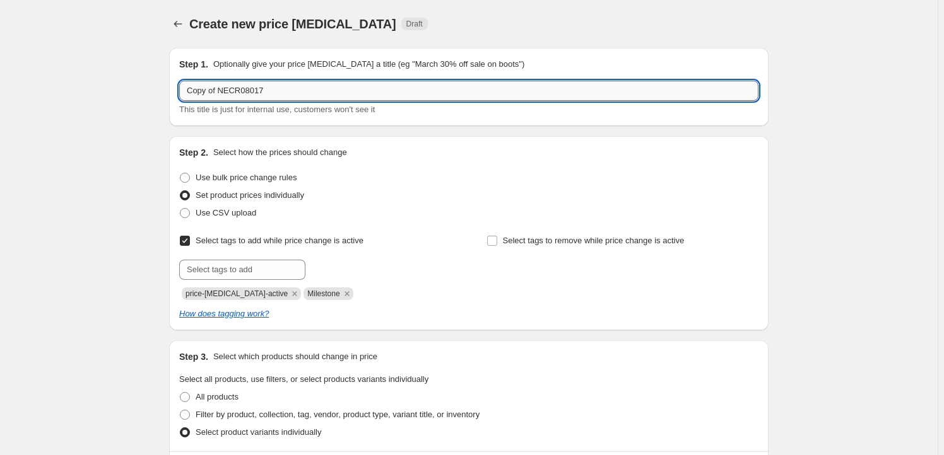
click at [269, 87] on input "Copy of NECR08017" at bounding box center [468, 91] width 579 height 20
paste input "NECR08016"
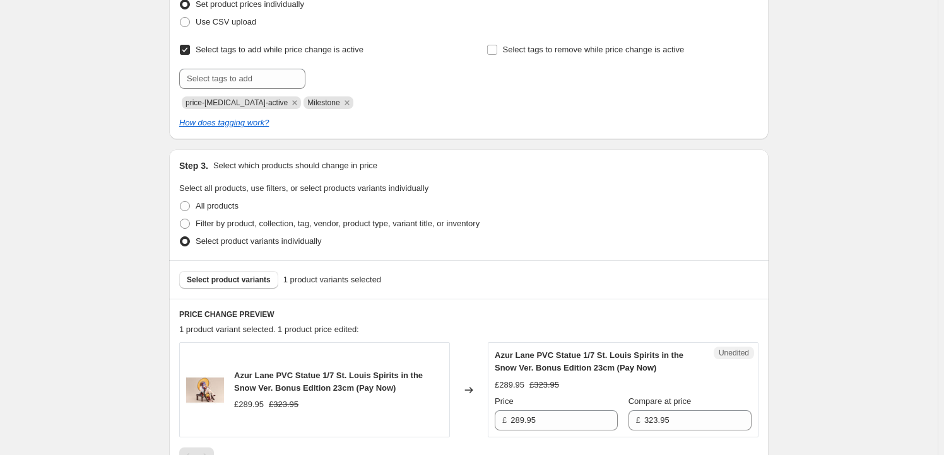
scroll to position [229, 0]
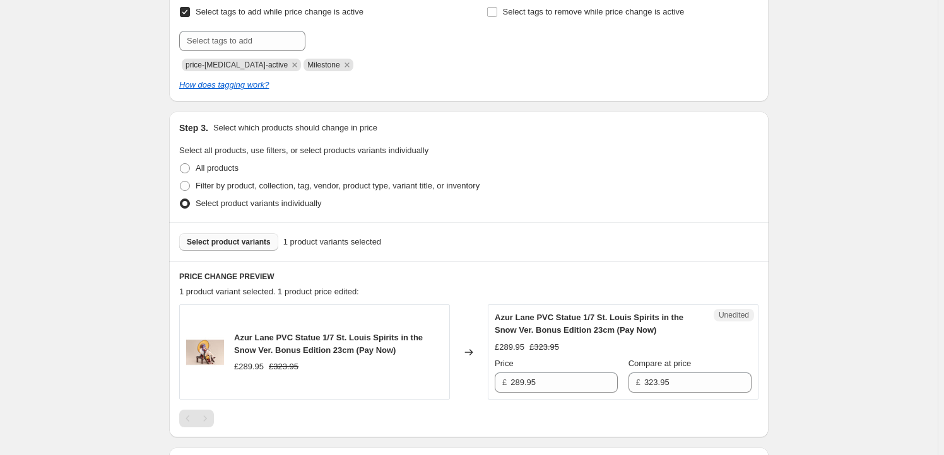
type input "NECR08016"
click at [218, 242] on span "Select product variants" at bounding box center [229, 242] width 84 height 10
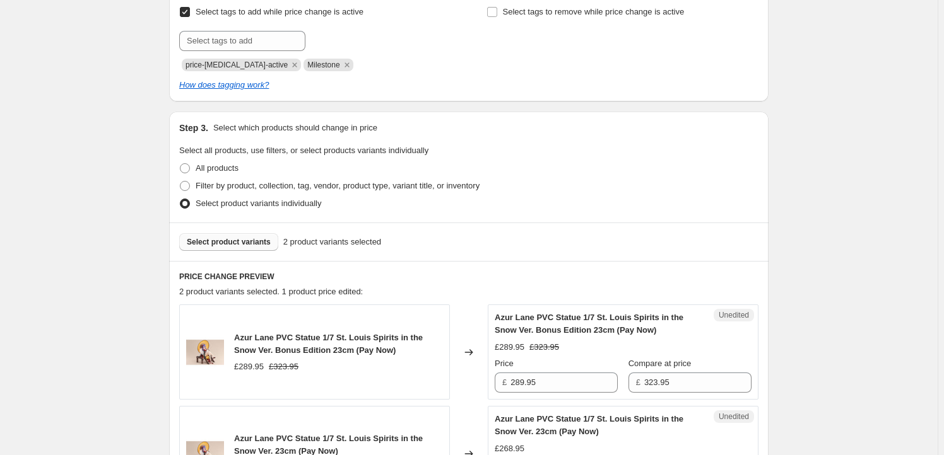
click at [238, 336] on span "Azur Lane PVC Statue 1/7 St. Louis Spirits in the Snow Ver. Bonus Edition 23cm …" at bounding box center [328, 344] width 189 height 22
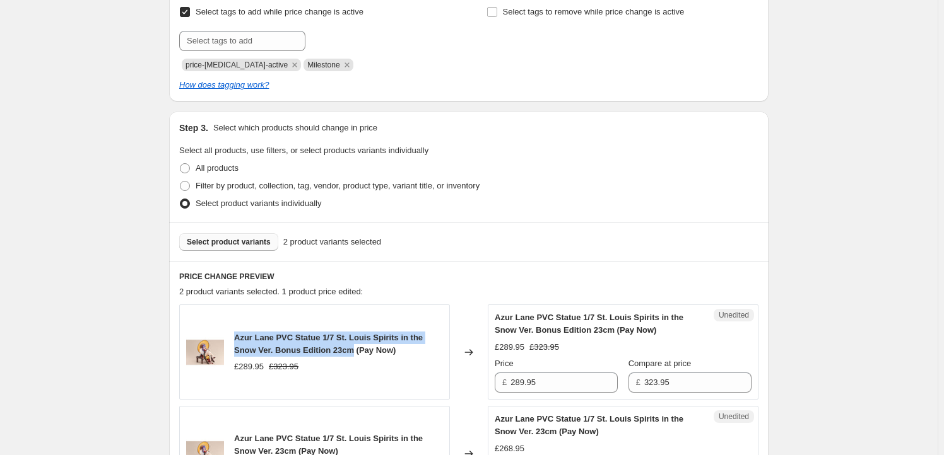
drag, startPoint x: 238, startPoint y: 336, endPoint x: 313, endPoint y: 351, distance: 77.3
click at [313, 351] on span "Azur Lane PVC Statue 1/7 St. Louis Spirits in the Snow Ver. Bonus Edition 23cm …" at bounding box center [328, 344] width 189 height 22
copy span "Azur Lane PVC Statue 1/7 St. Louis Spirits in the Snow Ver. Bonus Edition 23cm"
click at [223, 235] on button "Select product variants" at bounding box center [228, 242] width 99 height 18
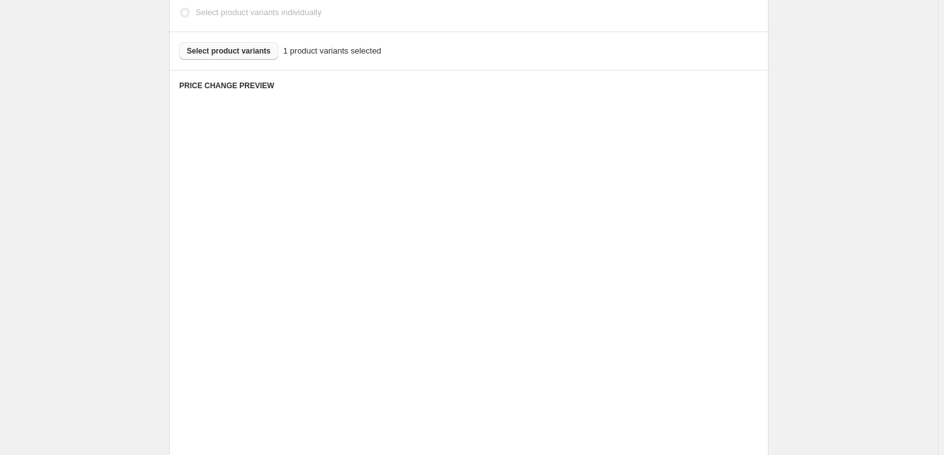
scroll to position [406, 0]
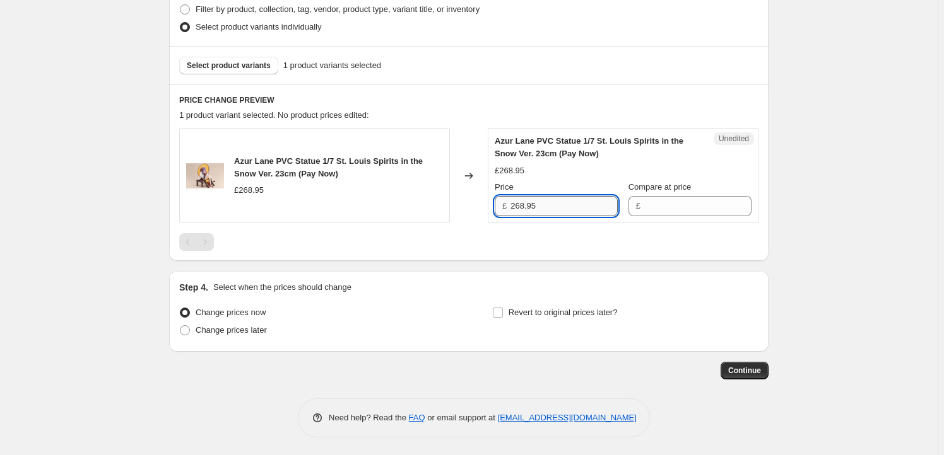
click at [537, 203] on input "268.95" at bounding box center [563, 206] width 107 height 20
type input "268.95"
click at [672, 201] on input "Compare at price" at bounding box center [697, 206] width 107 height 20
paste input "268.95"
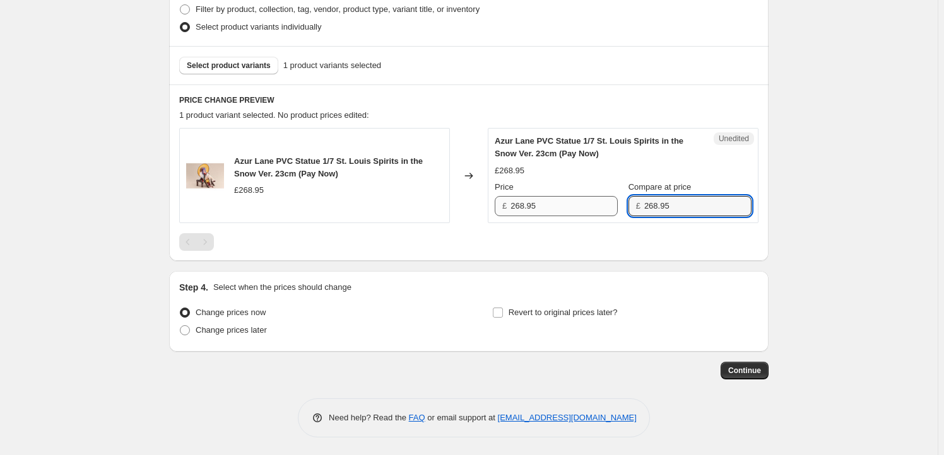
type input "268.95"
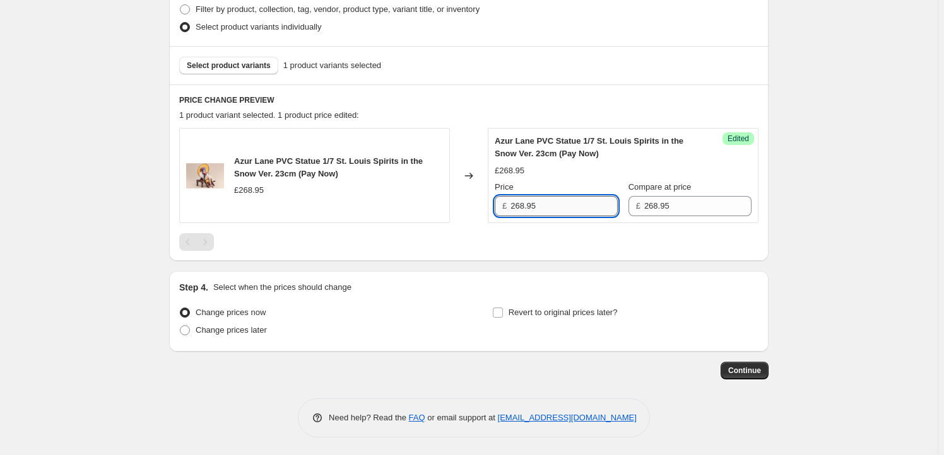
drag, startPoint x: 526, startPoint y: 206, endPoint x: 518, endPoint y: 207, distance: 7.6
click at [518, 207] on input "268.95" at bounding box center [563, 206] width 107 height 20
type input "249.95"
click at [551, 320] on label "Revert to original prices later?" at bounding box center [555, 313] width 126 height 18
click at [503, 318] on input "Revert to original prices later?" at bounding box center [498, 313] width 10 height 10
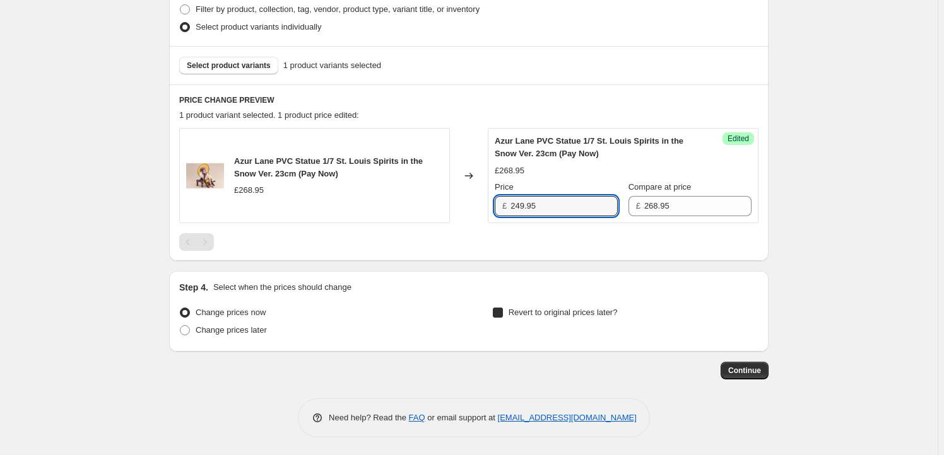
checkbox input "true"
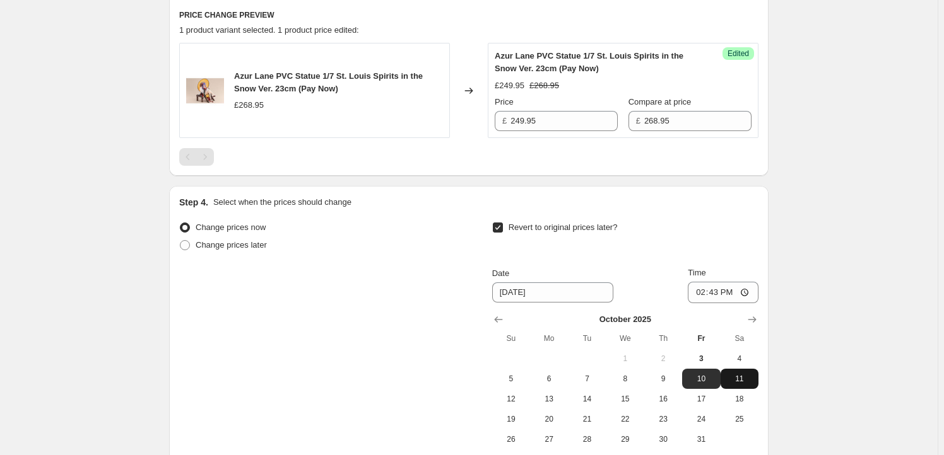
scroll to position [520, 0]
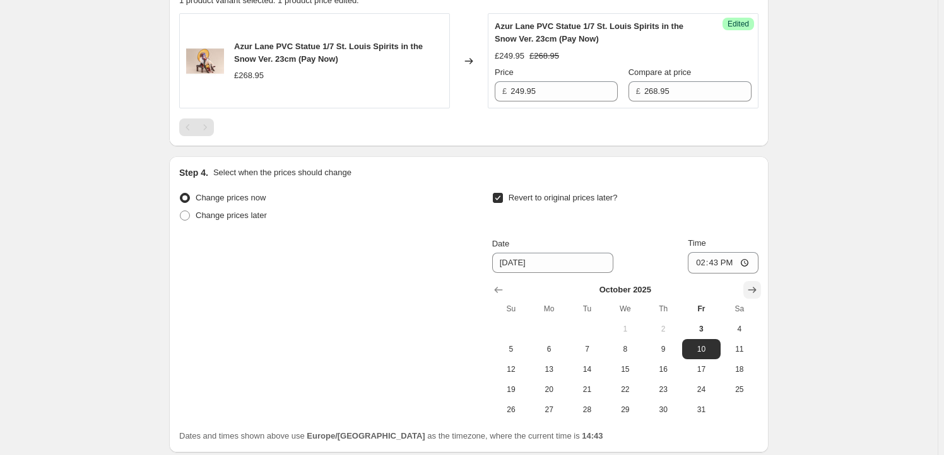
click at [758, 285] on icon "Show next month, November 2025" at bounding box center [751, 290] width 13 height 13
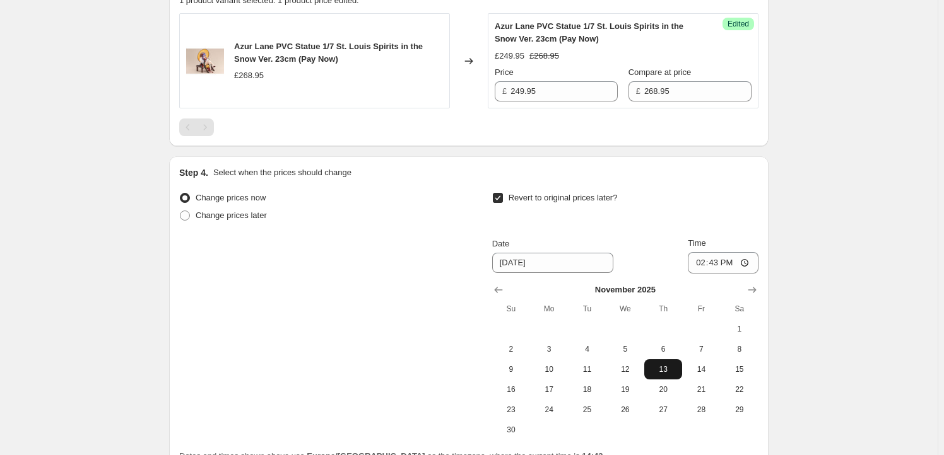
click at [663, 373] on span "13" at bounding box center [663, 370] width 28 height 10
type input "11/13/2025"
click at [722, 259] on input "14:43" at bounding box center [722, 262] width 71 height 21
type input "23:59"
click at [814, 274] on div "Create new price change job. This page is ready Create new price change job Dra…" at bounding box center [468, 29] width 937 height 1098
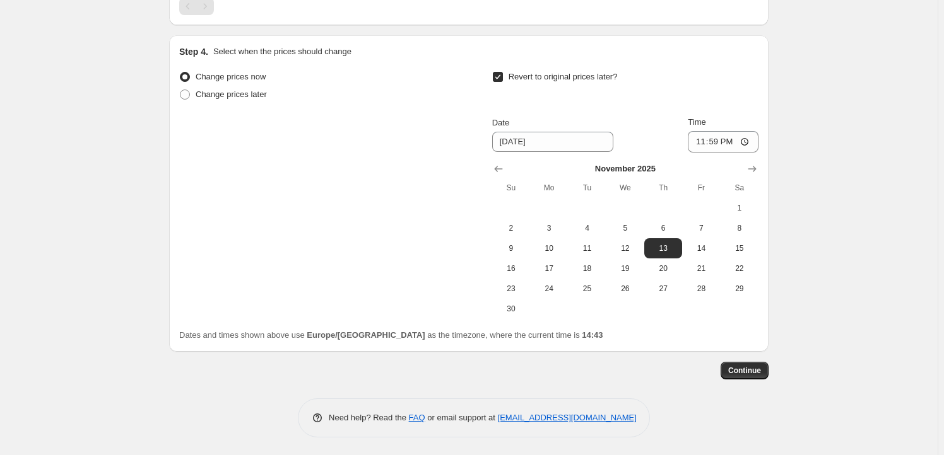
scroll to position [641, 0]
click at [735, 375] on span "Continue" at bounding box center [744, 371] width 33 height 10
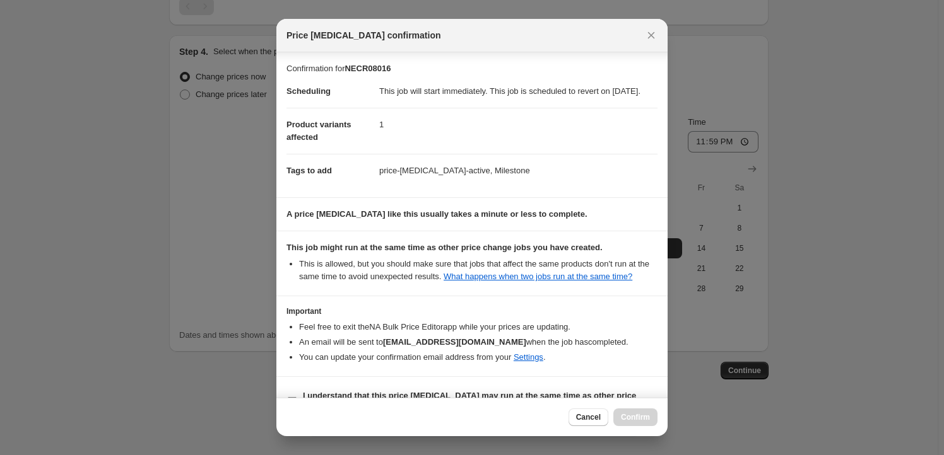
scroll to position [41, 0]
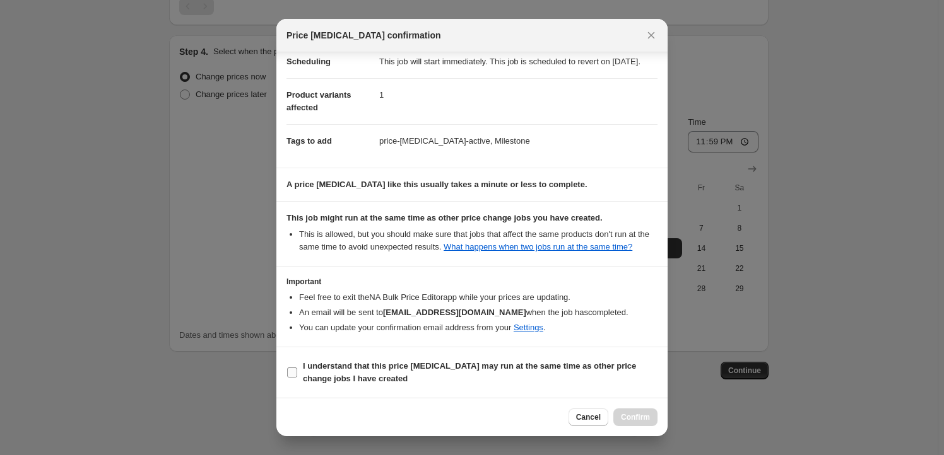
click at [395, 365] on b "I understand that this price change job may run at the same time as other price…" at bounding box center [469, 372] width 333 height 22
click at [297, 368] on input "I understand that this price change job may run at the same time as other price…" at bounding box center [292, 373] width 10 height 10
checkbox input "true"
click at [650, 416] on button "Confirm" at bounding box center [635, 418] width 44 height 18
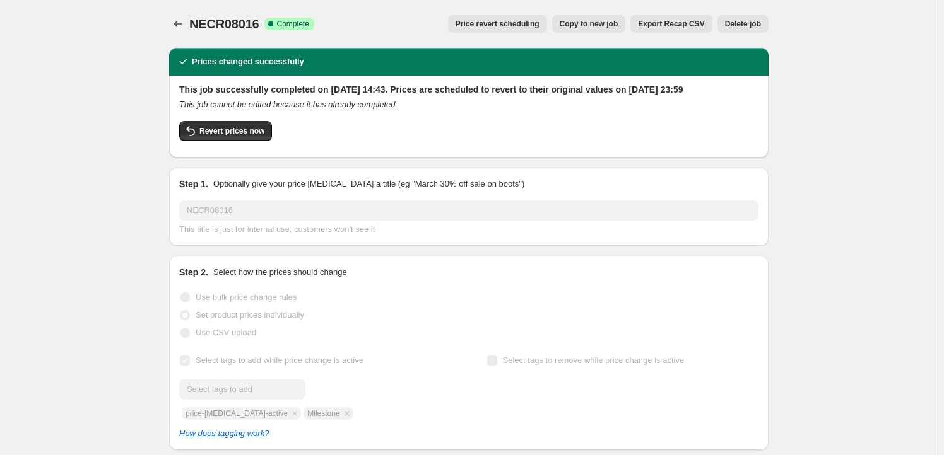
click at [601, 17] on button "Copy to new job" at bounding box center [589, 24] width 74 height 18
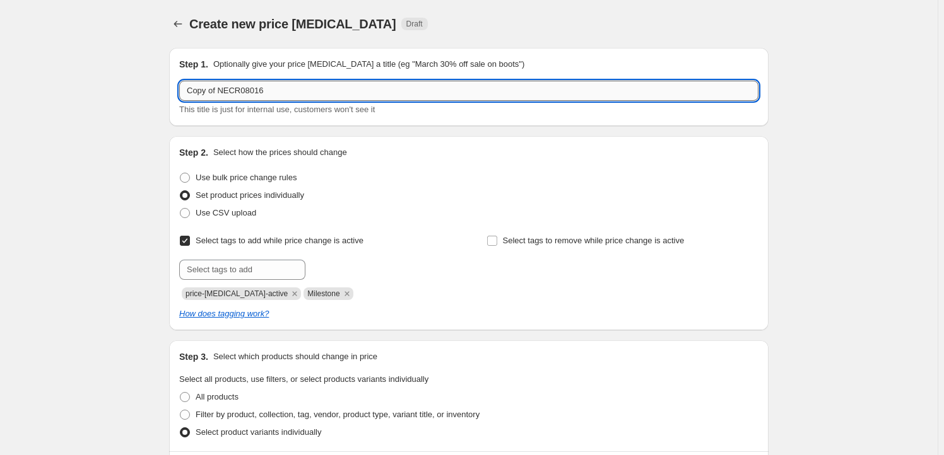
click at [266, 96] on input "Copy of NECR08016" at bounding box center [468, 91] width 579 height 20
paste input "OCO11273"
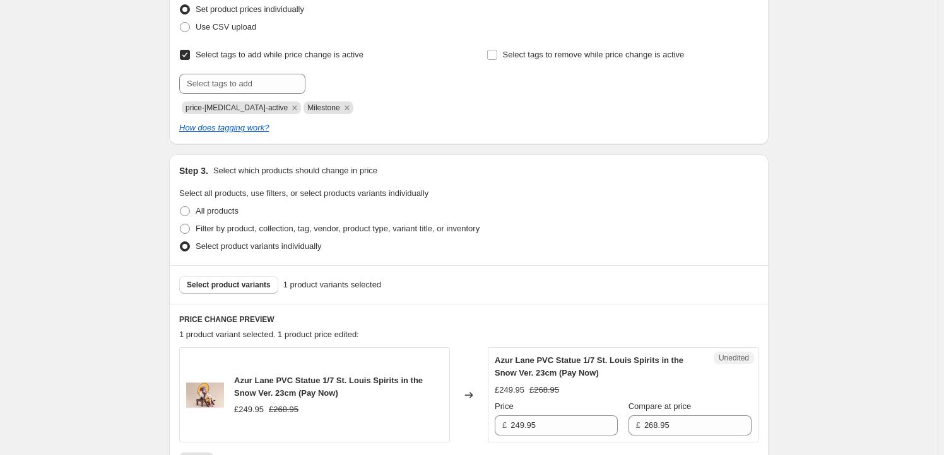
scroll to position [229, 0]
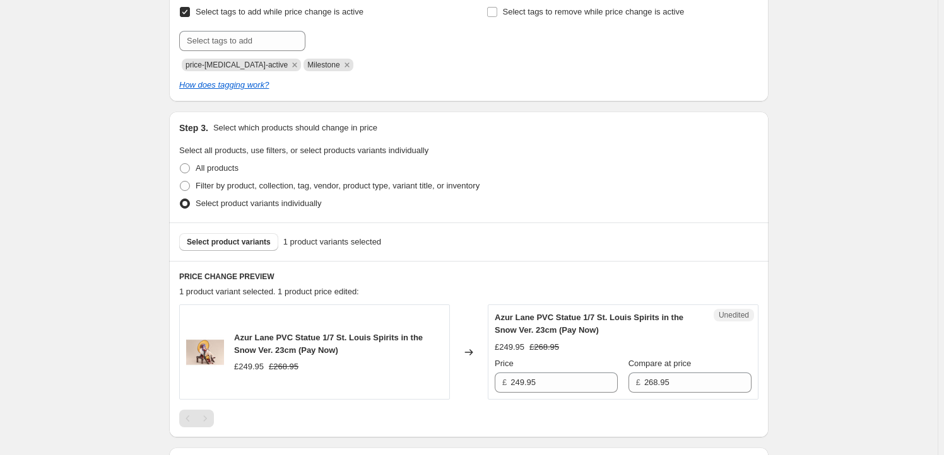
type input "COCO11273"
click at [277, 248] on div "Select product variants 1 product variants selected" at bounding box center [468, 242] width 579 height 18
click at [227, 248] on button "Select product variants" at bounding box center [228, 242] width 99 height 18
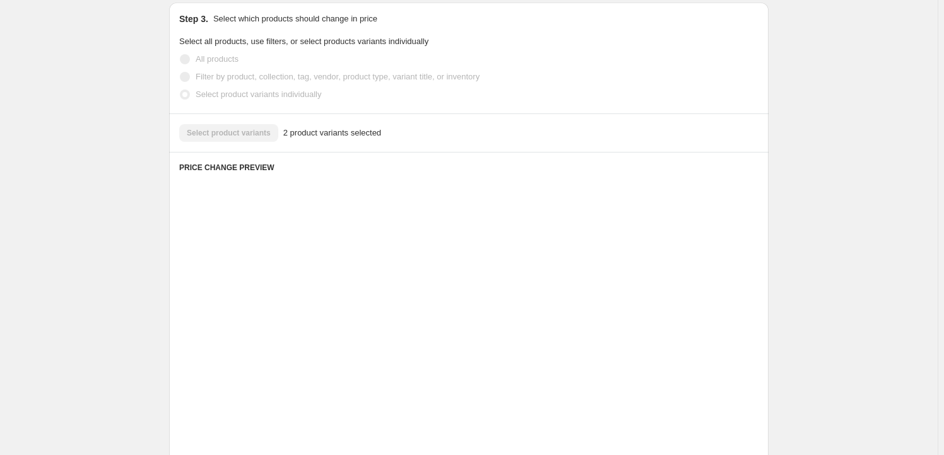
scroll to position [344, 0]
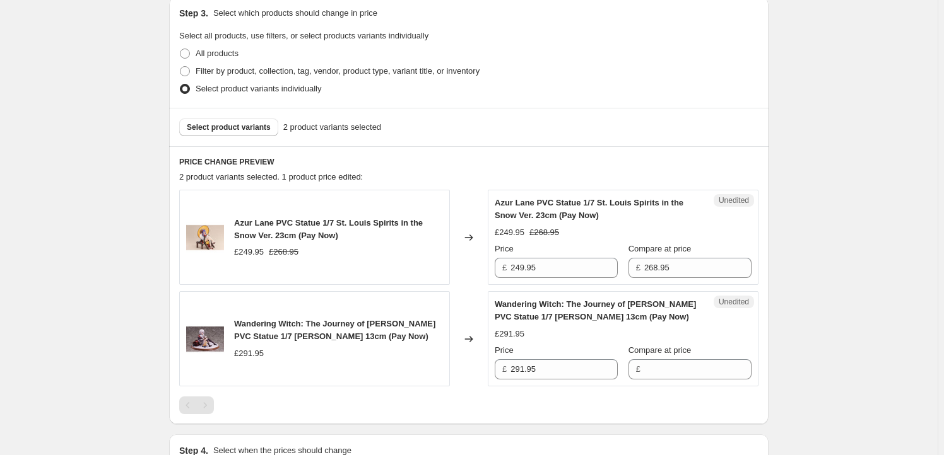
click at [248, 226] on span "Azur Lane PVC Statue 1/7 St. Louis Spirits in the Snow Ver. 23cm (Pay Now)" at bounding box center [328, 229] width 189 height 22
drag, startPoint x: 248, startPoint y: 226, endPoint x: 267, endPoint y: 233, distance: 20.4
click at [267, 233] on span "Azur Lane PVC Statue 1/7 St. Louis Spirits in the Snow Ver. 23cm (Pay Now)" at bounding box center [328, 229] width 189 height 22
copy span "Azur Lane PVC Statue 1/7 St. Louis Spirits in the Snow Ver. 23cm"
click at [243, 128] on span "Select product variants" at bounding box center [229, 127] width 84 height 10
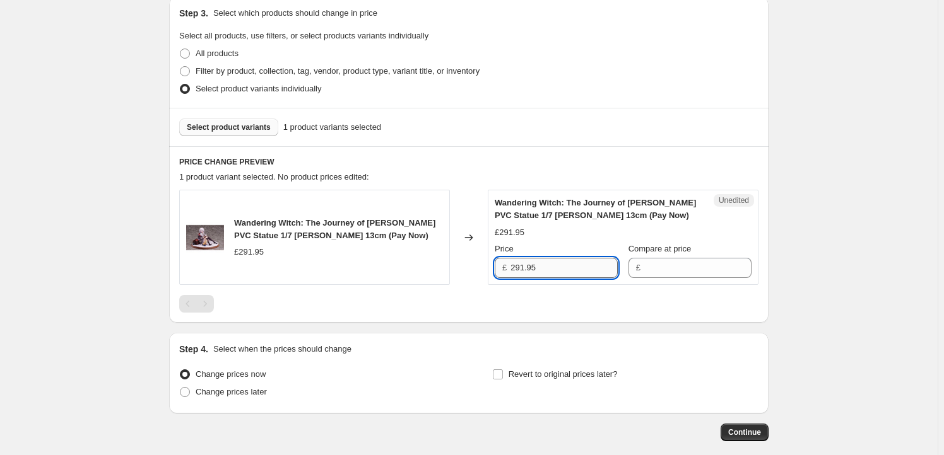
click at [564, 262] on input "291.95" at bounding box center [563, 268] width 107 height 20
type input "291.95"
click at [647, 266] on input "Compare at price" at bounding box center [697, 268] width 107 height 20
paste input "291.95"
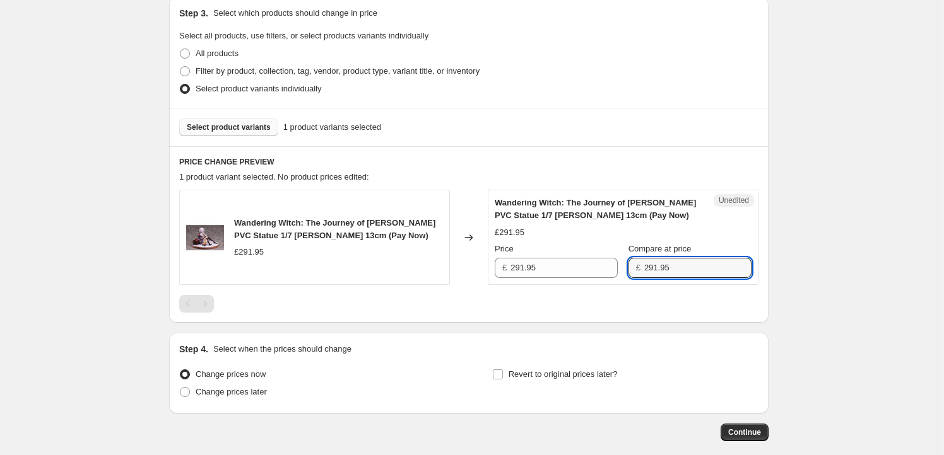
type input "291.95"
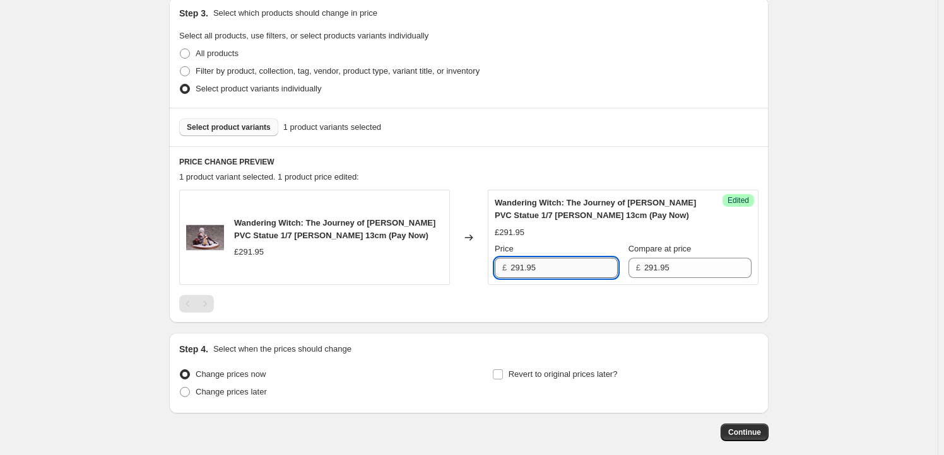
click at [518, 269] on input "291.95" at bounding box center [563, 268] width 107 height 20
type input "274.95"
click at [530, 371] on span "Revert to original prices later?" at bounding box center [562, 374] width 109 height 9
click at [503, 371] on input "Revert to original prices later?" at bounding box center [498, 375] width 10 height 10
checkbox input "true"
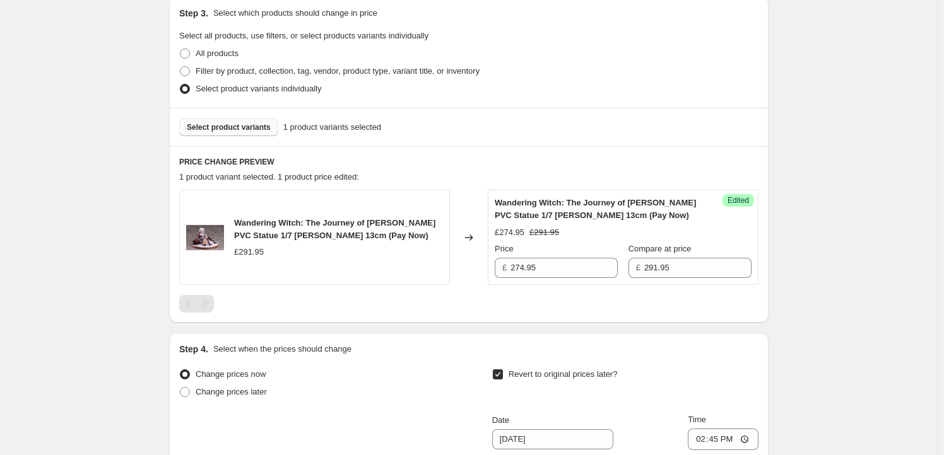
scroll to position [573, 0]
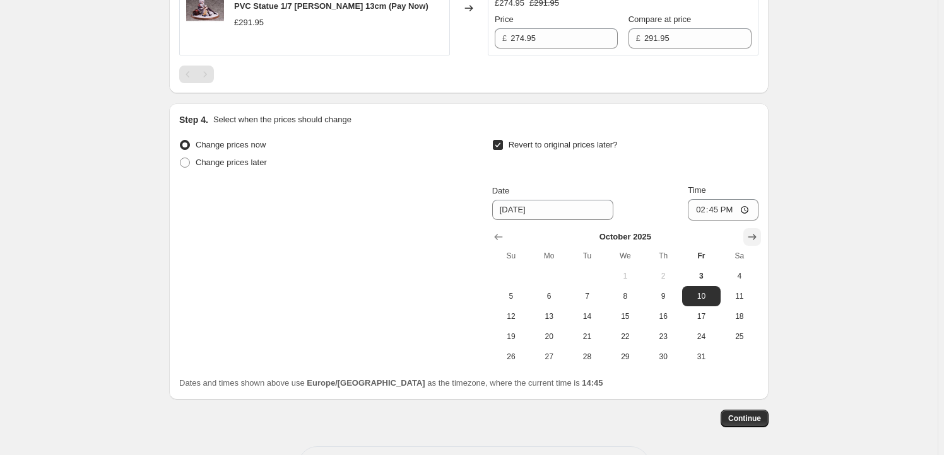
click at [758, 243] on icon "Show next month, November 2025" at bounding box center [751, 237] width 13 height 13
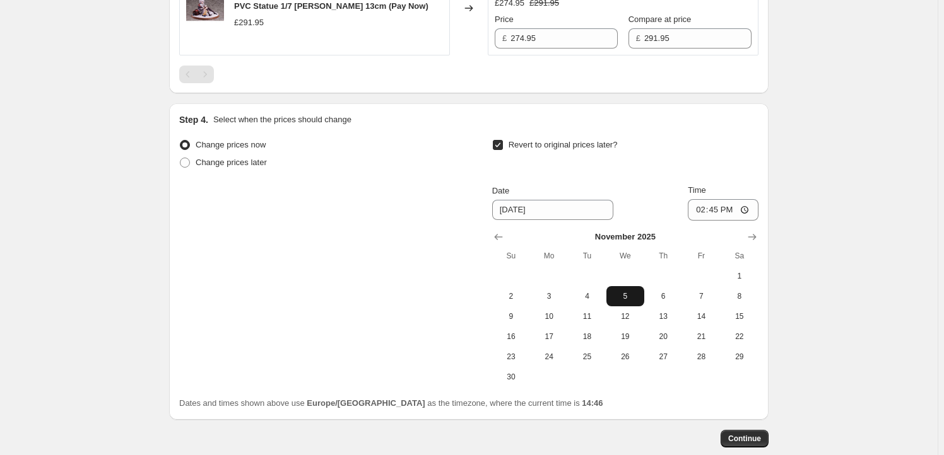
click at [622, 300] on span "5" at bounding box center [625, 296] width 28 height 10
type input "11/5/2025"
click at [719, 213] on input "14:45" at bounding box center [722, 209] width 71 height 21
type input "23:59"
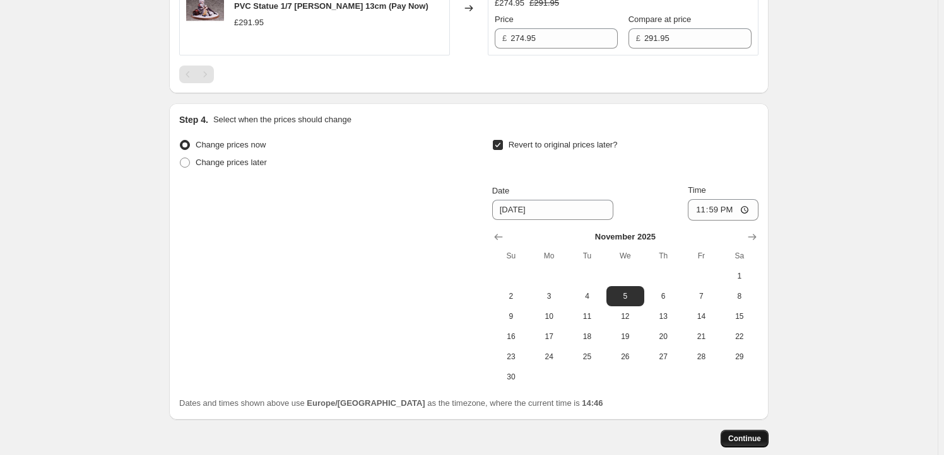
click at [763, 438] on button "Continue" at bounding box center [744, 439] width 48 height 18
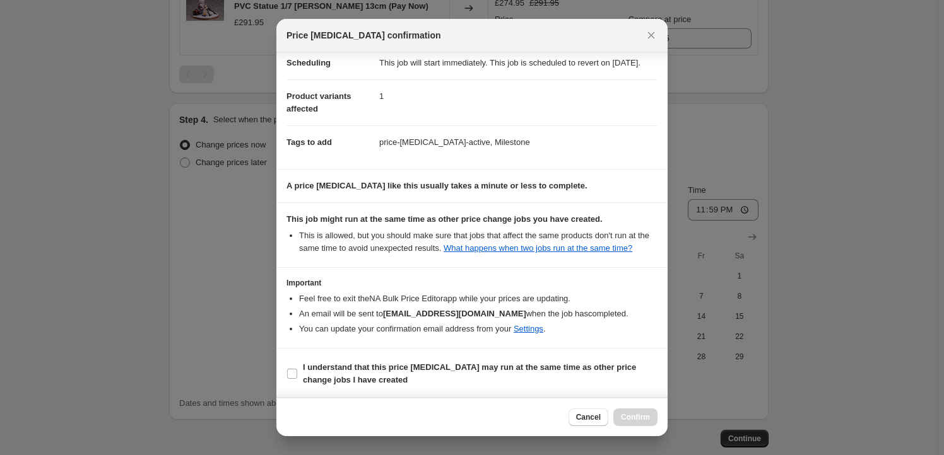
scroll to position [41, 0]
click at [388, 379] on span "I understand that this price change job may run at the same time as other price…" at bounding box center [480, 372] width 354 height 25
click at [297, 378] on input "I understand that this price change job may run at the same time as other price…" at bounding box center [292, 373] width 10 height 10
checkbox input "true"
click at [640, 418] on span "Confirm" at bounding box center [635, 417] width 29 height 10
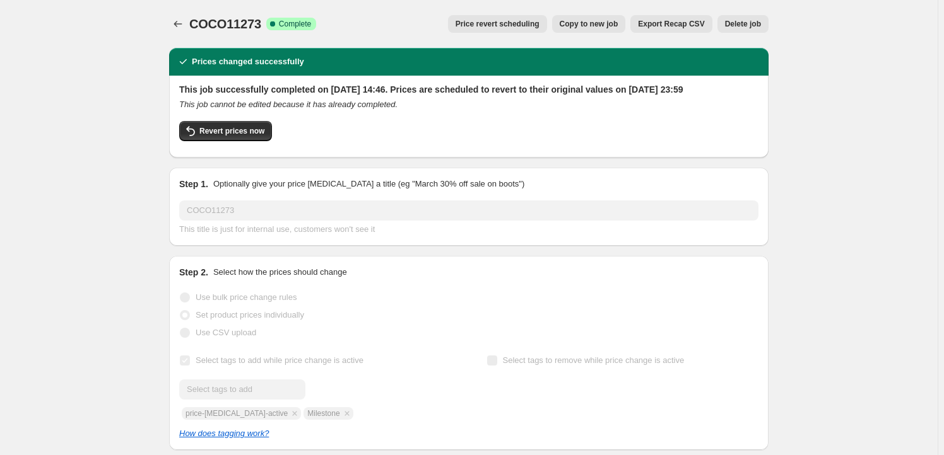
click at [500, 26] on span "Price revert scheduling" at bounding box center [497, 24] width 84 height 10
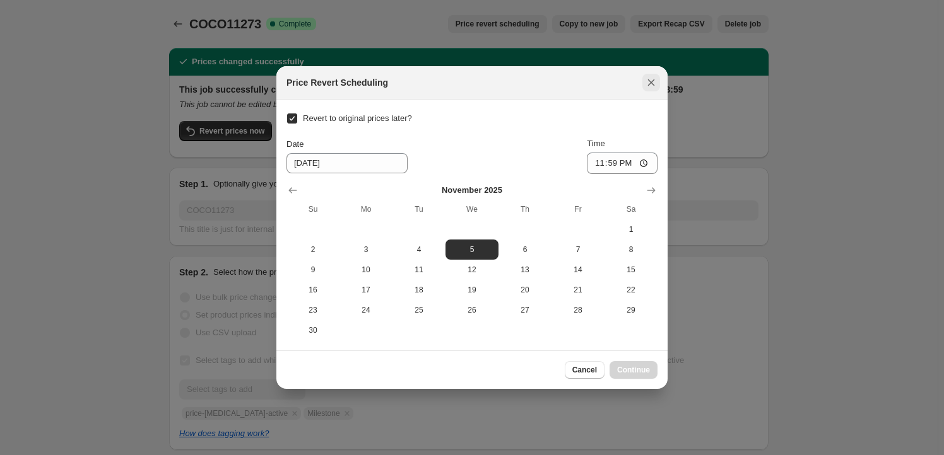
click at [655, 88] on icon "Close" at bounding box center [651, 82] width 13 height 13
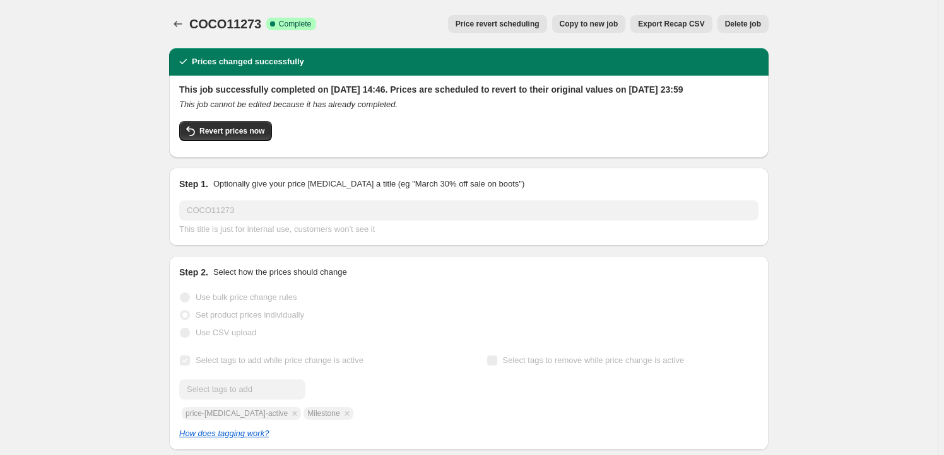
click at [605, 26] on span "Copy to new job" at bounding box center [588, 24] width 59 height 10
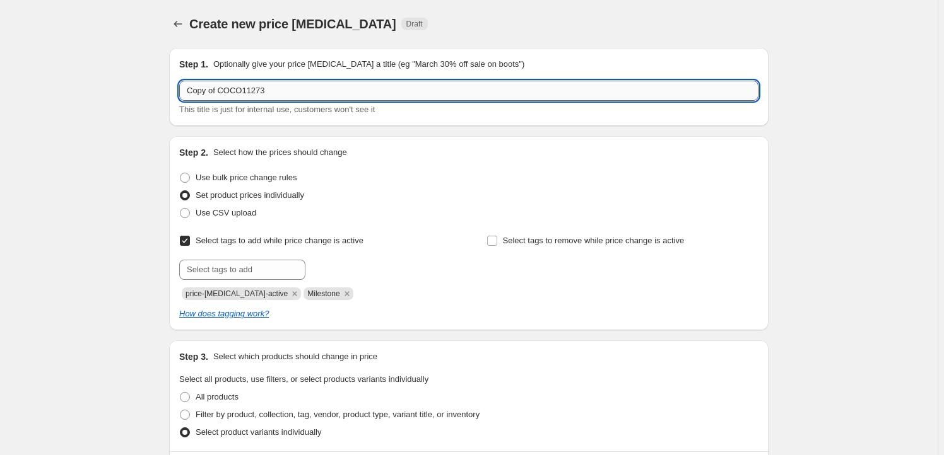
click at [262, 95] on input "Copy of COCO11273" at bounding box center [468, 91] width 579 height 20
paste input "OCO11274"
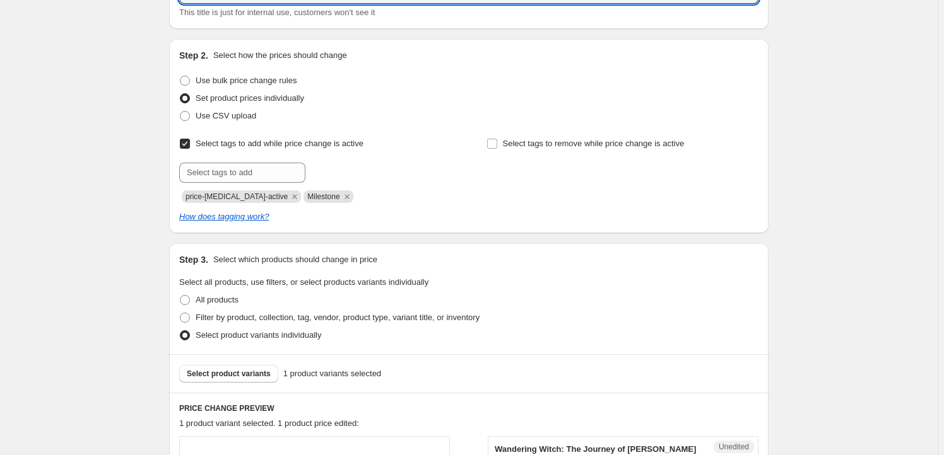
scroll to position [191, 0]
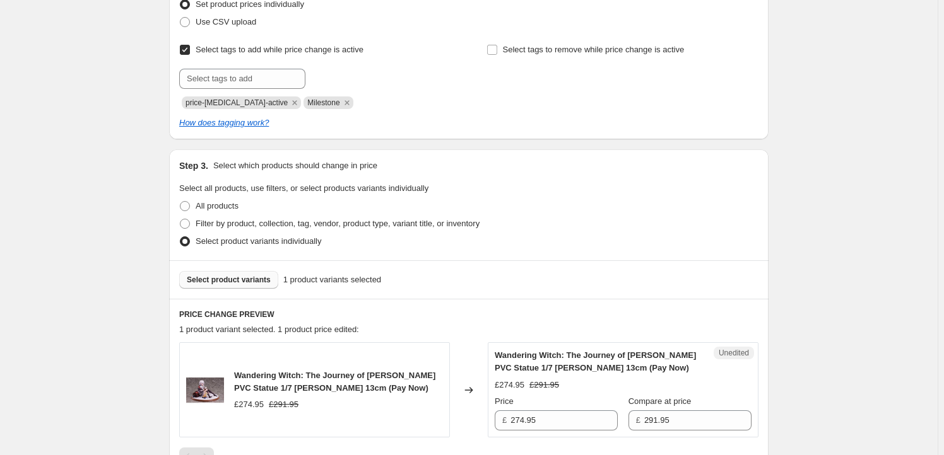
type input "COCO11274"
click at [259, 274] on button "Select product variants" at bounding box center [228, 280] width 99 height 18
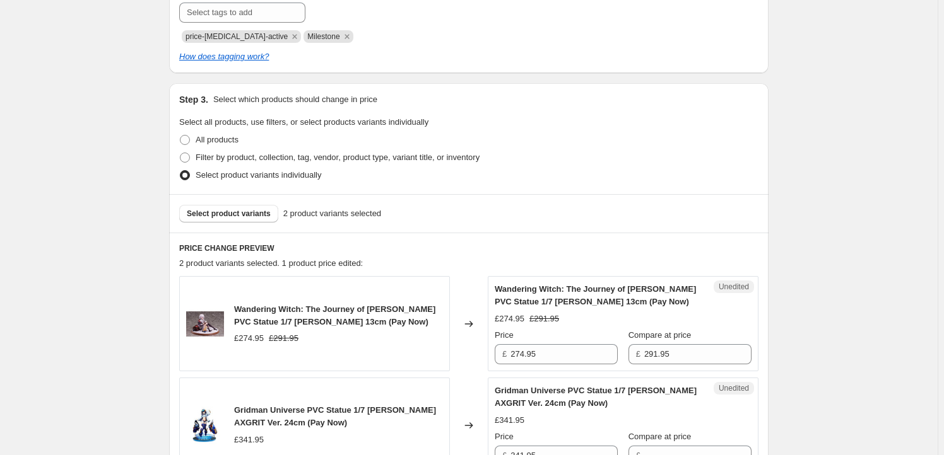
scroll to position [344, 0]
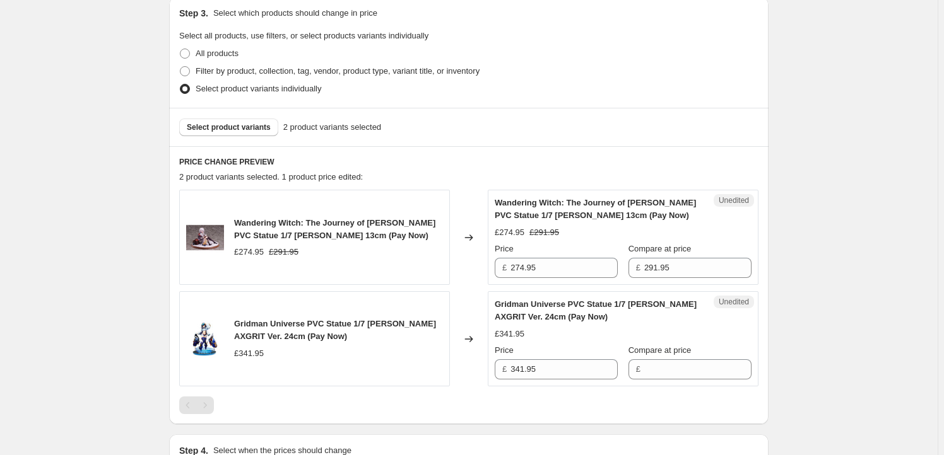
click at [247, 221] on span "Wandering Witch: The Journey of Elaina PVC Statue 1/7 Elaina 13cm (Pay Now)" at bounding box center [334, 229] width 201 height 22
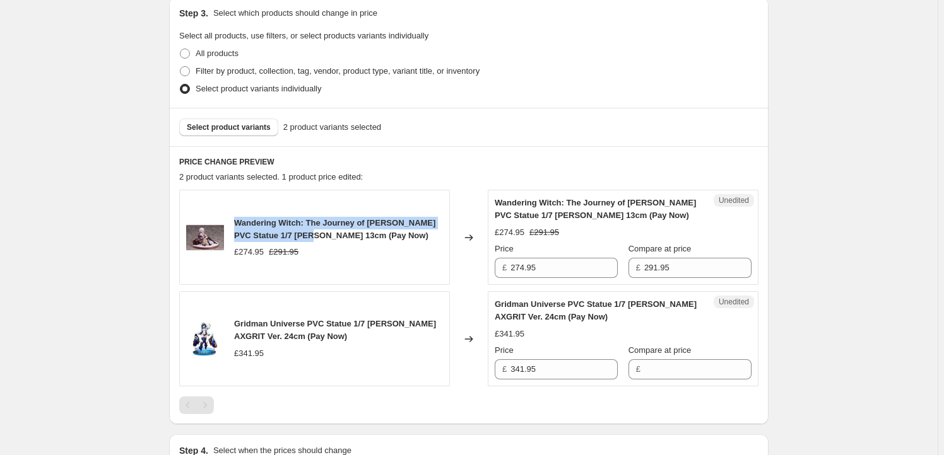
drag, startPoint x: 247, startPoint y: 221, endPoint x: 286, endPoint y: 231, distance: 40.8
click at [286, 231] on span "Wandering Witch: The Journey of Elaina PVC Statue 1/7 Elaina 13cm (Pay Now)" at bounding box center [334, 229] width 201 height 22
copy span "Wandering Witch: The Journey of Elaina PVC Statue 1/7 Elaina 13cm"
click at [229, 128] on span "Select product variants" at bounding box center [229, 127] width 84 height 10
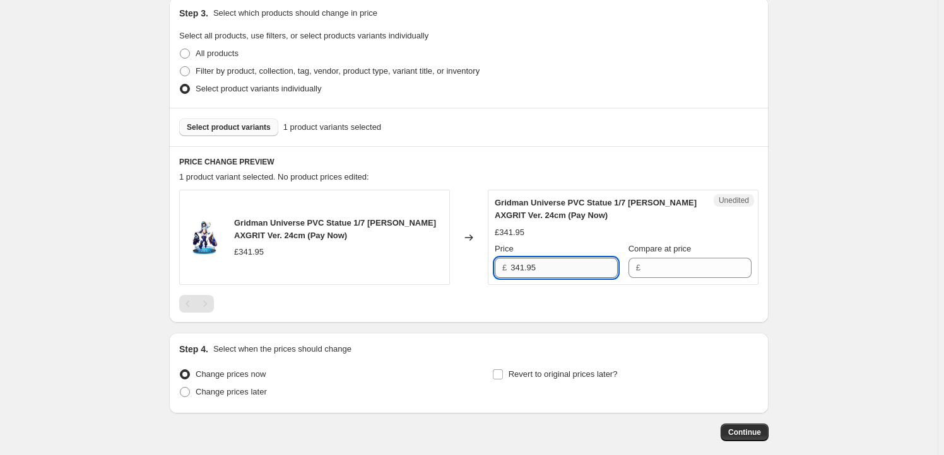
click at [563, 267] on input "341.95" at bounding box center [563, 268] width 107 height 20
paste input "341.95"
type input "341.95"
click at [672, 272] on input "Compare at price" at bounding box center [697, 268] width 107 height 20
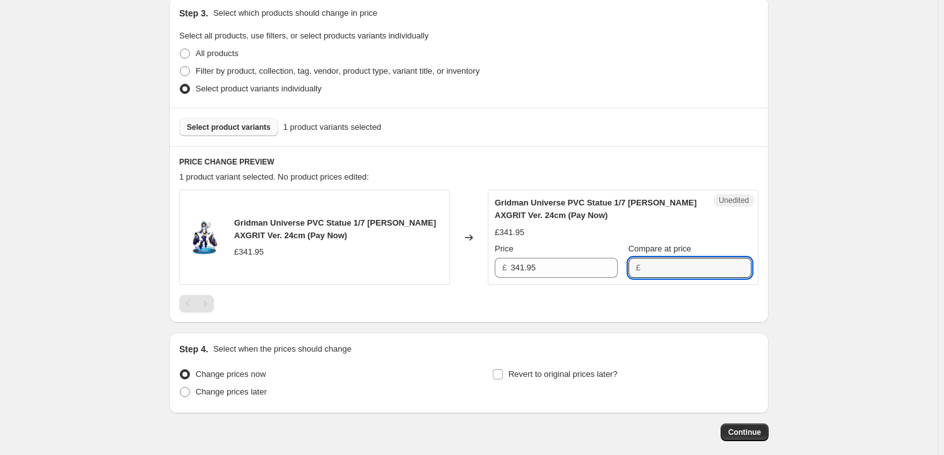
paste input "341.95"
type input "341.95"
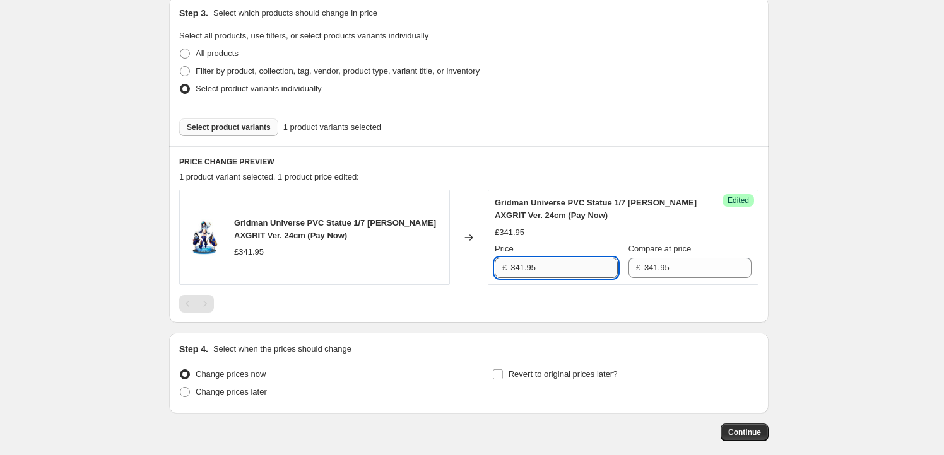
click at [518, 271] on input "341.95" at bounding box center [563, 268] width 107 height 20
type input "319.95"
click at [539, 376] on span "Revert to original prices later?" at bounding box center [562, 374] width 109 height 9
click at [503, 376] on input "Revert to original prices later?" at bounding box center [498, 375] width 10 height 10
checkbox input "true"
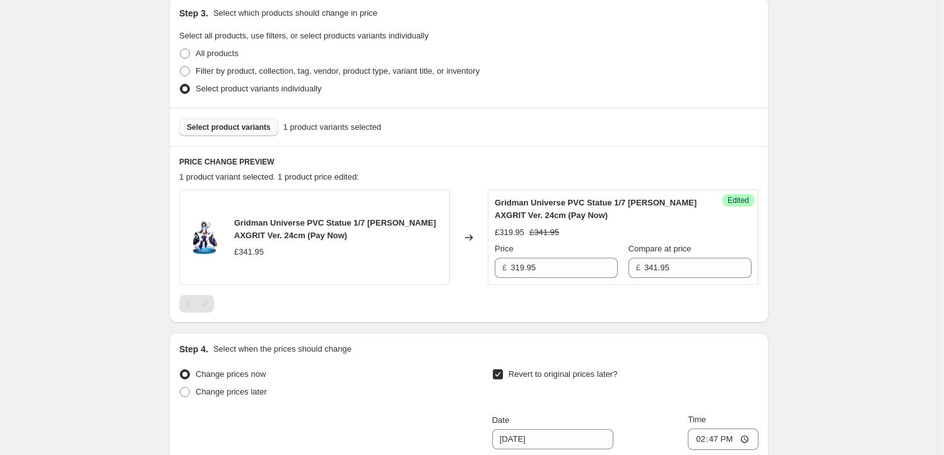
scroll to position [535, 0]
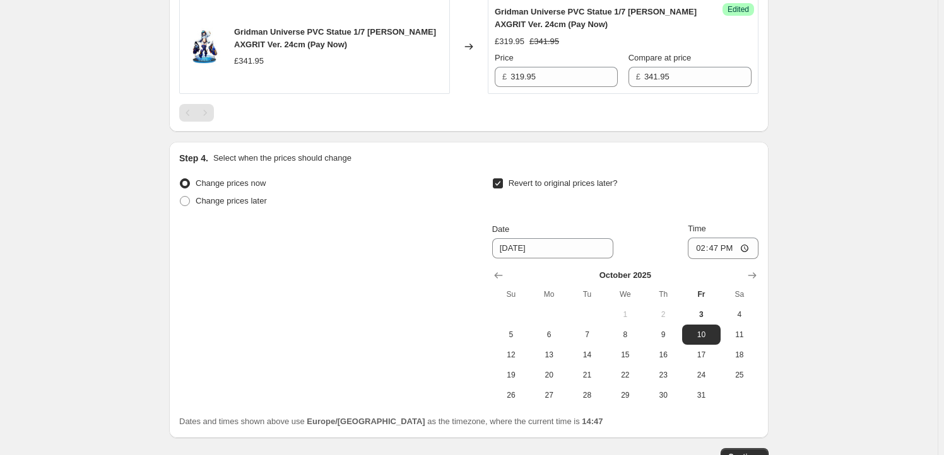
click at [745, 274] on div at bounding box center [625, 275] width 266 height 13
click at [751, 272] on icon "Show next month, November 2025" at bounding box center [751, 275] width 13 height 13
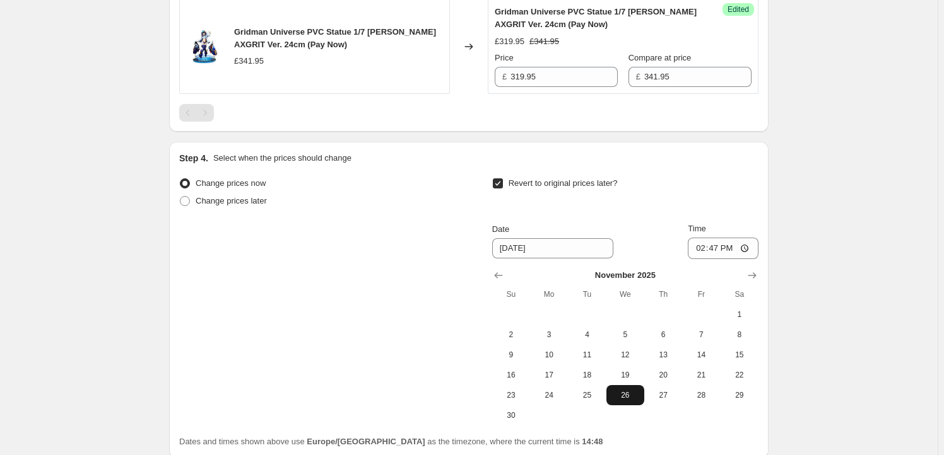
click at [615, 396] on span "26" at bounding box center [625, 395] width 28 height 10
type input "11/26/2025"
click at [718, 246] on input "14:47" at bounding box center [722, 248] width 71 height 21
type input "23:59"
click at [829, 295] on div "Create new price change job. This page is ready Create new price change job Dra…" at bounding box center [468, 14] width 937 height 1098
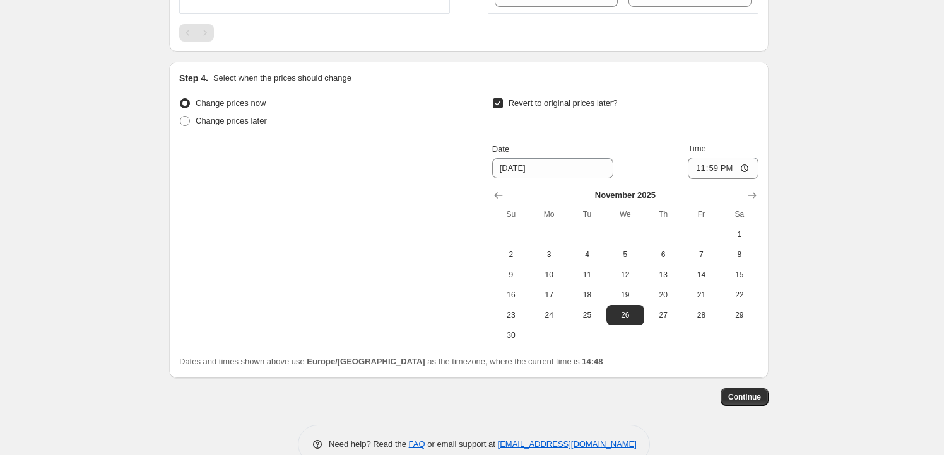
scroll to position [641, 0]
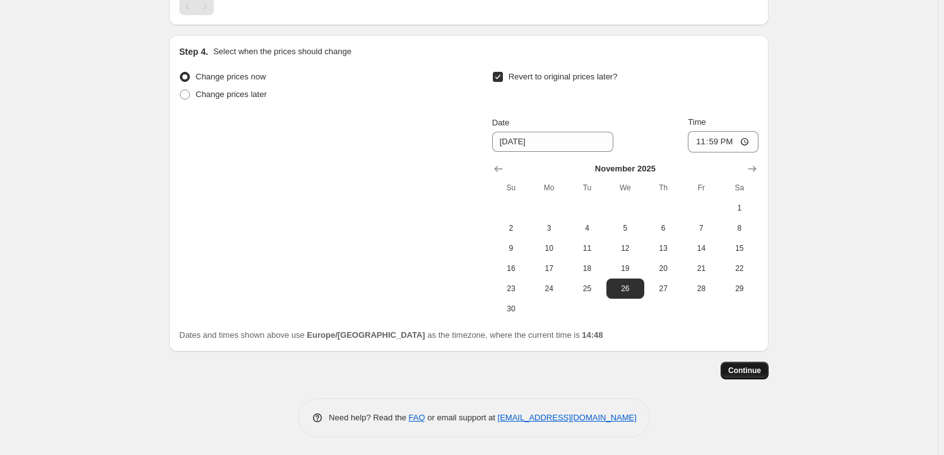
click at [756, 374] on span "Continue" at bounding box center [744, 371] width 33 height 10
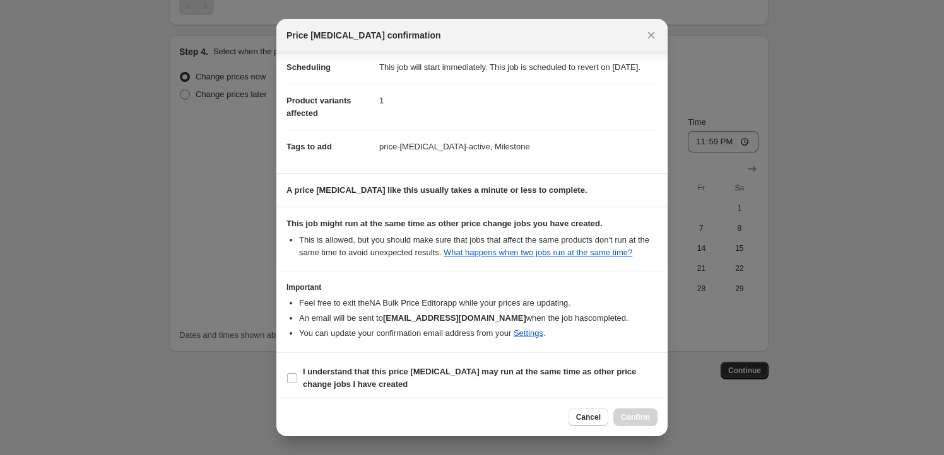
scroll to position [41, 0]
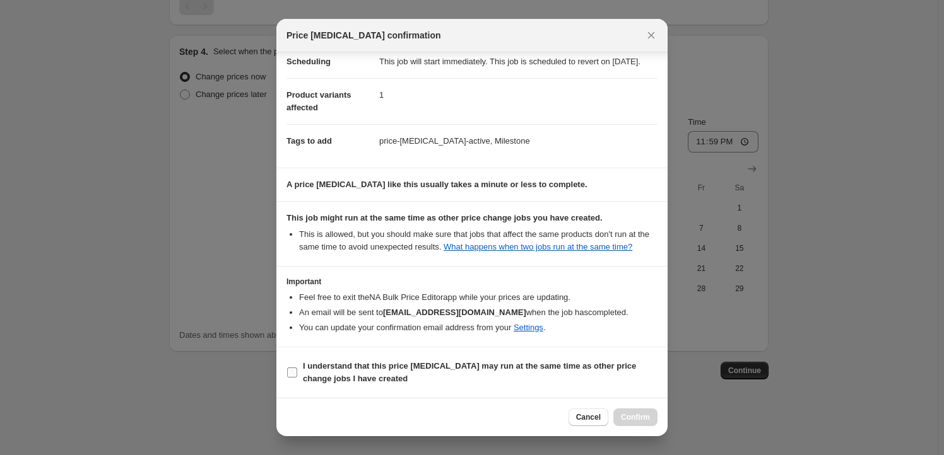
click at [368, 358] on label "I understand that this price change job may run at the same time as other price…" at bounding box center [471, 373] width 371 height 30
click at [297, 368] on input "I understand that this price change job may run at the same time as other price…" at bounding box center [292, 373] width 10 height 10
checkbox input "true"
click at [636, 418] on span "Confirm" at bounding box center [635, 417] width 29 height 10
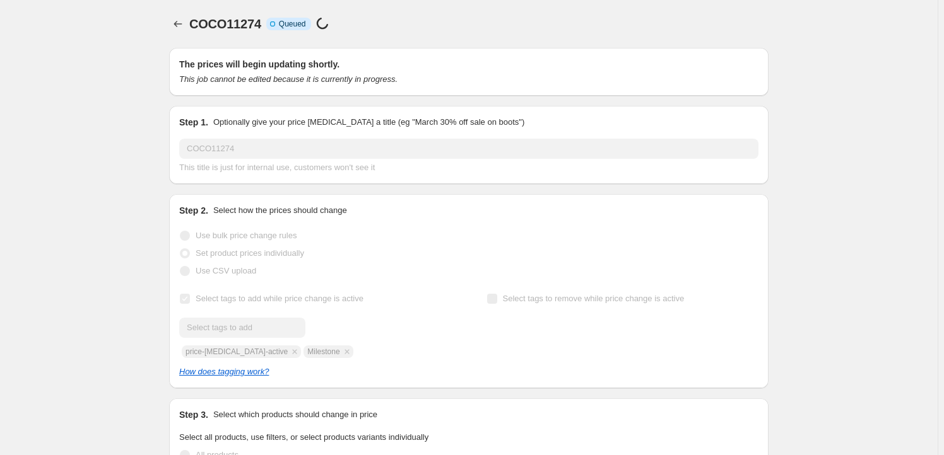
scroll to position [641, 0]
